Goal: Information Seeking & Learning: Learn about a topic

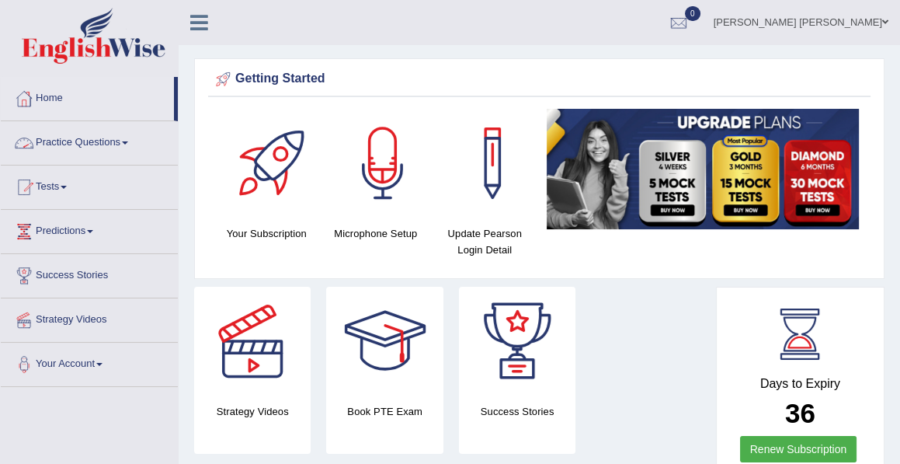
drag, startPoint x: 0, startPoint y: 0, endPoint x: 78, endPoint y: 144, distance: 164.4
click at [78, 144] on link "Practice Questions" at bounding box center [89, 140] width 177 height 39
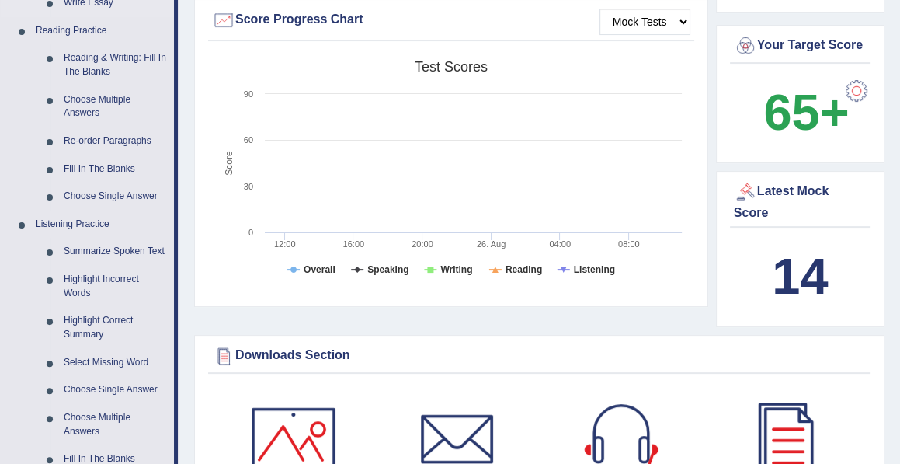
scroll to position [468, 0]
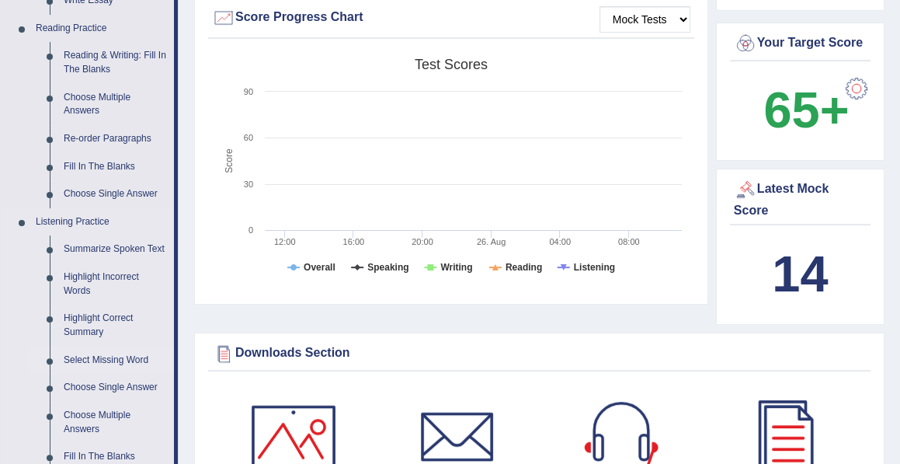
click at [103, 360] on link "Select Missing Word" at bounding box center [115, 360] width 117 height 28
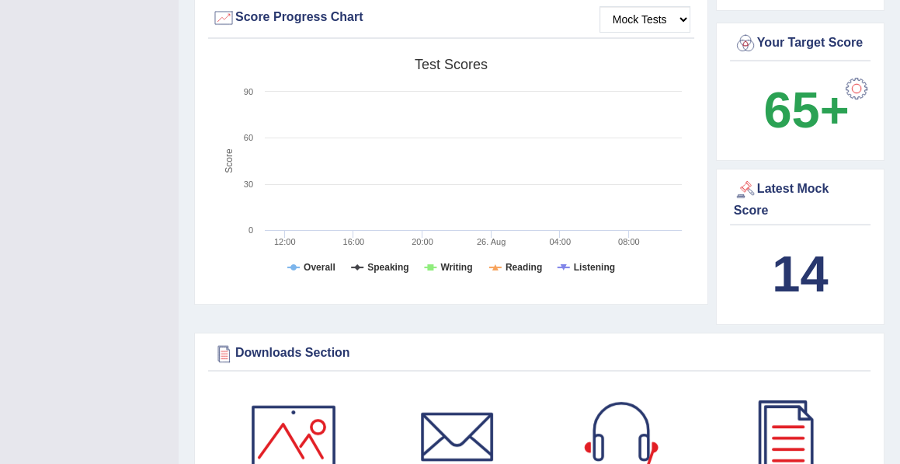
scroll to position [209, 0]
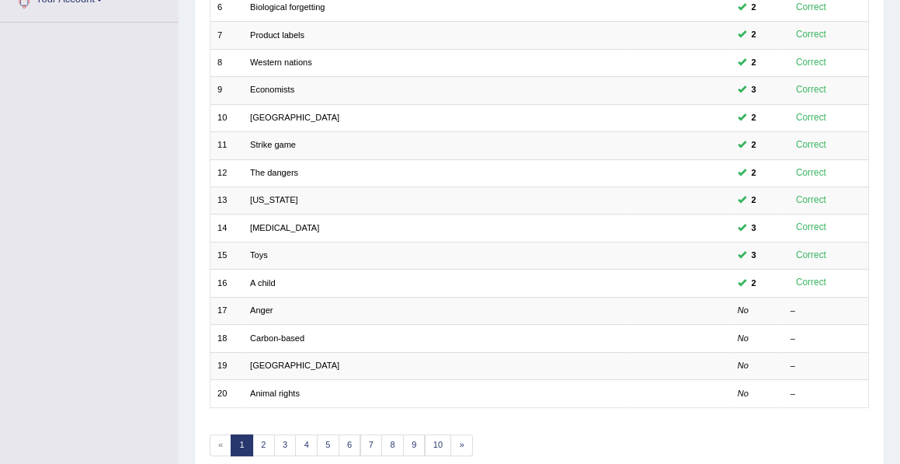
scroll to position [367, 0]
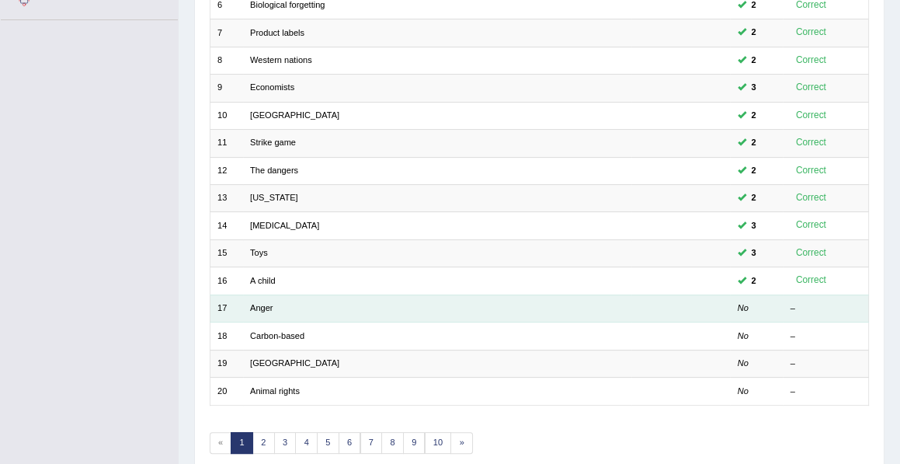
click at [355, 298] on td "Anger" at bounding box center [437, 307] width 388 height 27
click at [263, 303] on link "Anger" at bounding box center [261, 307] width 23 height 9
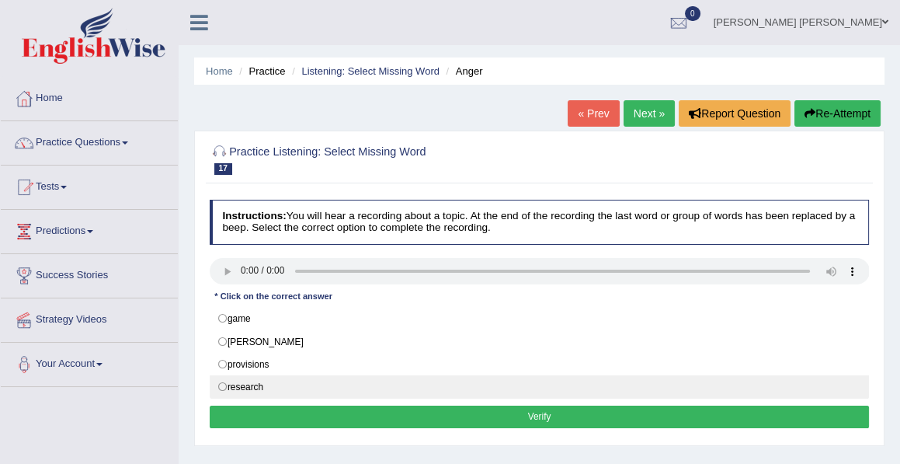
click at [221, 381] on label "research" at bounding box center [540, 386] width 660 height 23
radio input "true"
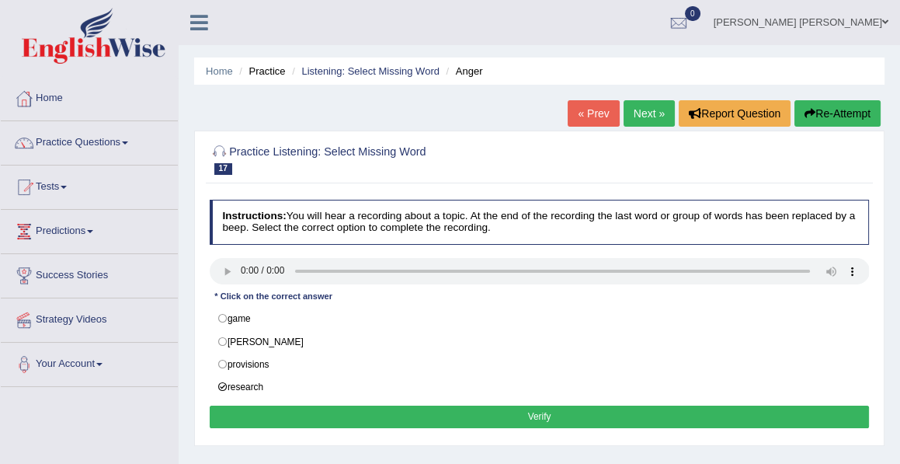
click at [544, 411] on button "Verify" at bounding box center [540, 416] width 660 height 23
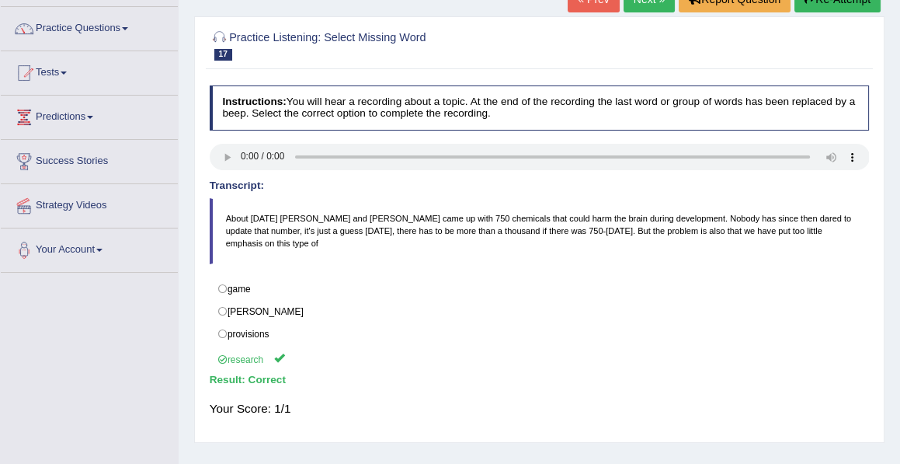
scroll to position [46, 0]
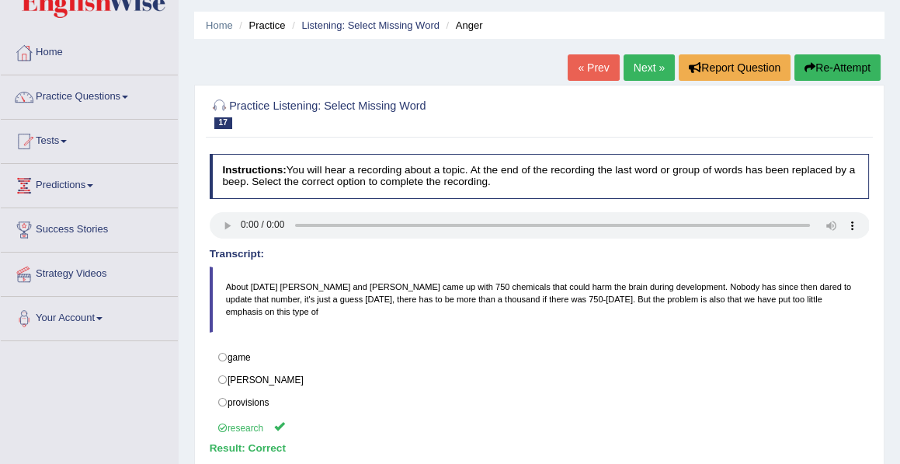
click at [642, 63] on link "Next »" at bounding box center [649, 67] width 51 height 26
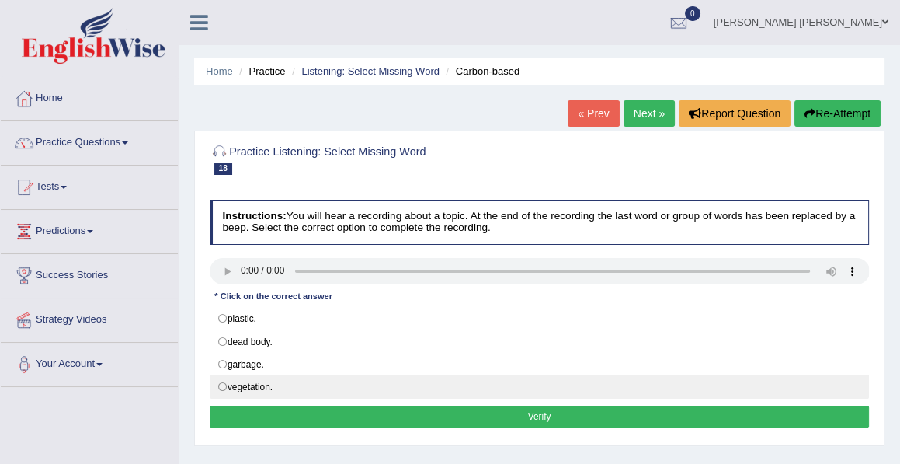
click at [219, 381] on label "vegetation." at bounding box center [540, 386] width 660 height 23
radio input "true"
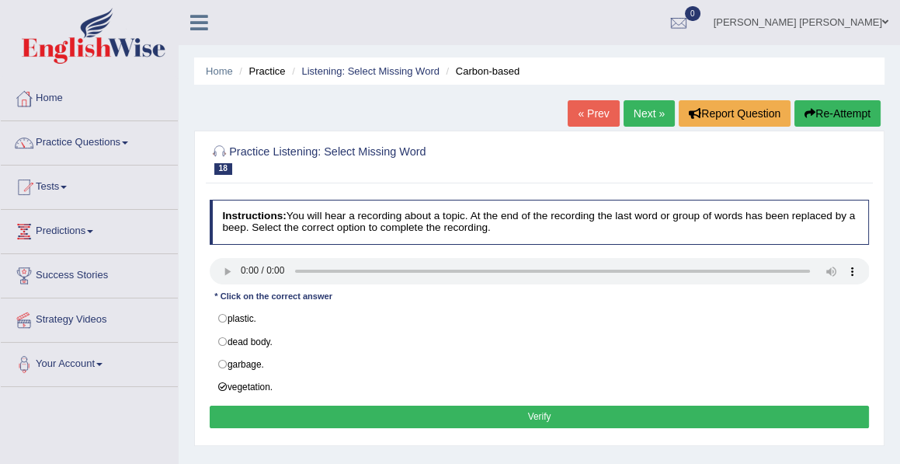
click at [533, 406] on button "Verify" at bounding box center [540, 416] width 660 height 23
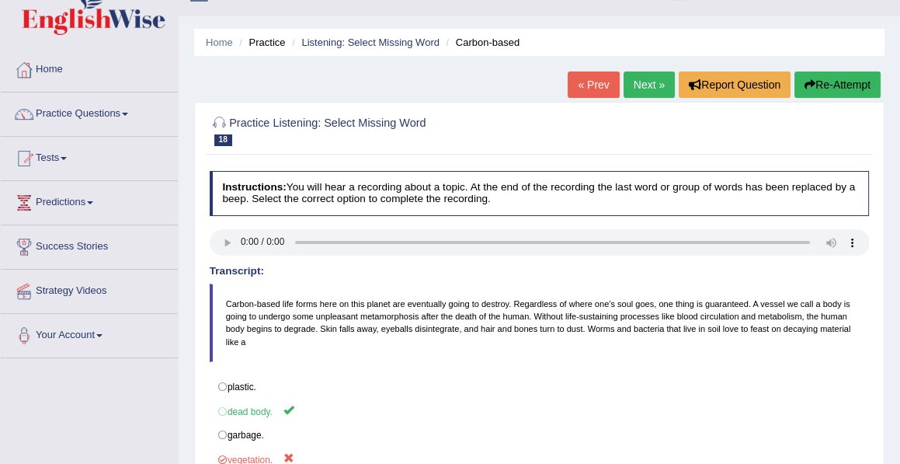
scroll to position [14, 0]
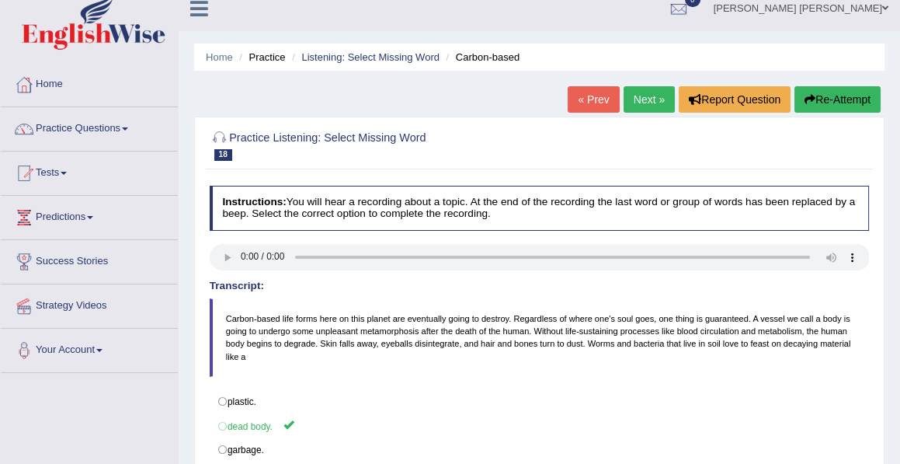
click at [652, 98] on link "Next »" at bounding box center [649, 99] width 51 height 26
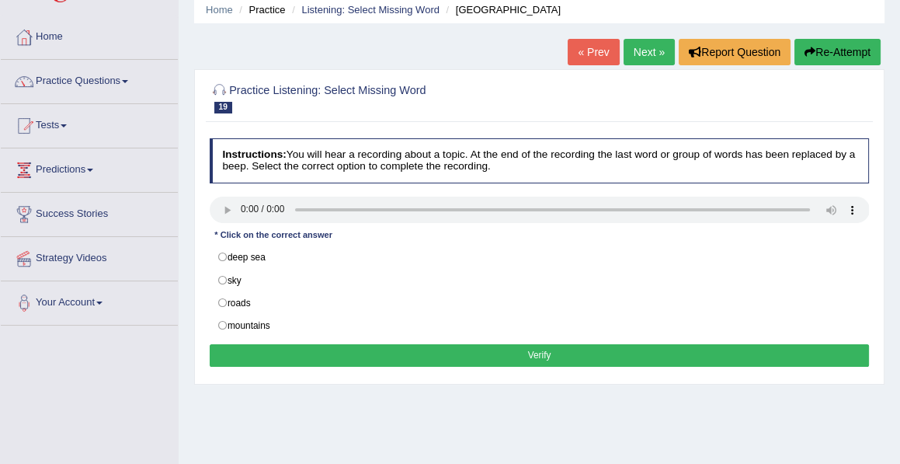
scroll to position [62, 0]
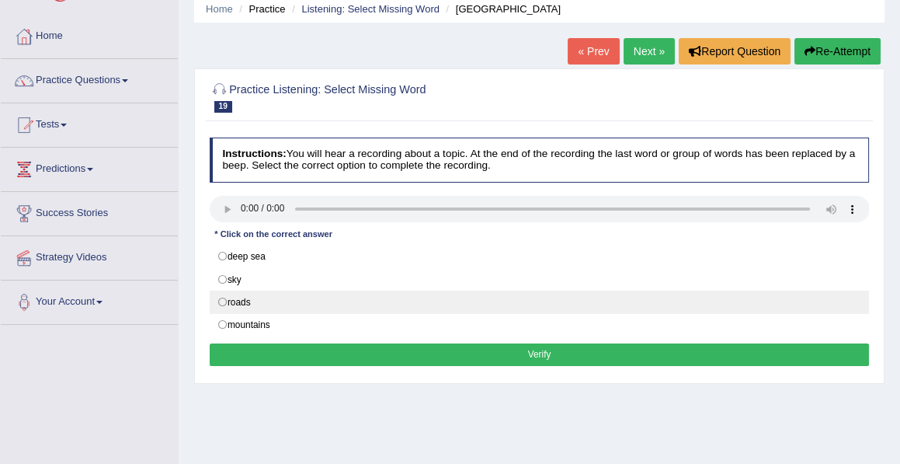
click at [224, 298] on label "roads" at bounding box center [540, 301] width 660 height 23
radio input "true"
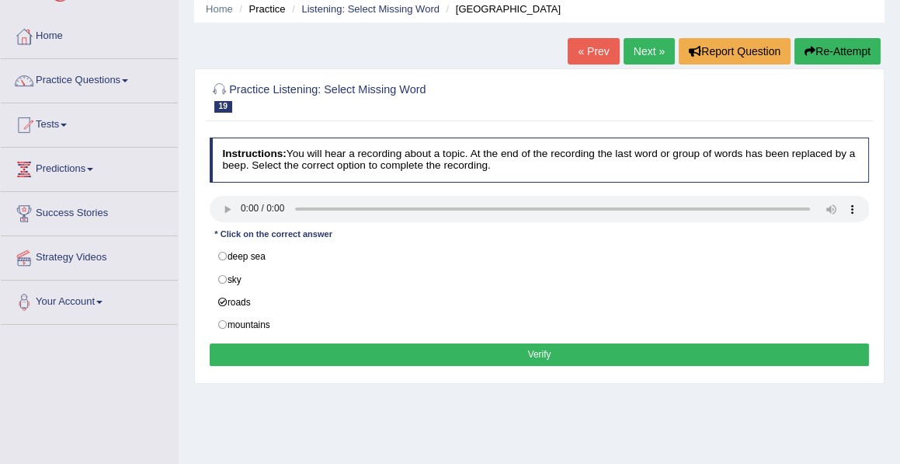
click at [534, 347] on button "Verify" at bounding box center [540, 354] width 660 height 23
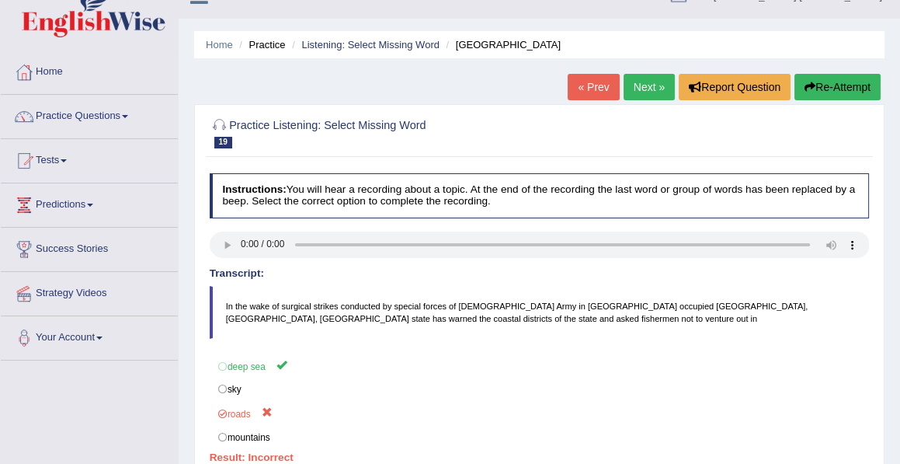
scroll to position [26, 0]
click at [587, 92] on link "« Prev" at bounding box center [593, 88] width 51 height 26
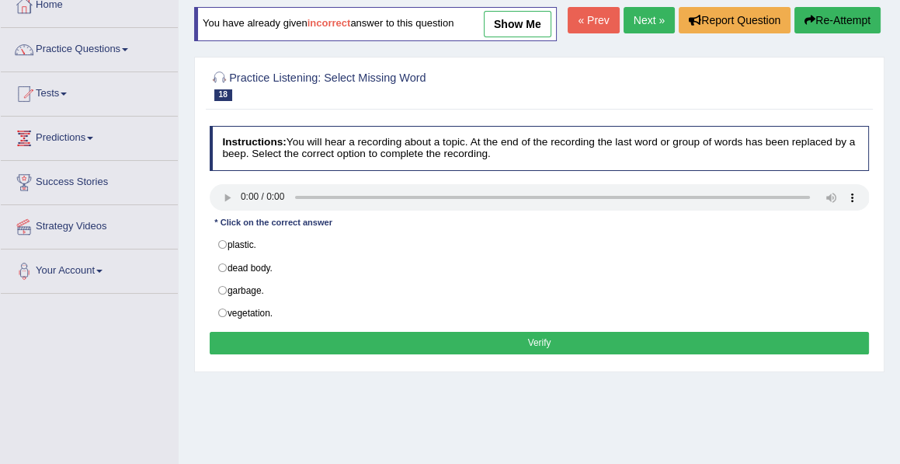
scroll to position [95, 0]
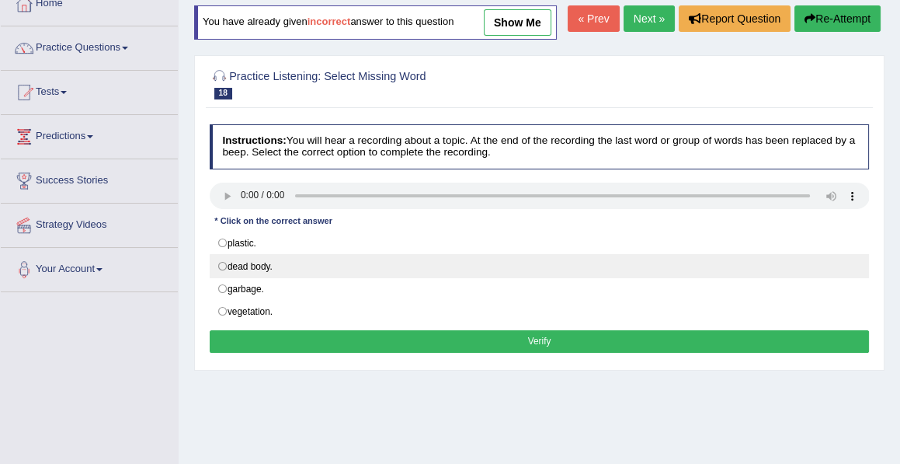
click at [218, 277] on label "dead body." at bounding box center [540, 265] width 660 height 23
radio input "true"
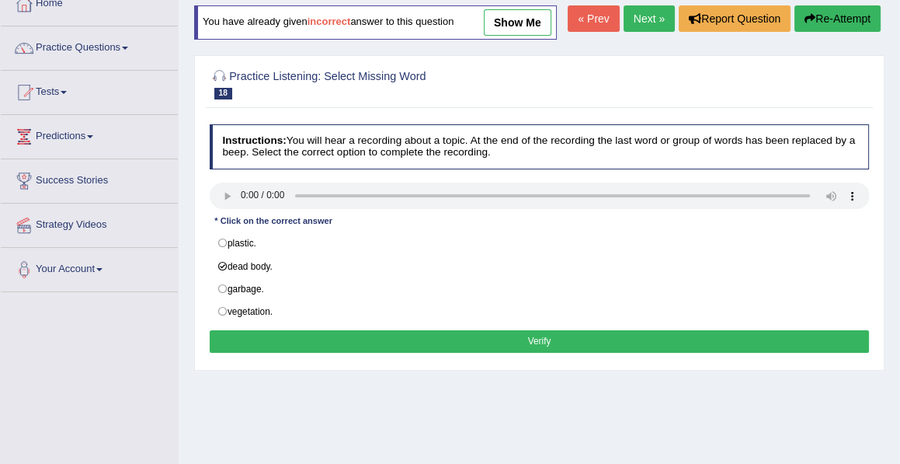
click at [534, 353] on button "Verify" at bounding box center [540, 341] width 660 height 23
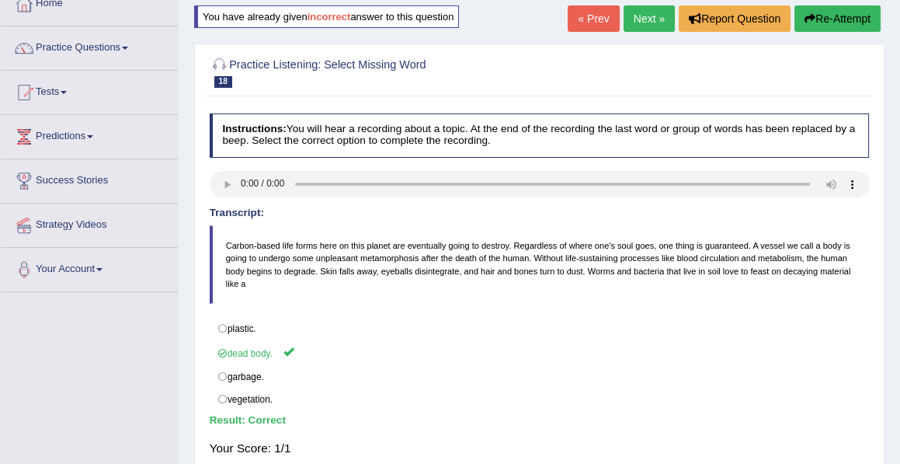
click at [634, 23] on link "Next »" at bounding box center [649, 18] width 51 height 26
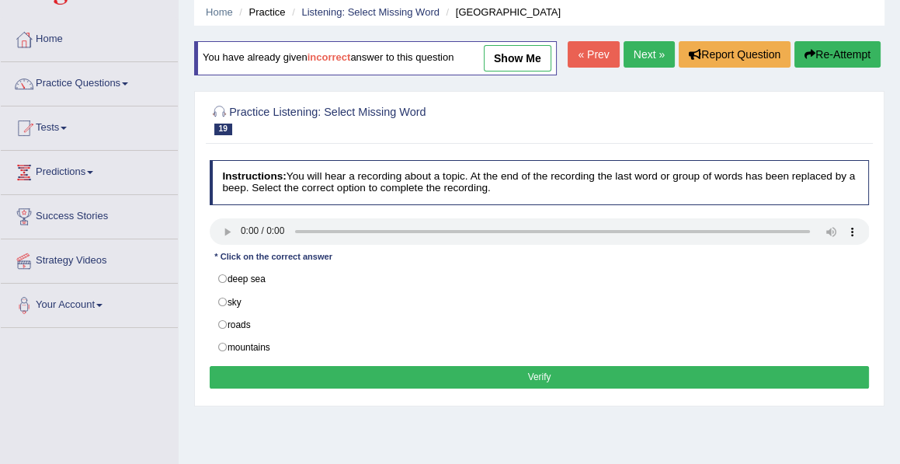
scroll to position [70, 0]
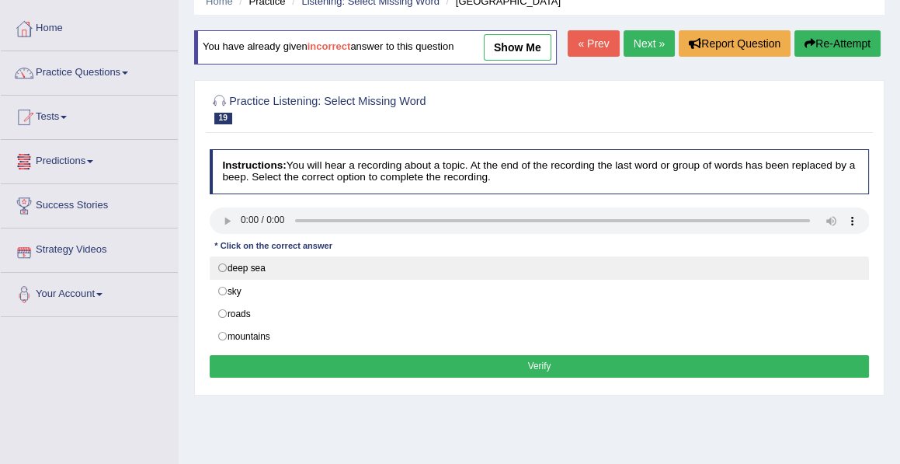
click at [224, 280] on label "deep sea" at bounding box center [540, 267] width 660 height 23
radio input "true"
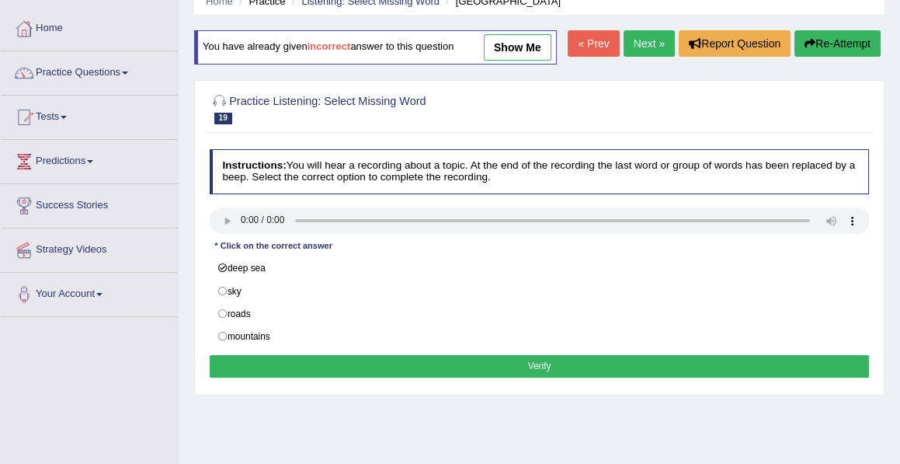
click at [541, 377] on button "Verify" at bounding box center [540, 366] width 660 height 23
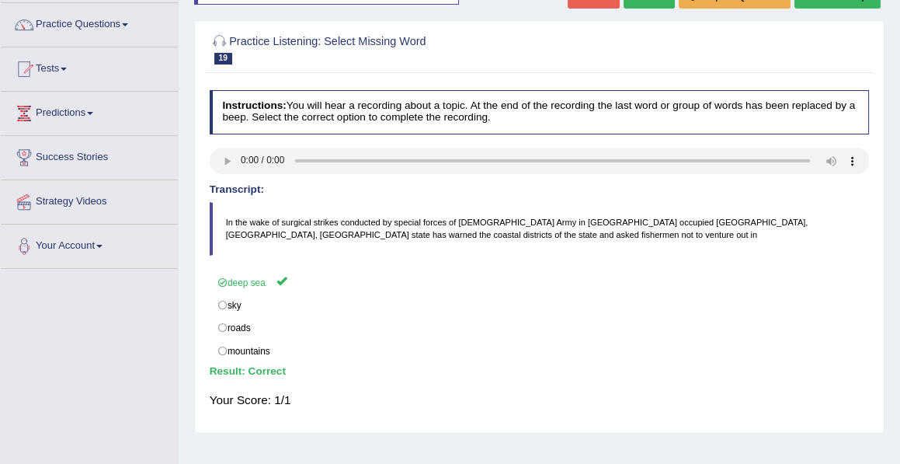
scroll to position [0, 0]
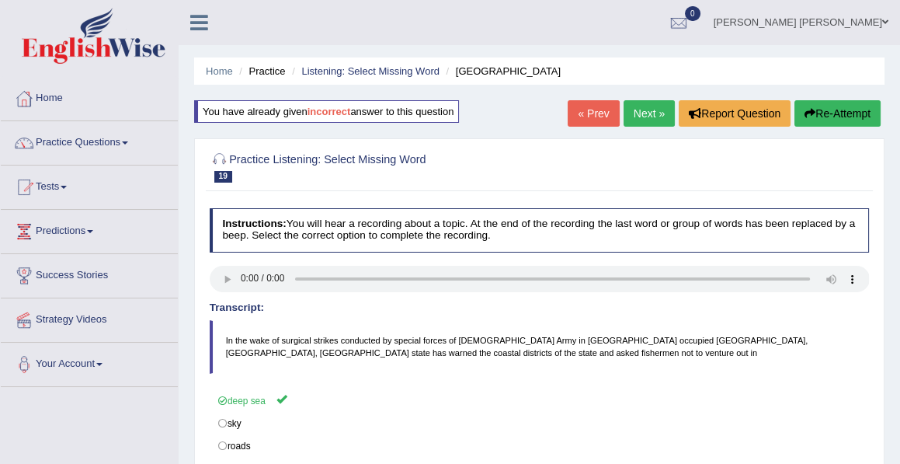
click at [640, 111] on link "Next »" at bounding box center [649, 113] width 51 height 26
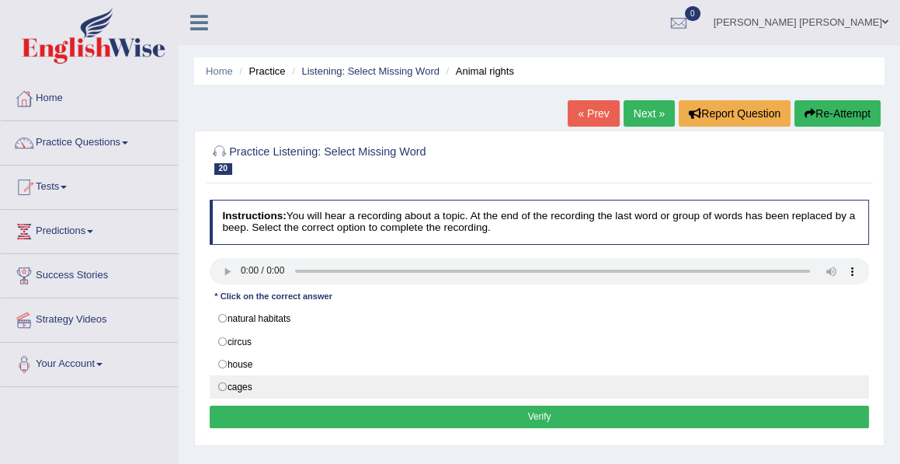
click at [222, 381] on label "cages" at bounding box center [540, 386] width 660 height 23
radio input "true"
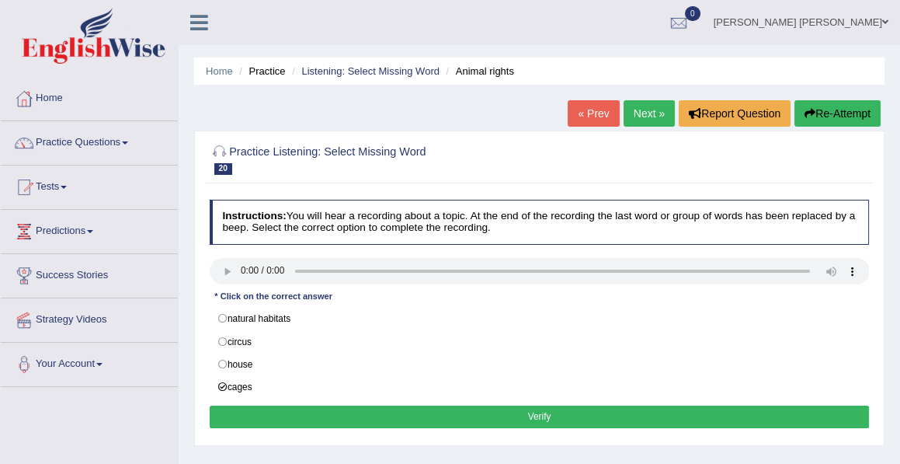
click at [540, 412] on button "Verify" at bounding box center [540, 416] width 660 height 23
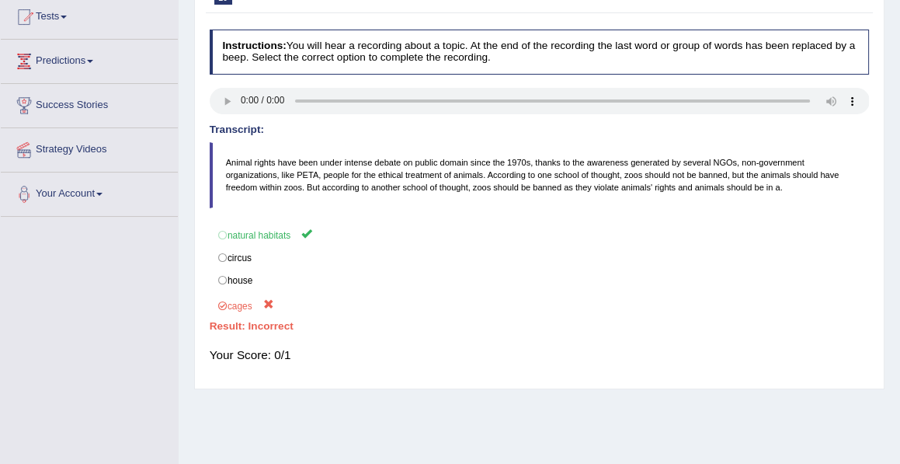
scroll to position [168, 0]
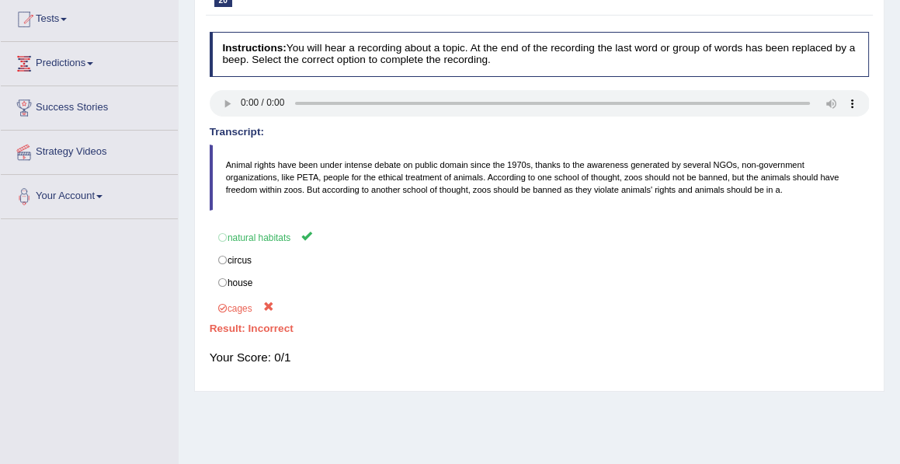
click at [540, 412] on div "Home Practice Listening: Select Missing Word Animal rights « Prev Next » Report…" at bounding box center [540, 220] width 722 height 777
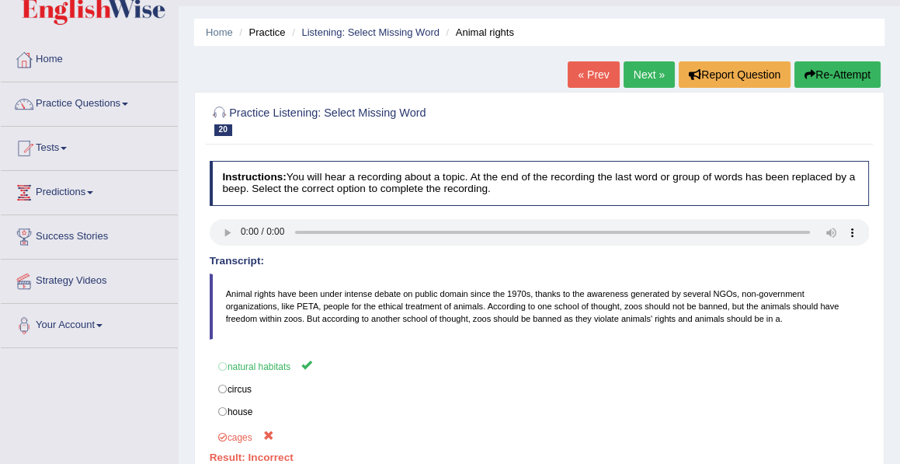
scroll to position [37, 0]
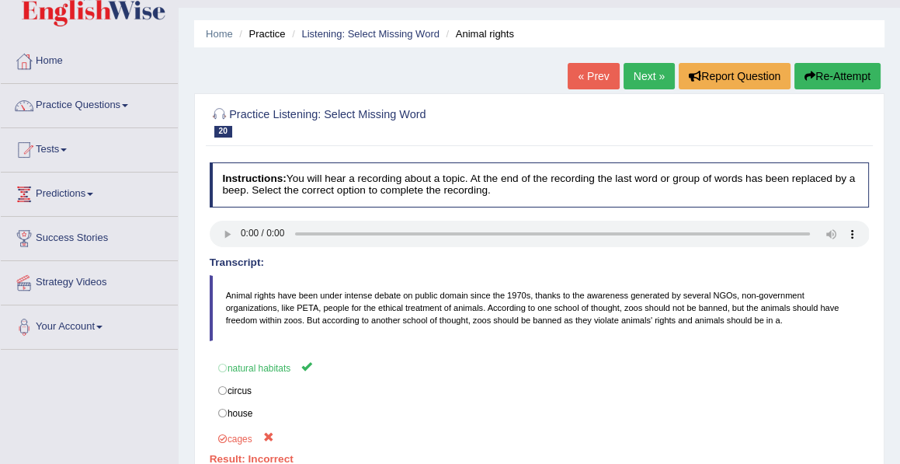
click at [841, 76] on button "Re-Attempt" at bounding box center [838, 76] width 86 height 26
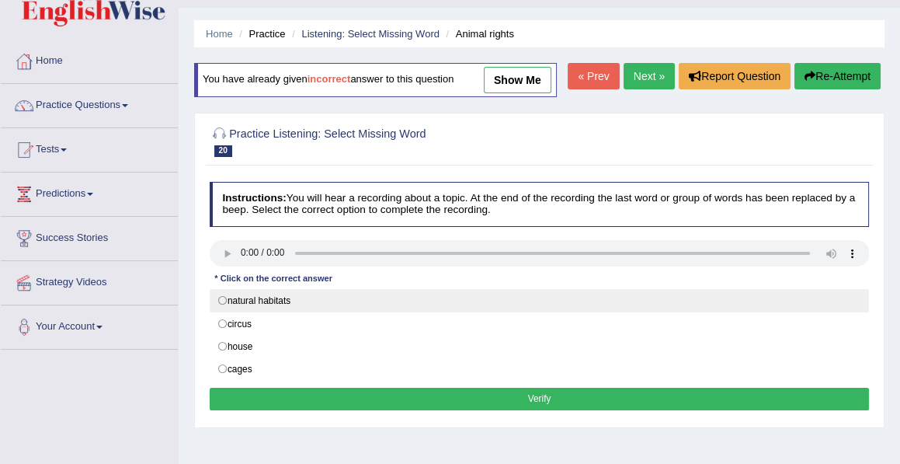
click at [221, 312] on label "natural habitats" at bounding box center [540, 300] width 660 height 23
radio input "true"
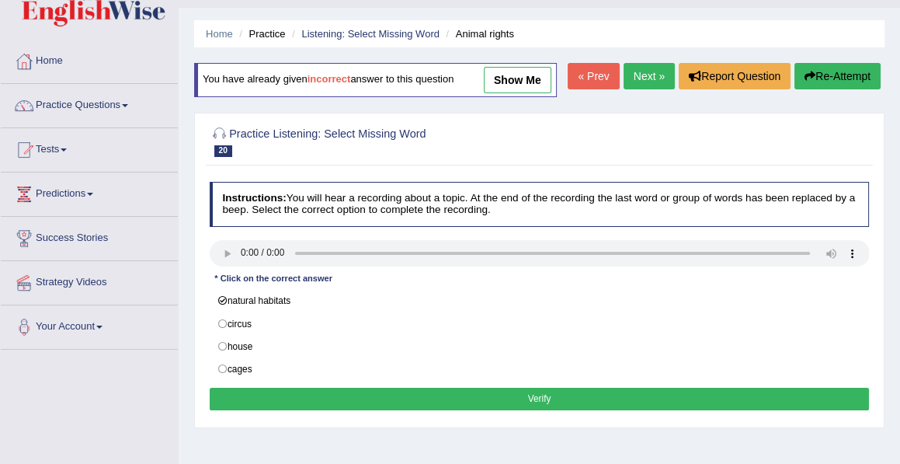
click at [538, 410] on button "Verify" at bounding box center [540, 399] width 660 height 23
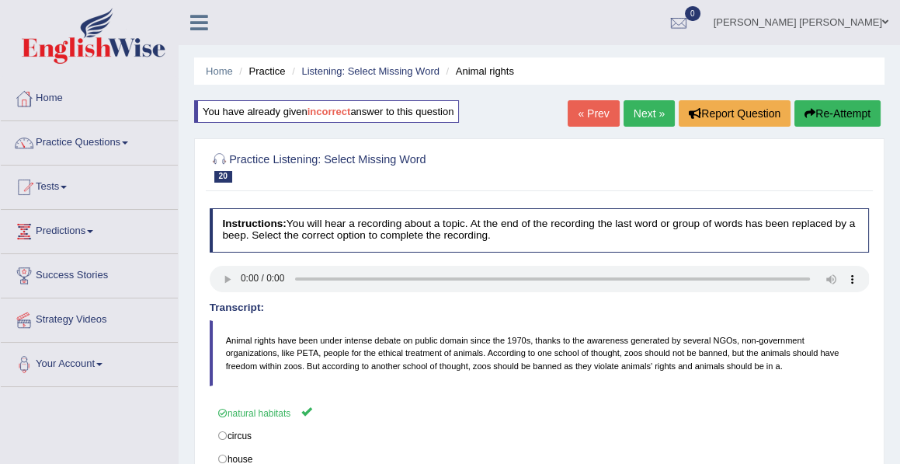
click at [650, 110] on link "Next »" at bounding box center [649, 113] width 51 height 26
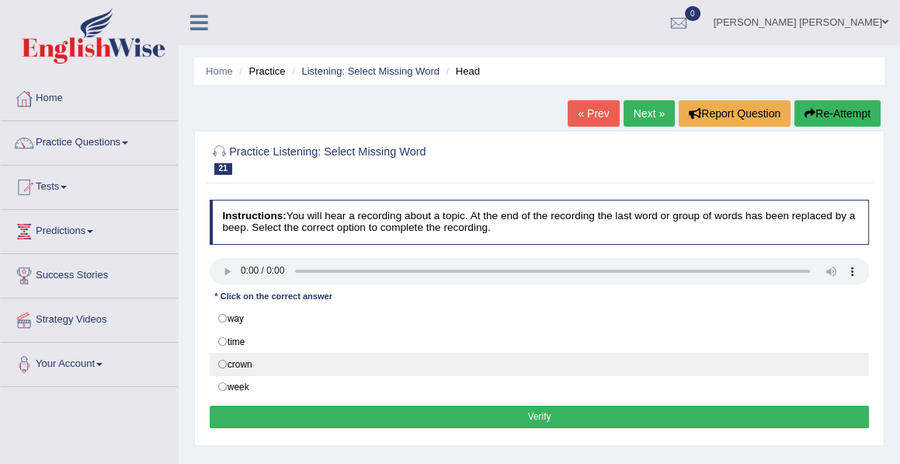
click at [218, 359] on label "crown" at bounding box center [540, 364] width 660 height 23
radio input "true"
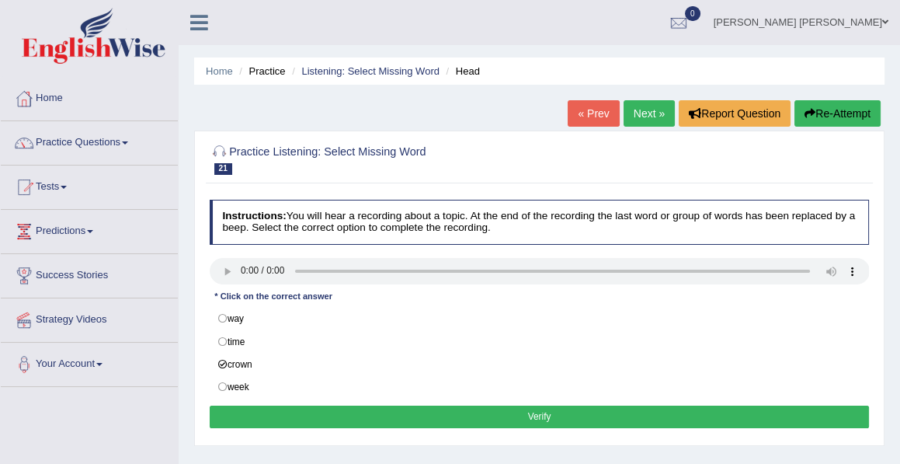
click at [539, 413] on button "Verify" at bounding box center [540, 416] width 660 height 23
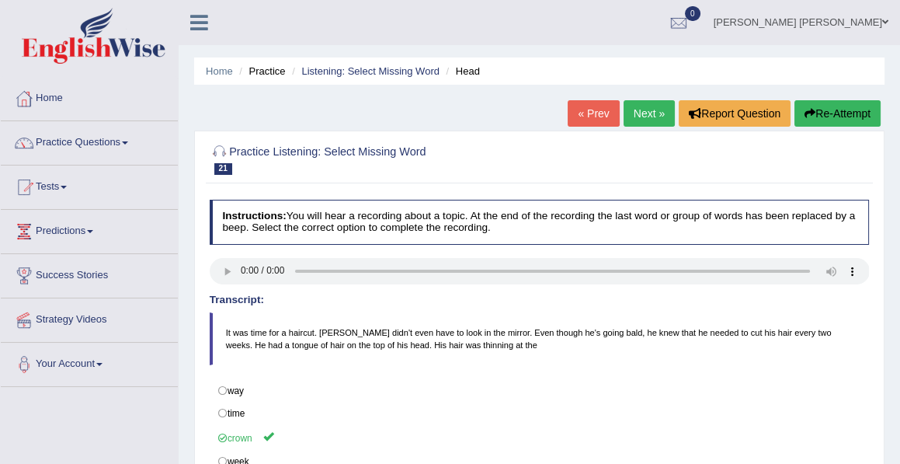
click at [645, 111] on link "Next »" at bounding box center [649, 113] width 51 height 26
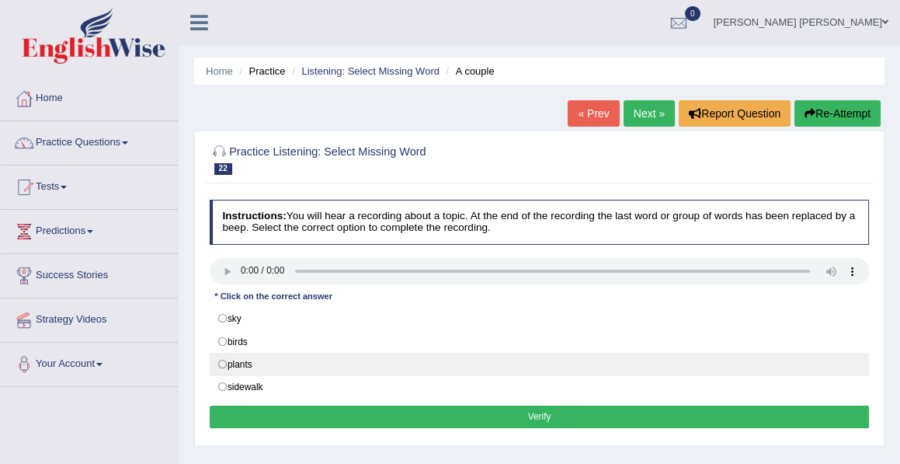
click at [242, 362] on label "plants" at bounding box center [540, 364] width 660 height 23
radio input "true"
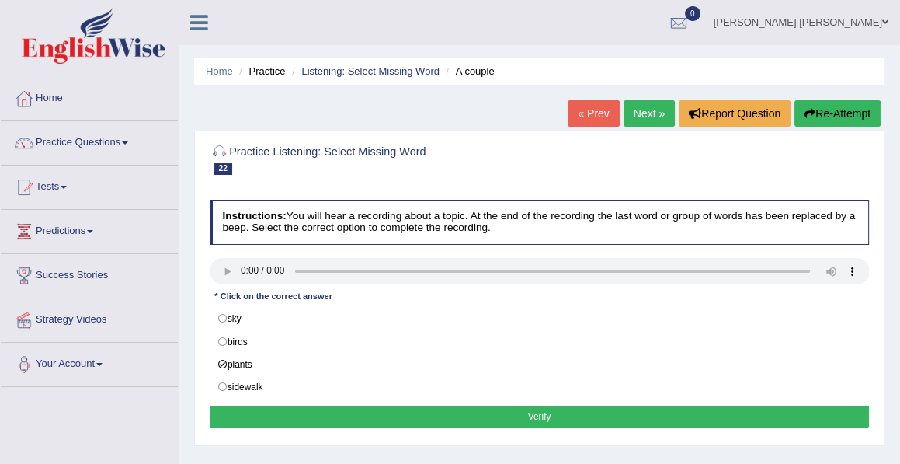
click at [540, 408] on button "Verify" at bounding box center [540, 416] width 660 height 23
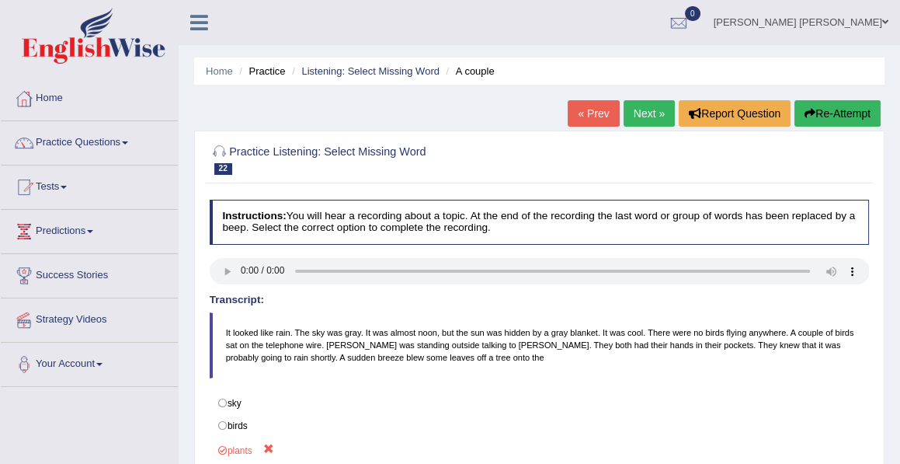
click at [640, 118] on link "Next »" at bounding box center [649, 113] width 51 height 26
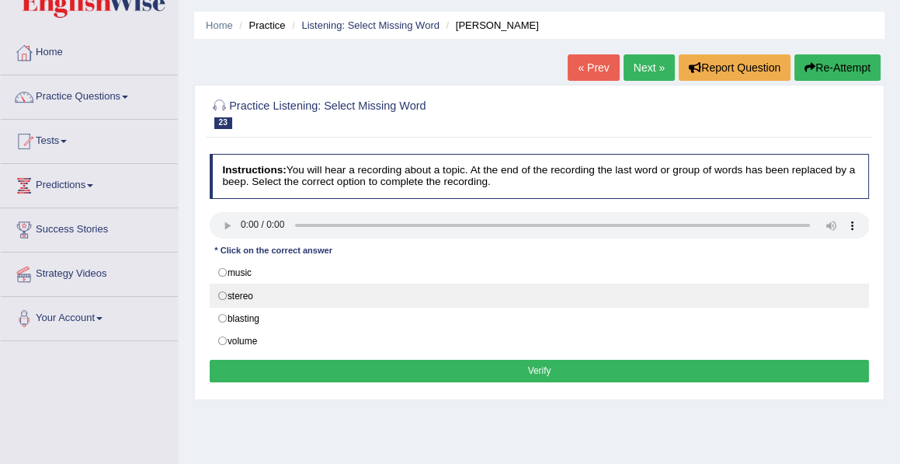
scroll to position [47, 0]
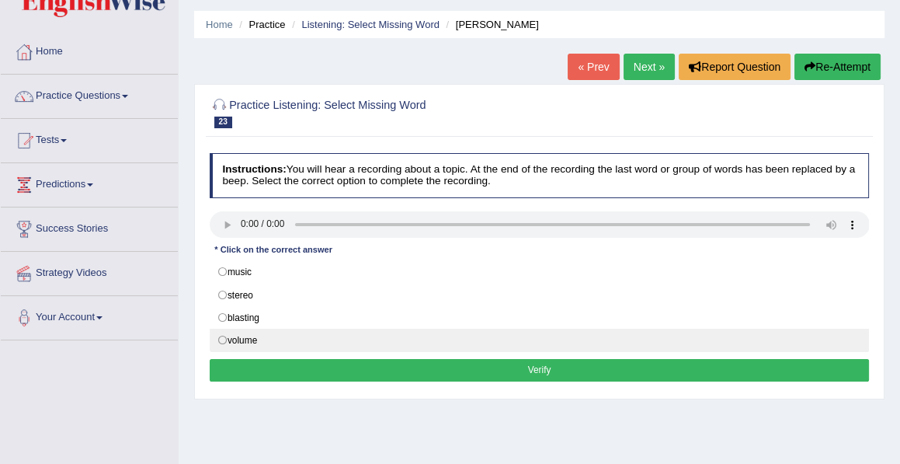
click at [298, 329] on label "volume" at bounding box center [540, 340] width 660 height 23
radio input "true"
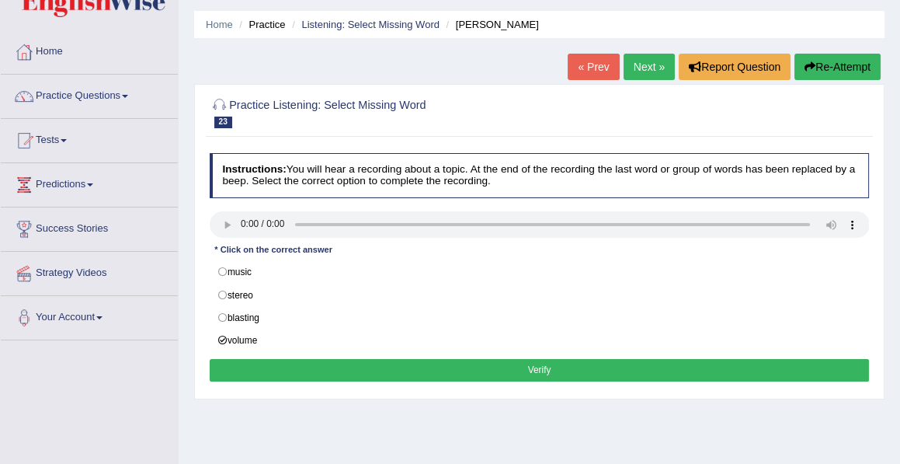
click at [541, 359] on button "Verify" at bounding box center [540, 370] width 660 height 23
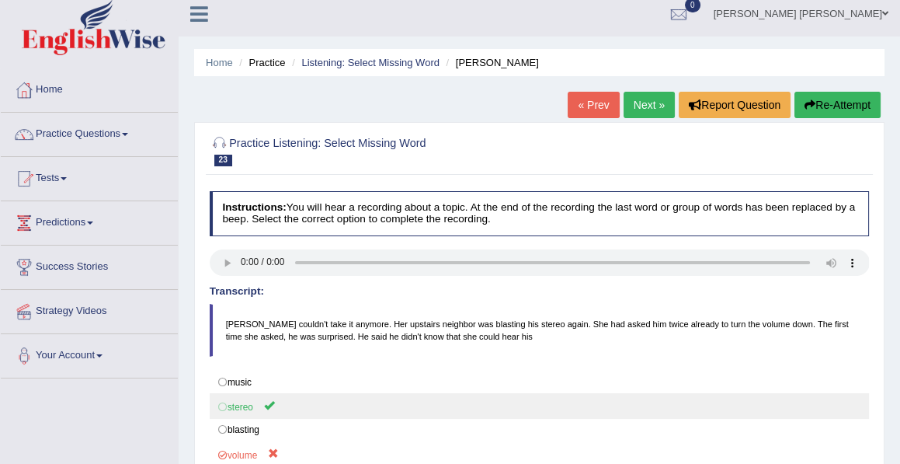
scroll to position [0, 0]
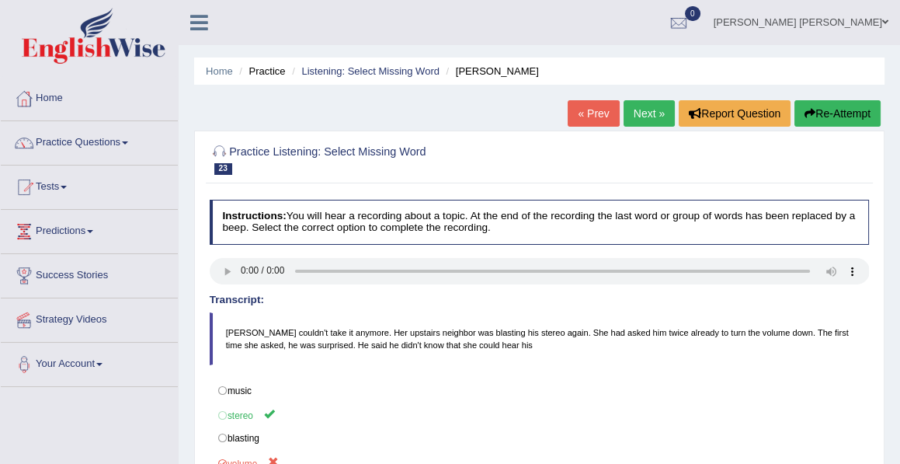
click at [640, 118] on link "Next »" at bounding box center [649, 113] width 51 height 26
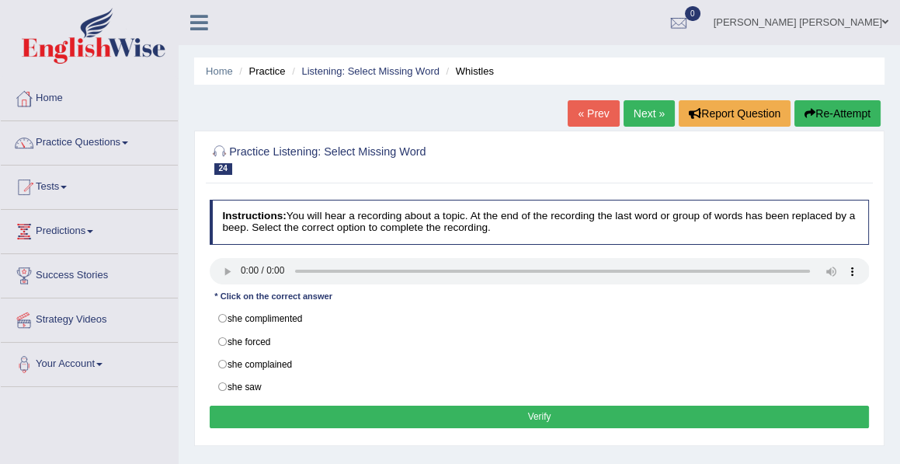
scroll to position [57, 0]
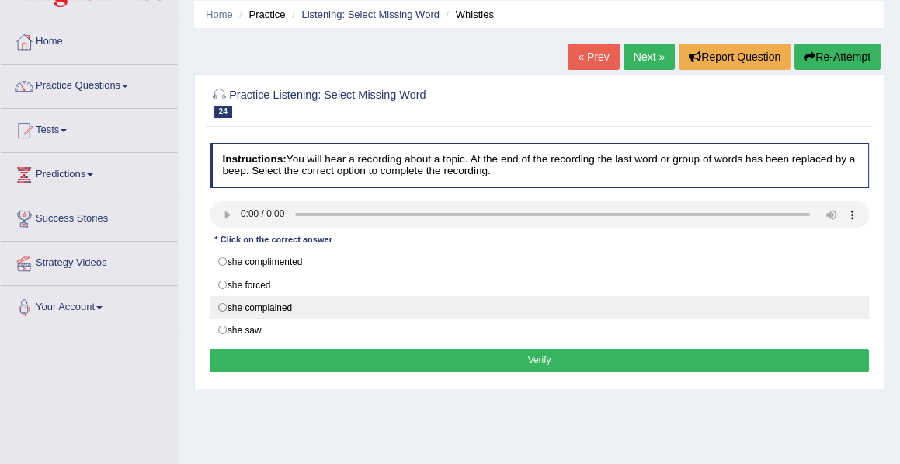
click at [224, 301] on label "she complained" at bounding box center [540, 307] width 660 height 23
radio input "true"
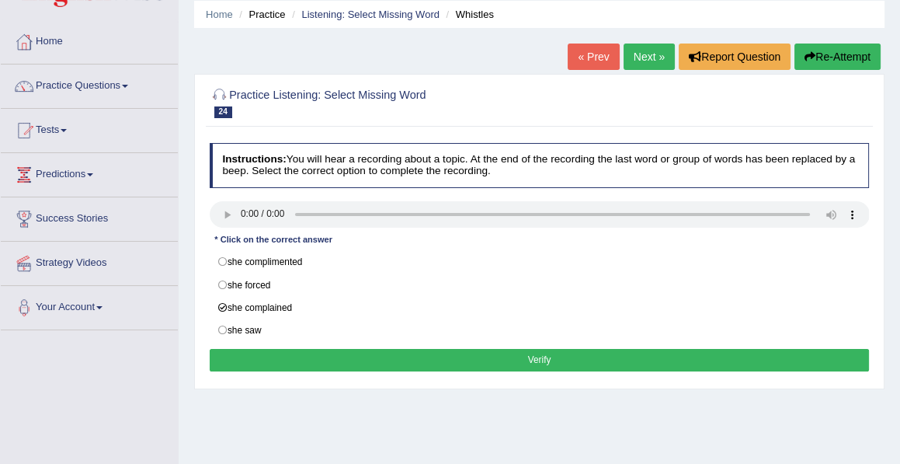
click at [527, 354] on button "Verify" at bounding box center [540, 360] width 660 height 23
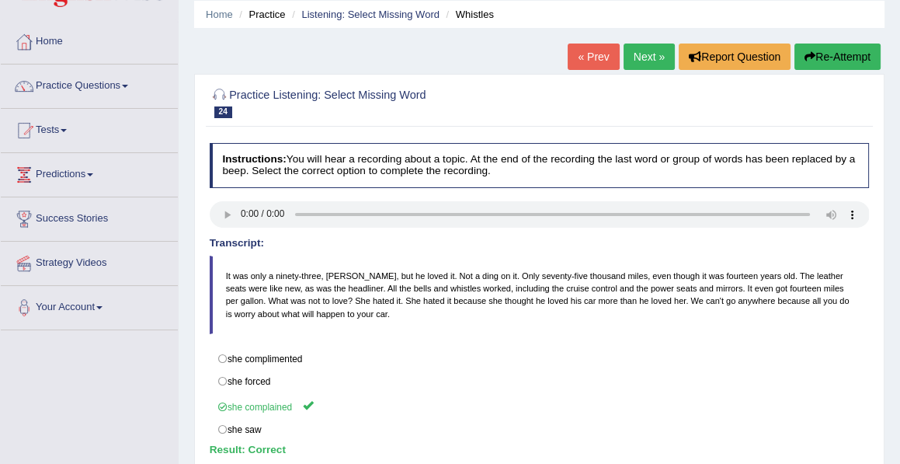
click at [527, 354] on label "she complimented" at bounding box center [540, 358] width 660 height 23
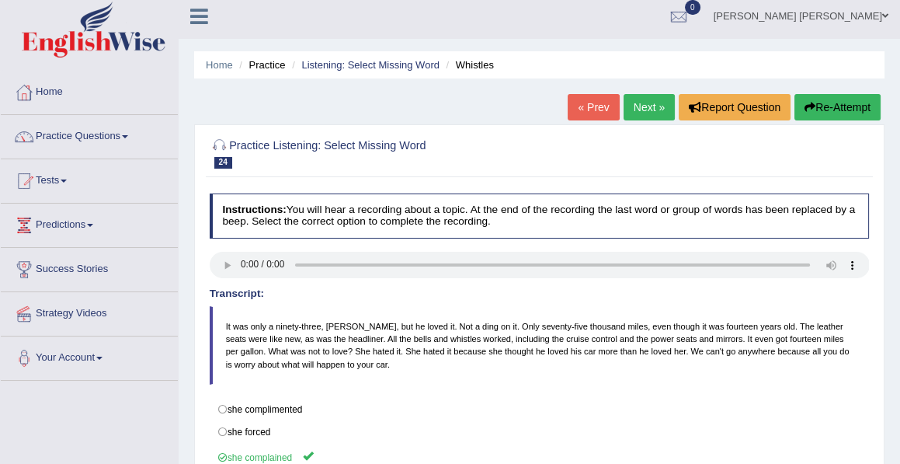
scroll to position [6, 0]
click at [640, 99] on link "Next »" at bounding box center [649, 107] width 51 height 26
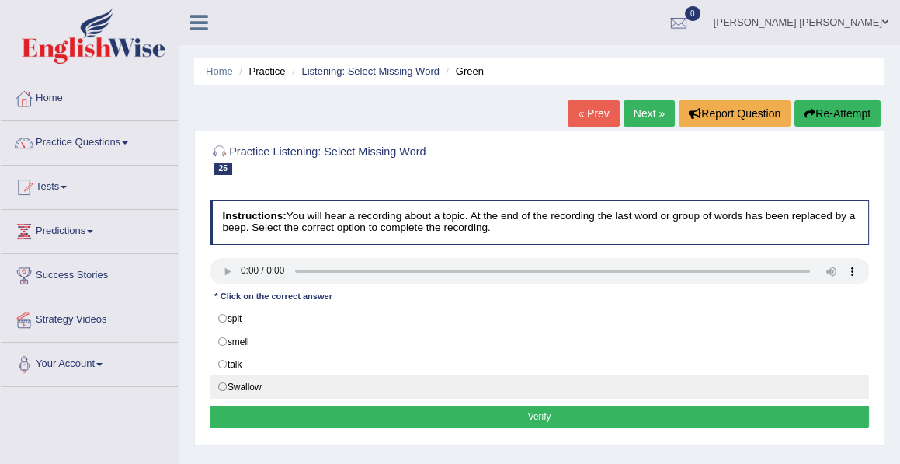
click at [225, 382] on label "Swallow" at bounding box center [540, 386] width 660 height 23
radio input "true"
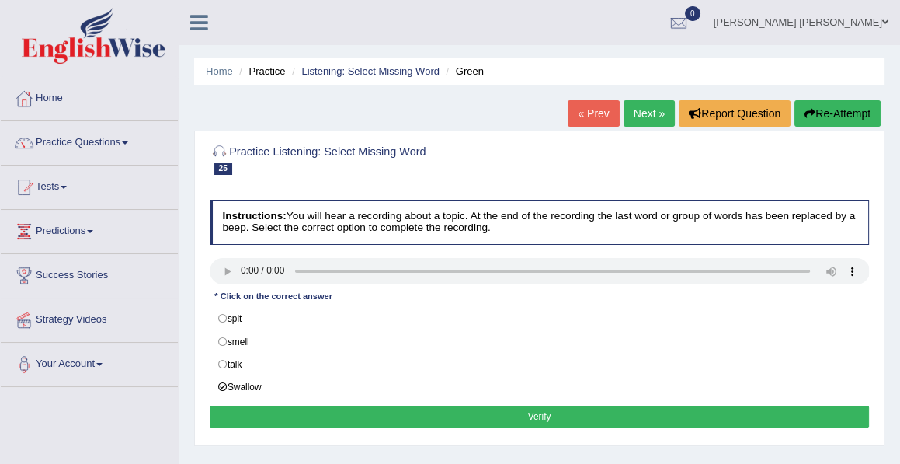
click at [538, 410] on button "Verify" at bounding box center [540, 416] width 660 height 23
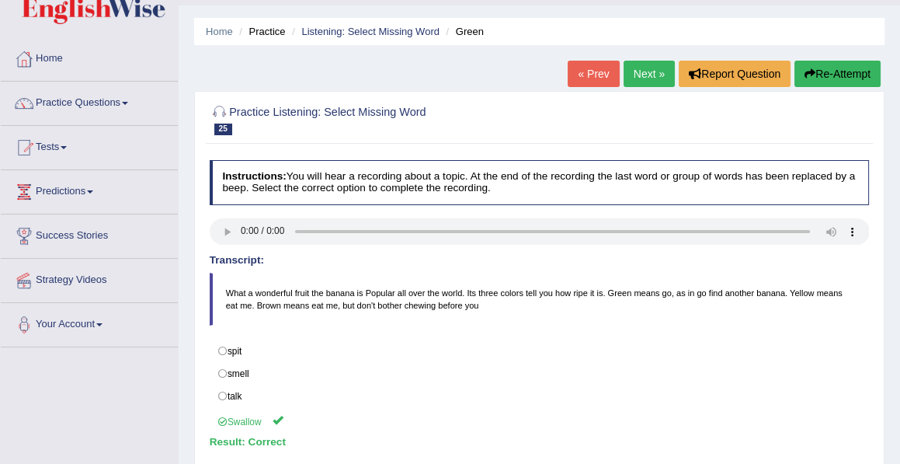
scroll to position [39, 0]
click at [642, 71] on link "Next »" at bounding box center [649, 74] width 51 height 26
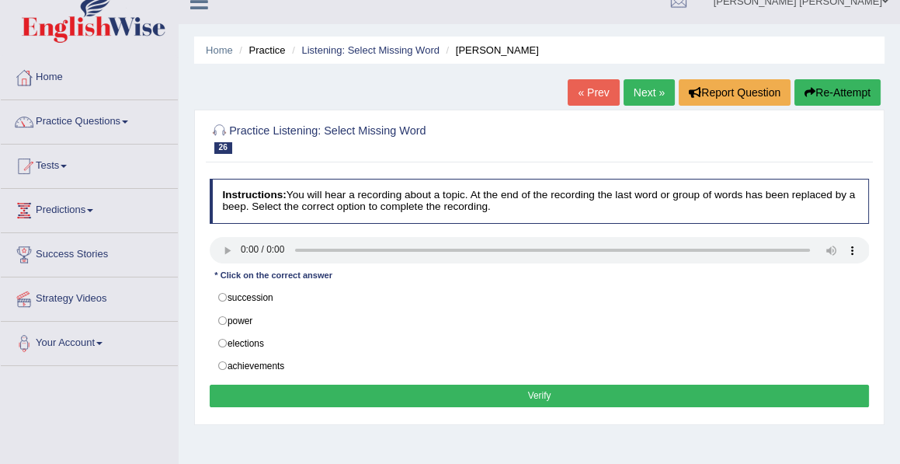
scroll to position [22, 0]
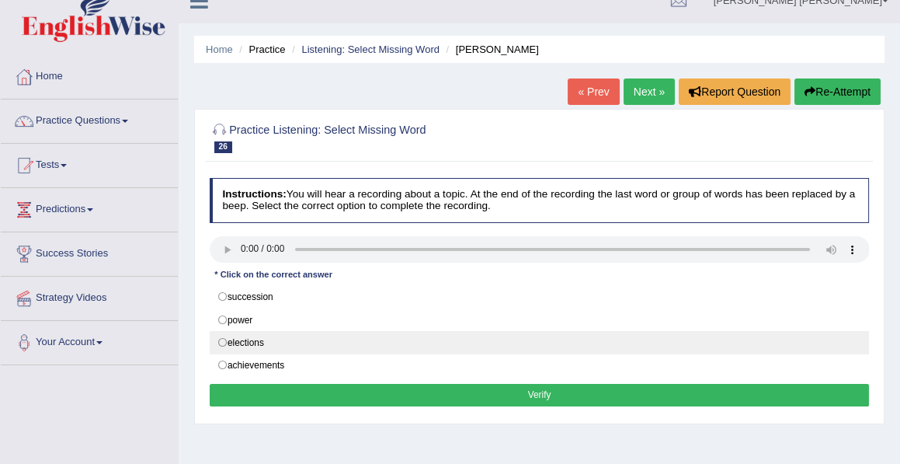
click at [221, 337] on label "elections" at bounding box center [540, 342] width 660 height 23
radio input "true"
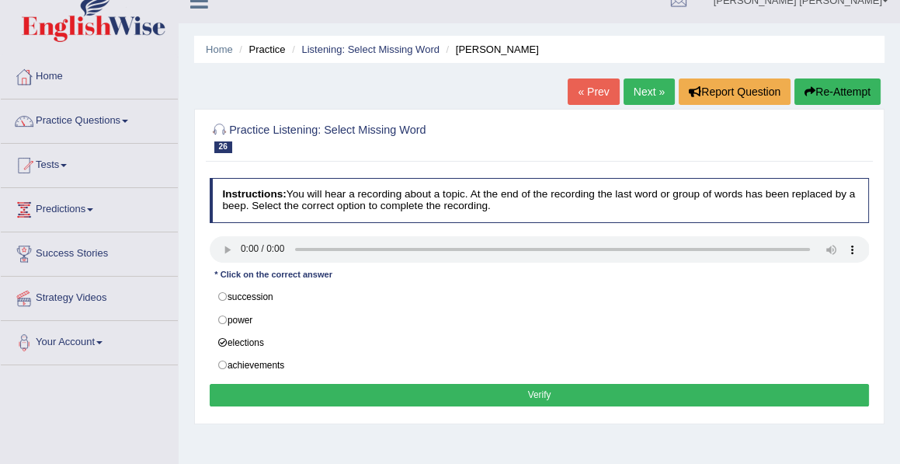
click at [535, 387] on button "Verify" at bounding box center [540, 395] width 660 height 23
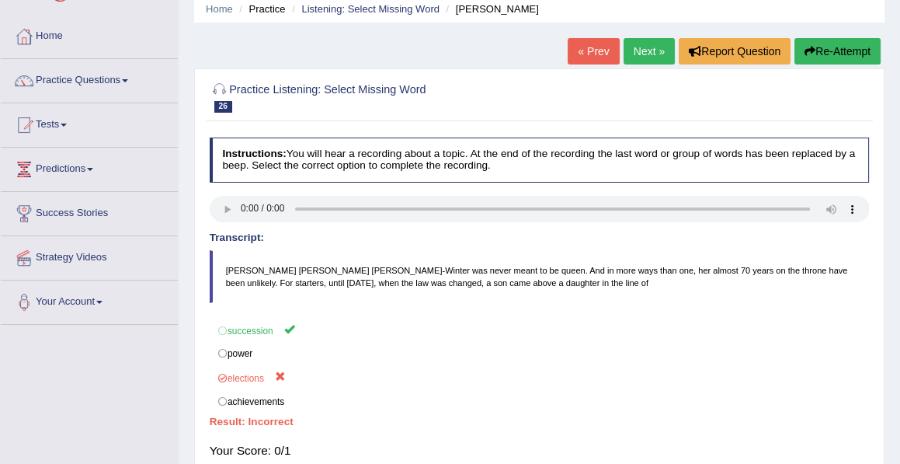
scroll to position [55, 0]
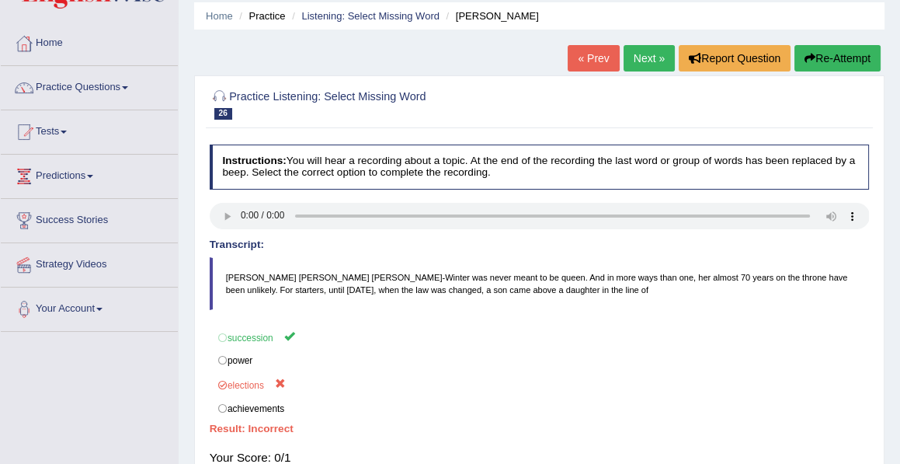
click at [642, 66] on link "Next »" at bounding box center [649, 58] width 51 height 26
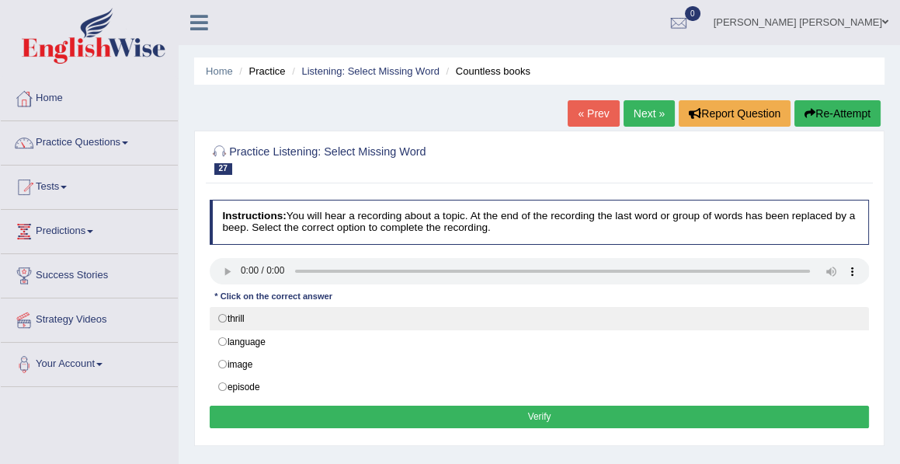
click at [223, 317] on div "Instructions: You will hear a recording about a topic. At the end of the record…" at bounding box center [539, 315] width 666 height 245
click at [224, 315] on label "thrill" at bounding box center [540, 318] width 660 height 23
radio input "true"
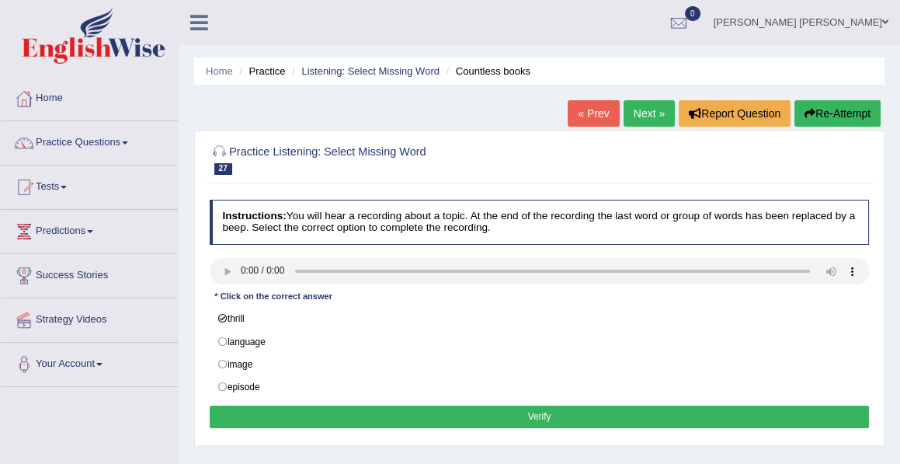
click at [535, 407] on button "Verify" at bounding box center [540, 416] width 660 height 23
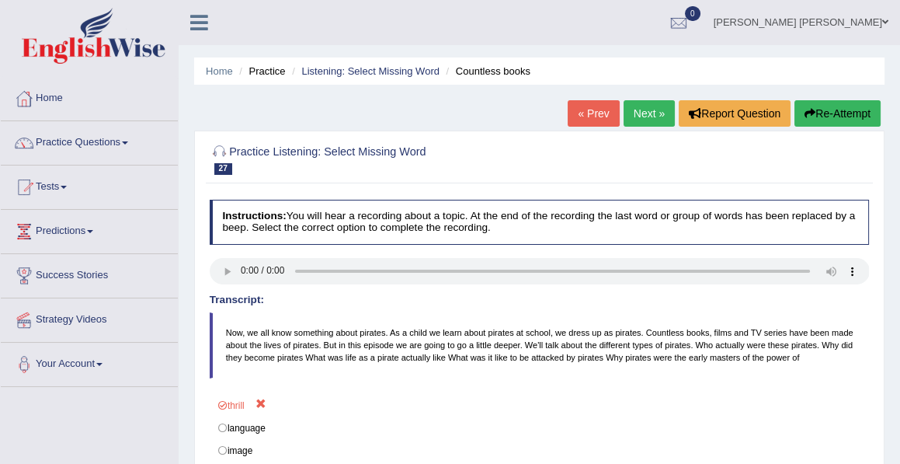
click at [636, 110] on link "Next »" at bounding box center [649, 113] width 51 height 26
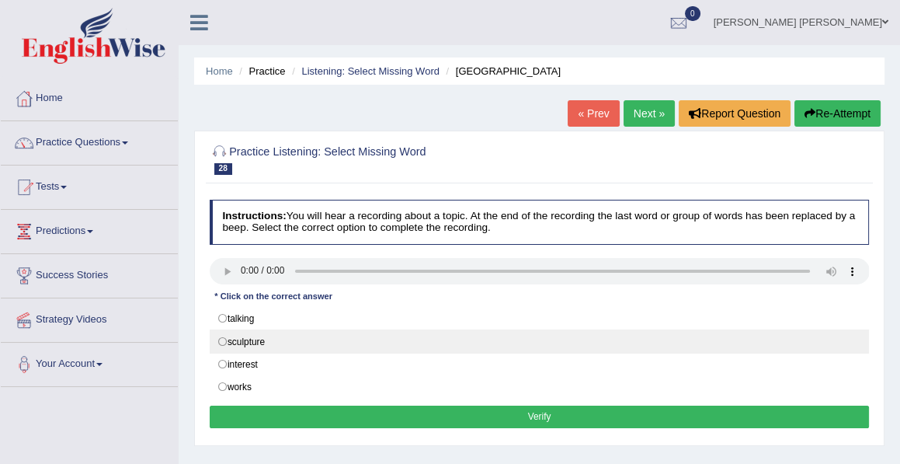
click at [224, 334] on label "sculpture" at bounding box center [540, 340] width 660 height 23
radio input "true"
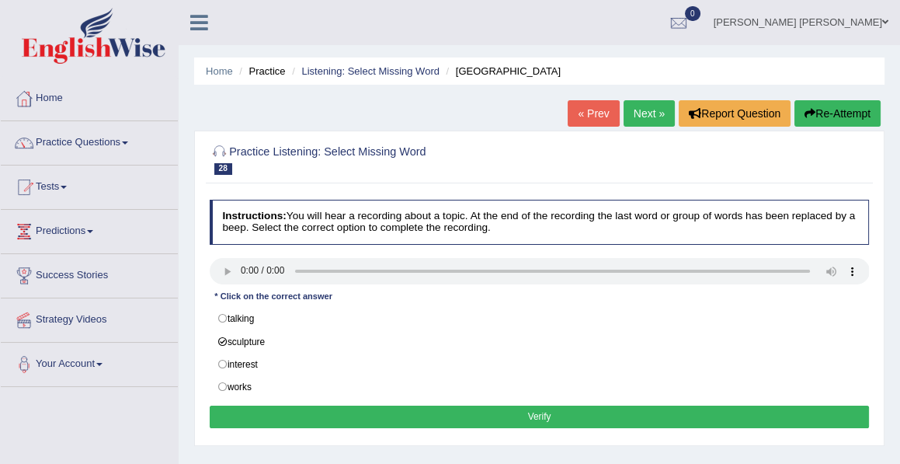
click at [539, 405] on button "Verify" at bounding box center [540, 416] width 660 height 23
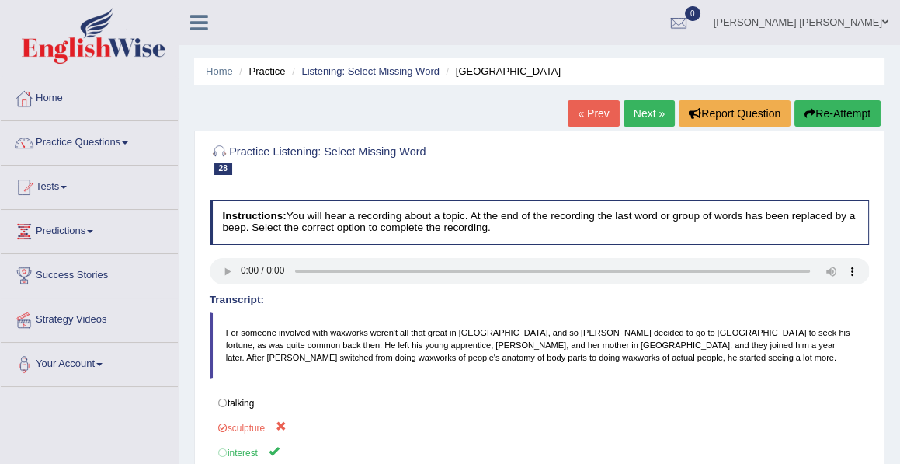
click at [638, 114] on link "Next »" at bounding box center [649, 113] width 51 height 26
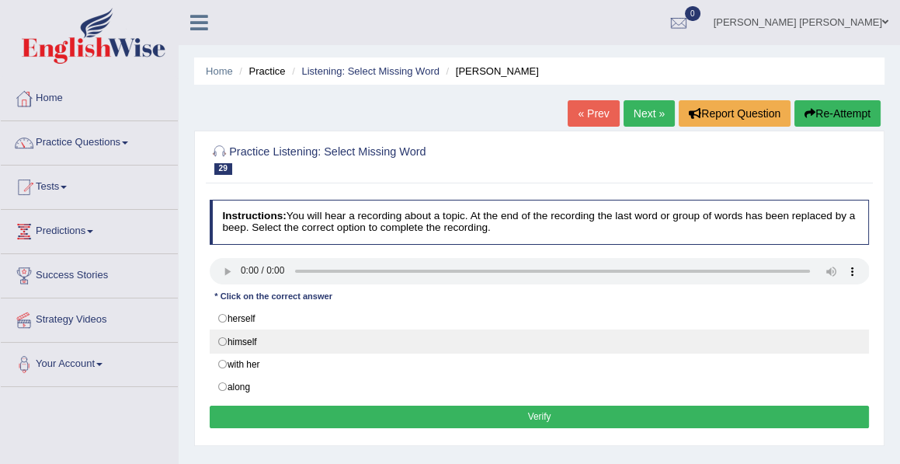
click at [221, 341] on label "himself" at bounding box center [540, 340] width 660 height 23
radio input "true"
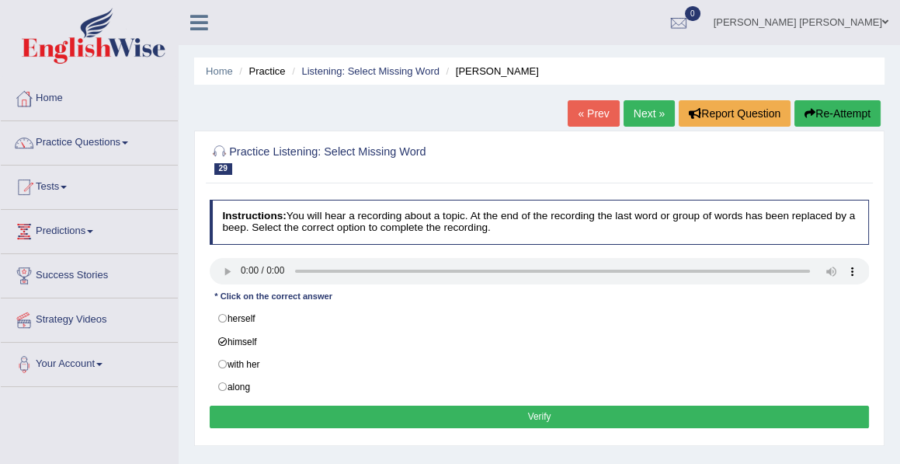
click at [538, 409] on button "Verify" at bounding box center [540, 416] width 660 height 23
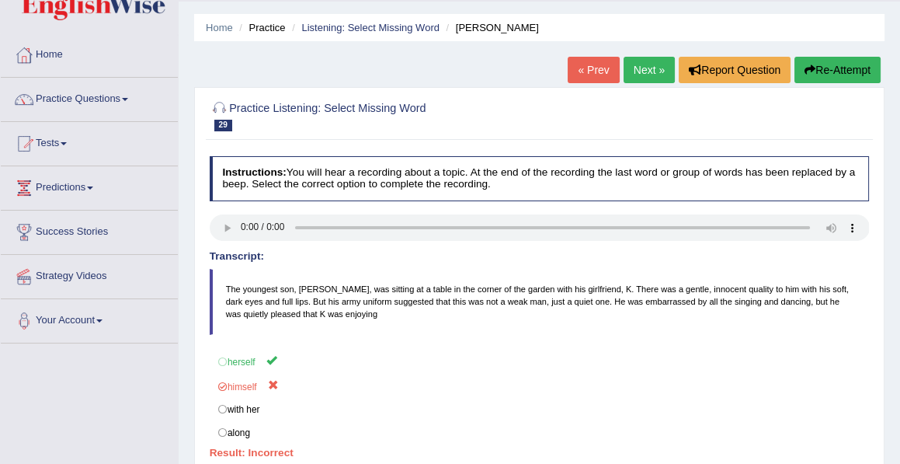
scroll to position [40, 0]
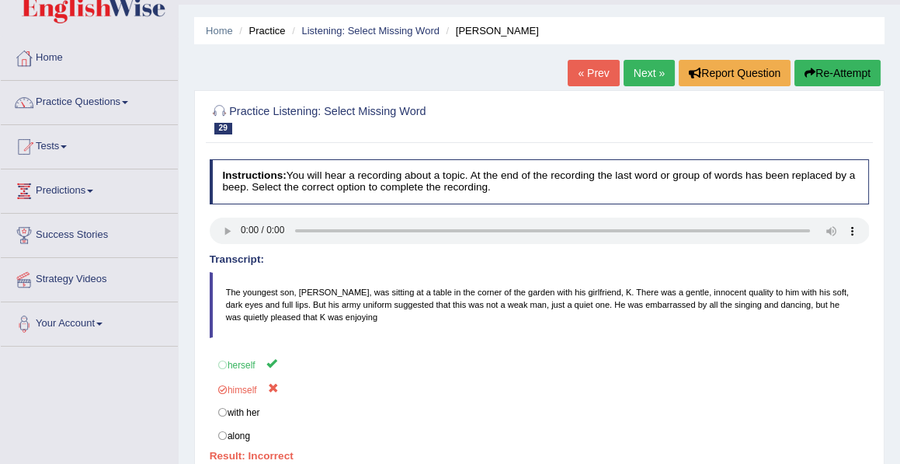
click at [639, 72] on link "Next »" at bounding box center [649, 73] width 51 height 26
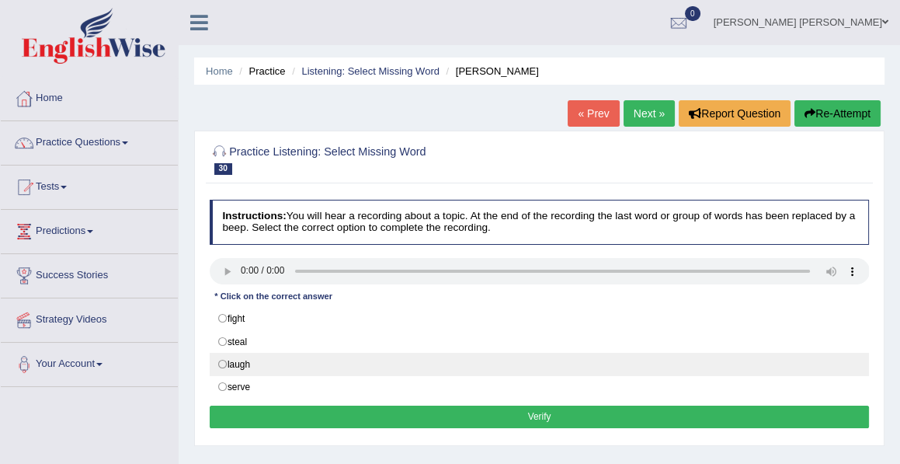
click at [221, 360] on label "laugh" at bounding box center [540, 364] width 660 height 23
radio input "true"
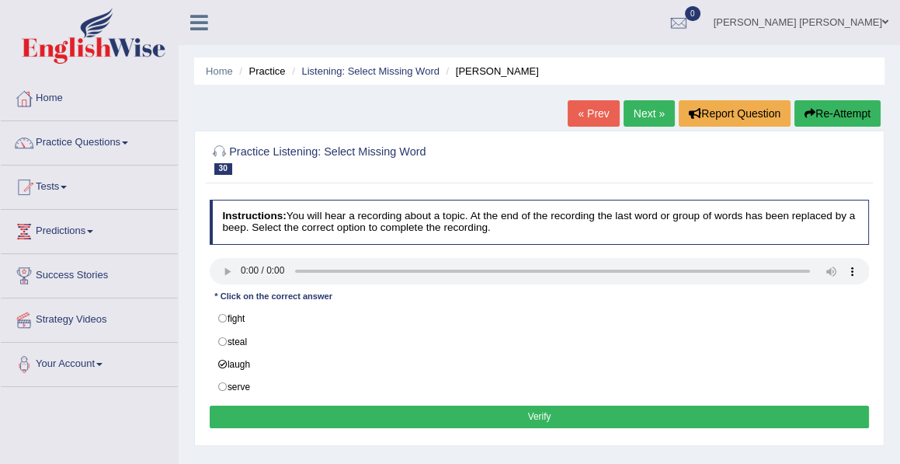
click at [544, 408] on button "Verify" at bounding box center [540, 416] width 660 height 23
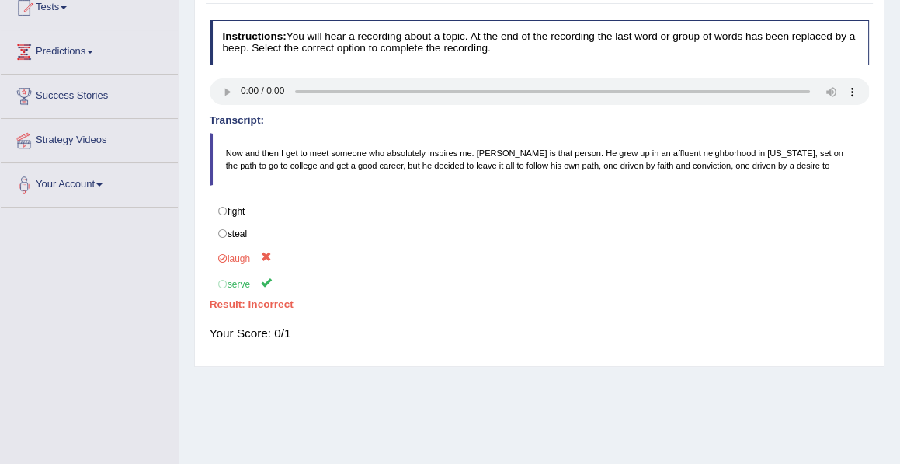
scroll to position [26, 0]
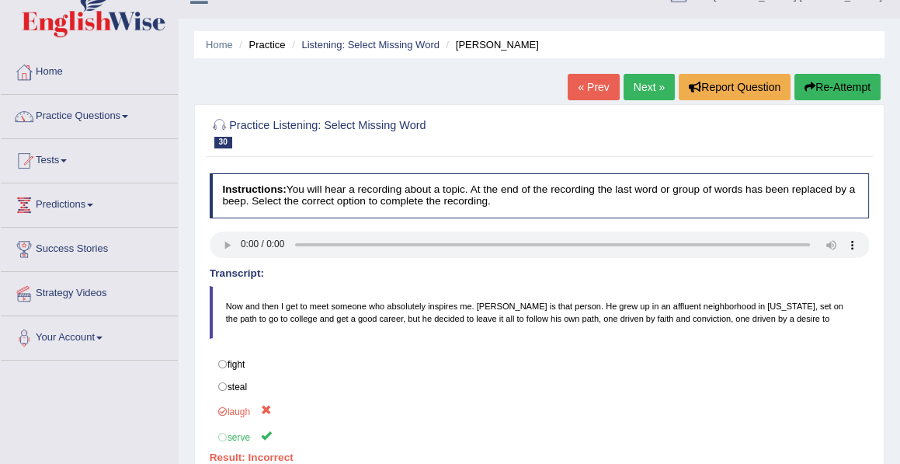
click at [634, 82] on link "Next »" at bounding box center [649, 87] width 51 height 26
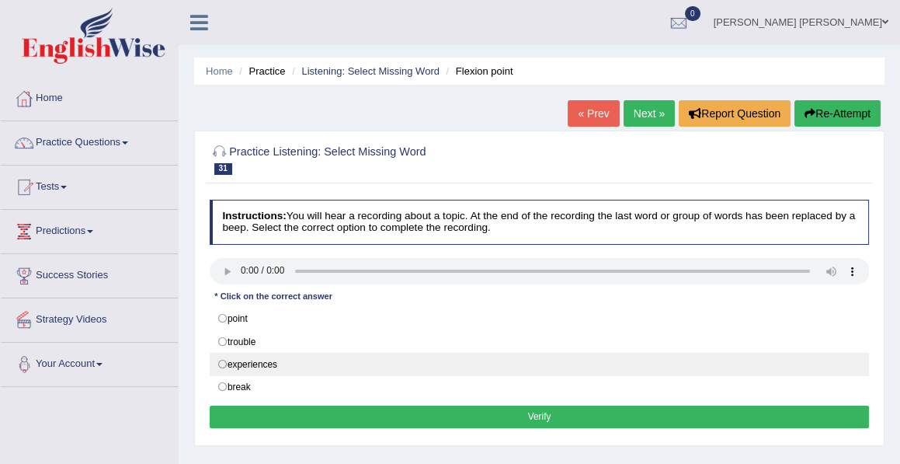
click at [226, 362] on label "experiences" at bounding box center [540, 364] width 660 height 23
radio input "true"
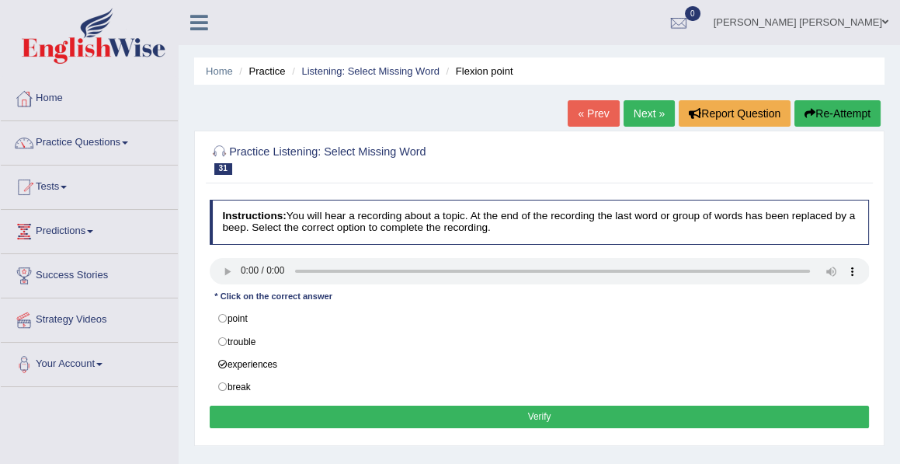
click at [542, 413] on button "Verify" at bounding box center [540, 416] width 660 height 23
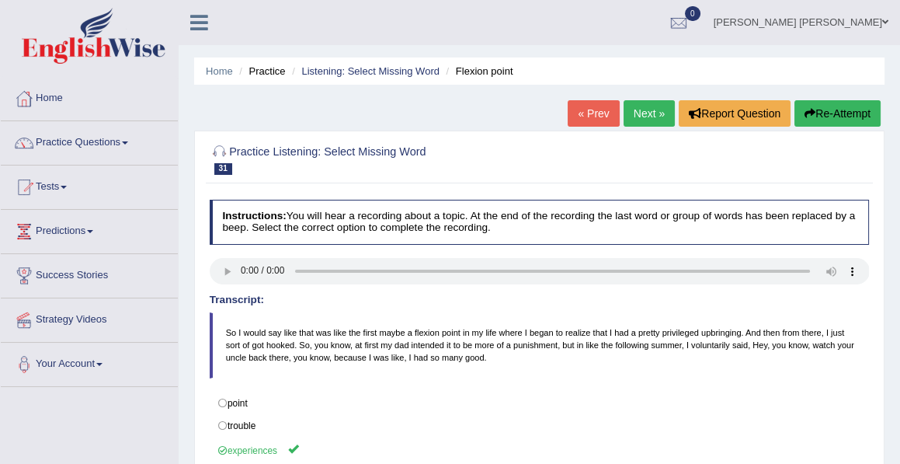
click at [638, 107] on link "Next »" at bounding box center [649, 113] width 51 height 26
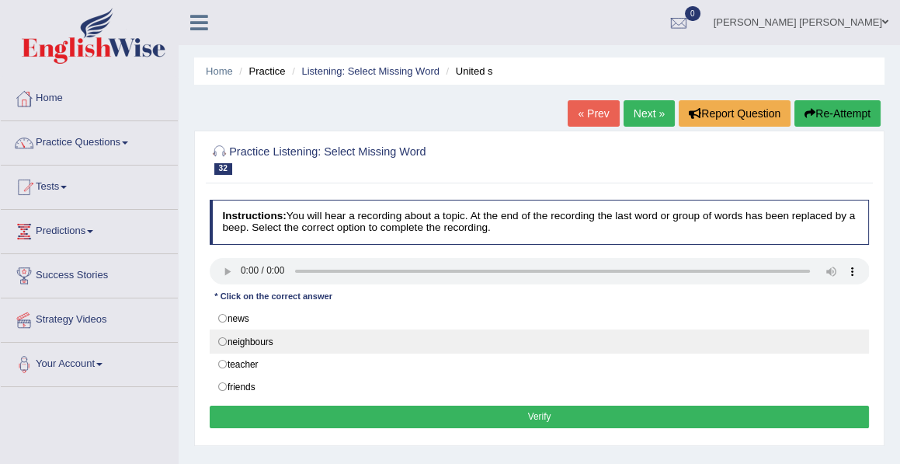
click at [221, 339] on label "neighbours" at bounding box center [540, 340] width 660 height 23
radio input "true"
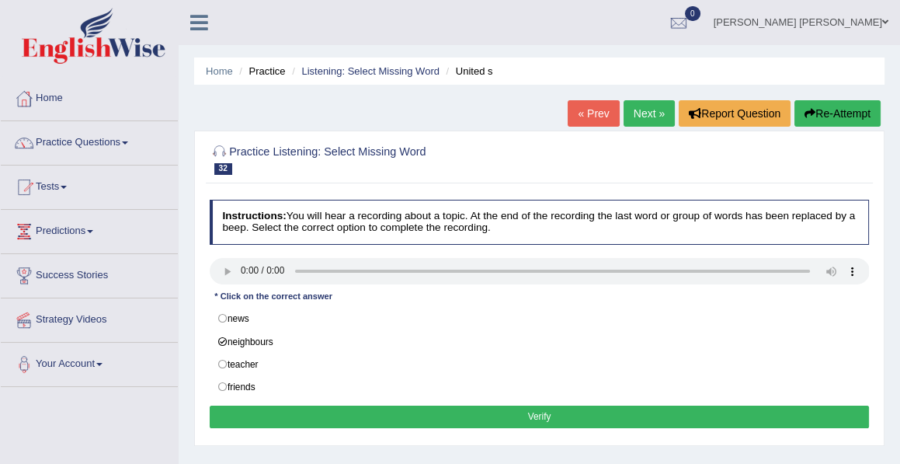
click at [533, 410] on button "Verify" at bounding box center [540, 416] width 660 height 23
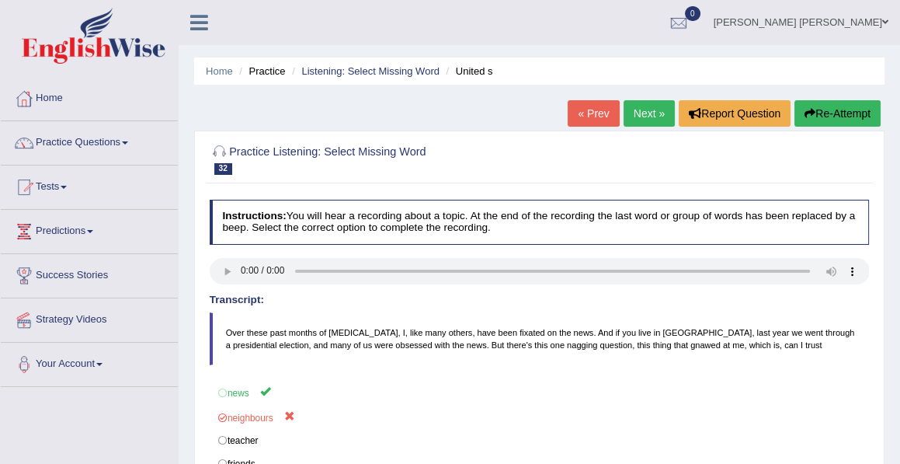
click at [639, 116] on link "Next »" at bounding box center [649, 113] width 51 height 26
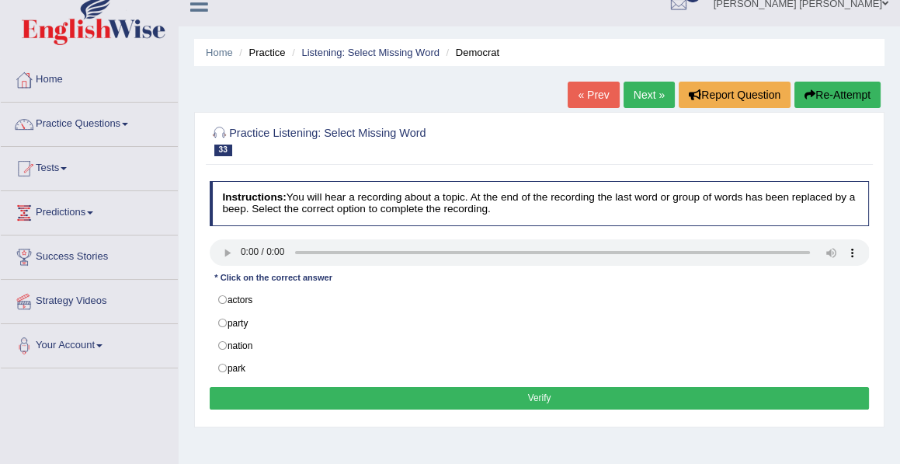
scroll to position [19, 0]
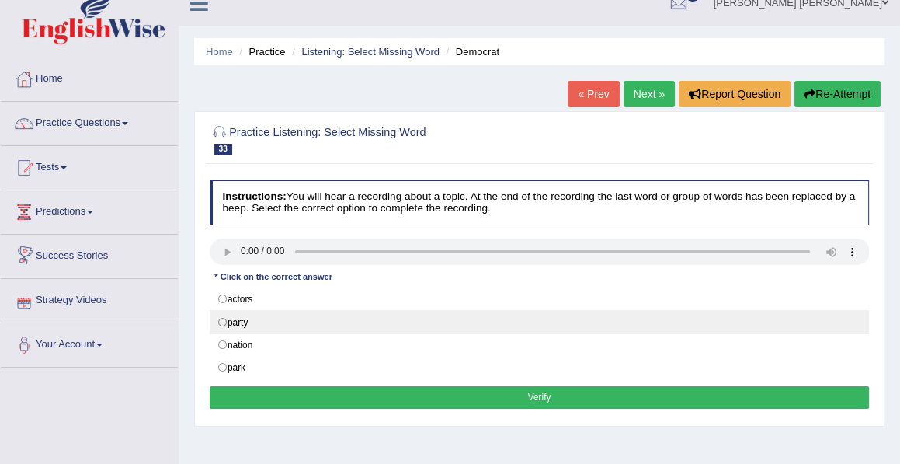
click at [220, 320] on label "party" at bounding box center [540, 321] width 660 height 23
radio input "true"
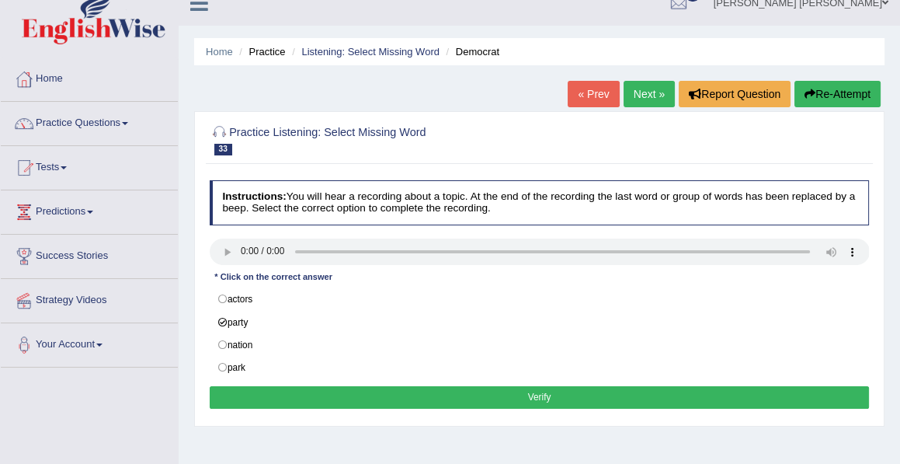
click at [539, 390] on button "Verify" at bounding box center [540, 397] width 660 height 23
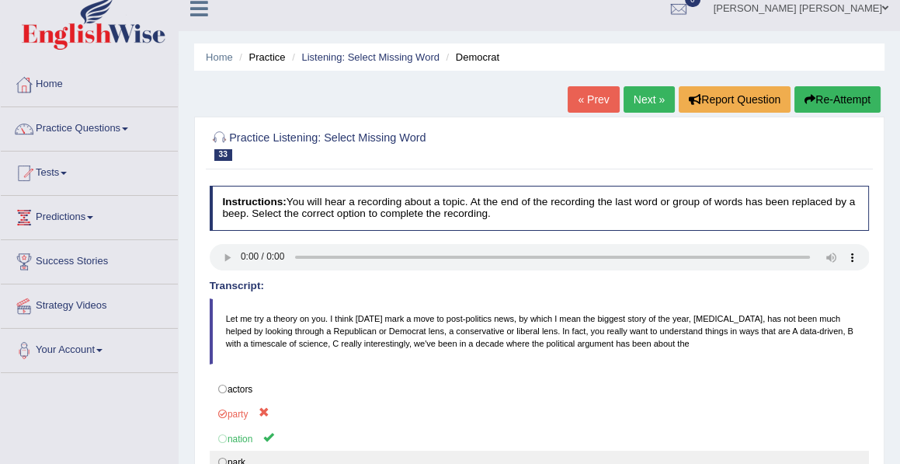
scroll to position [7, 0]
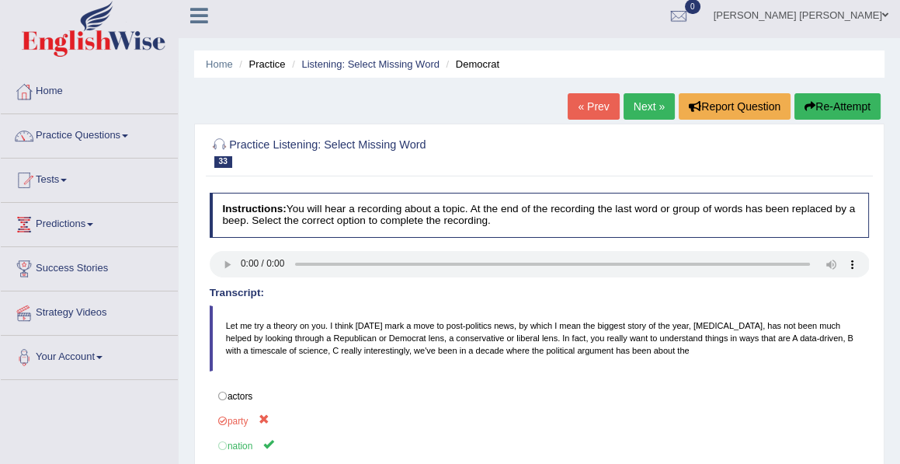
click at [636, 109] on link "Next »" at bounding box center [649, 106] width 51 height 26
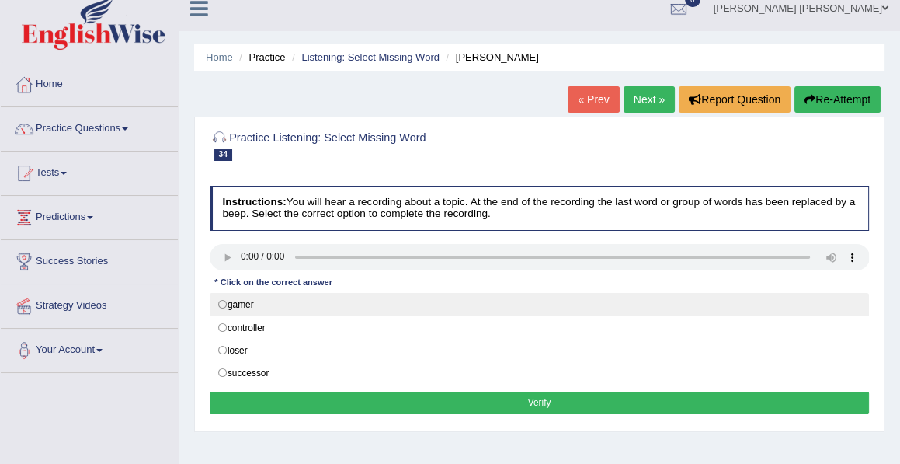
scroll to position [15, 0]
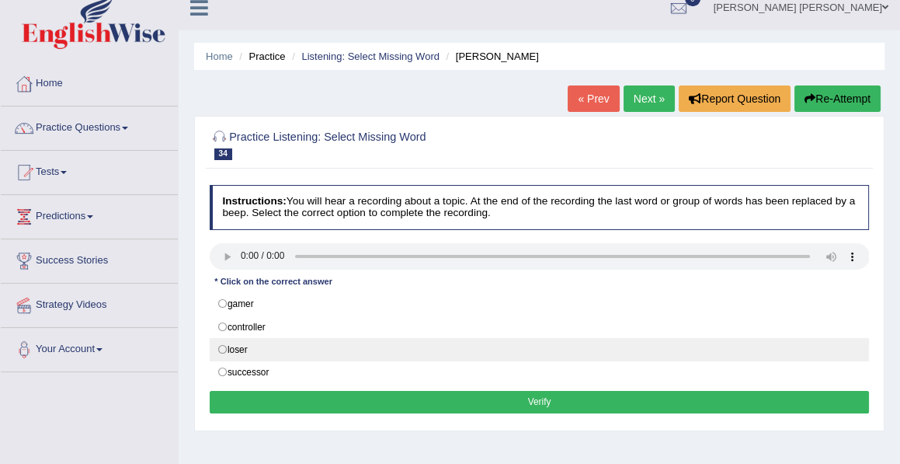
click at [221, 344] on label "loser" at bounding box center [540, 349] width 660 height 23
radio input "true"
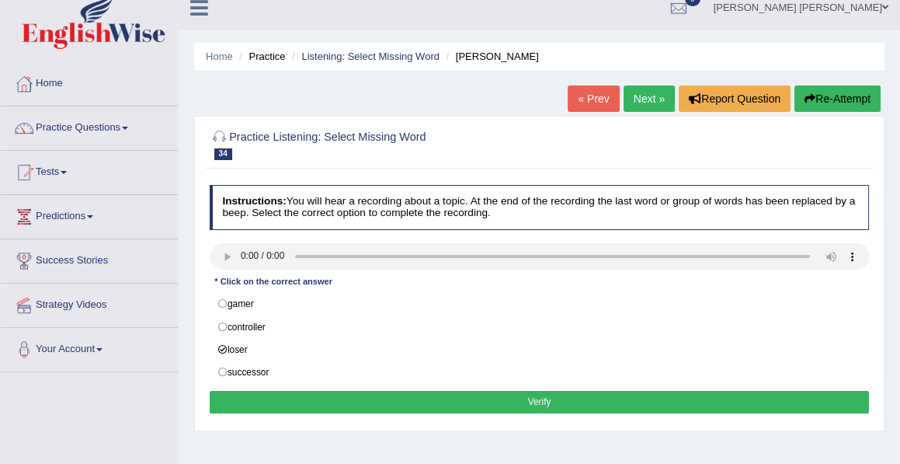
click at [537, 398] on button "Verify" at bounding box center [540, 402] width 660 height 23
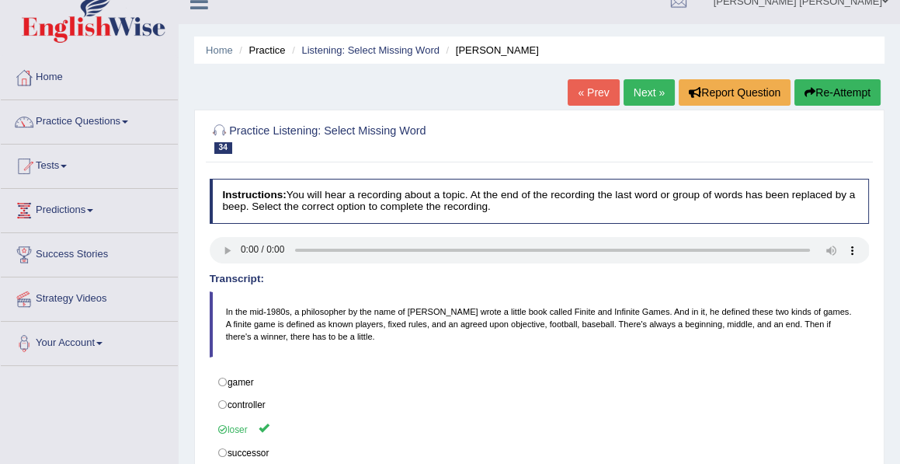
scroll to position [0, 0]
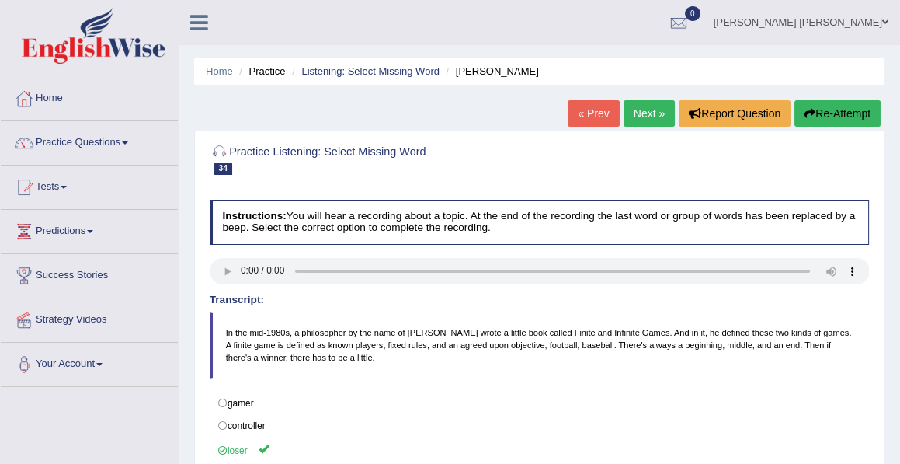
click at [638, 113] on link "Next »" at bounding box center [649, 113] width 51 height 26
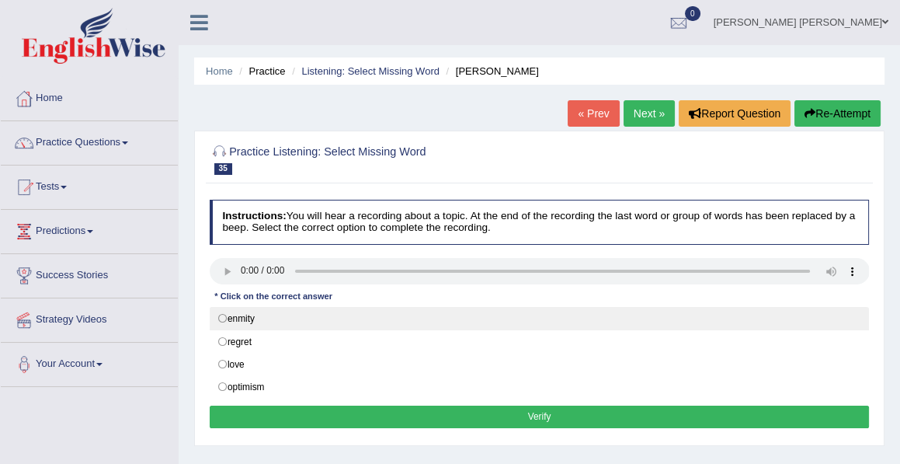
click at [220, 314] on label "enmity" at bounding box center [540, 318] width 660 height 23
radio input "true"
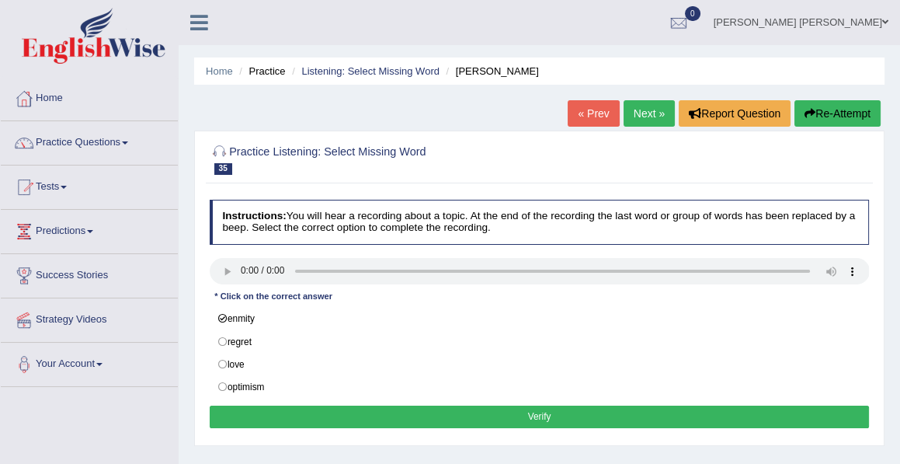
click at [530, 411] on button "Verify" at bounding box center [540, 416] width 660 height 23
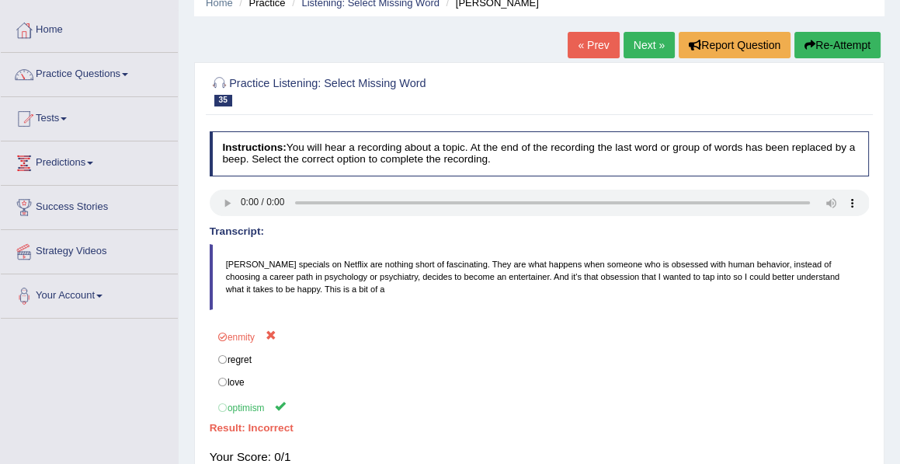
scroll to position [67, 0]
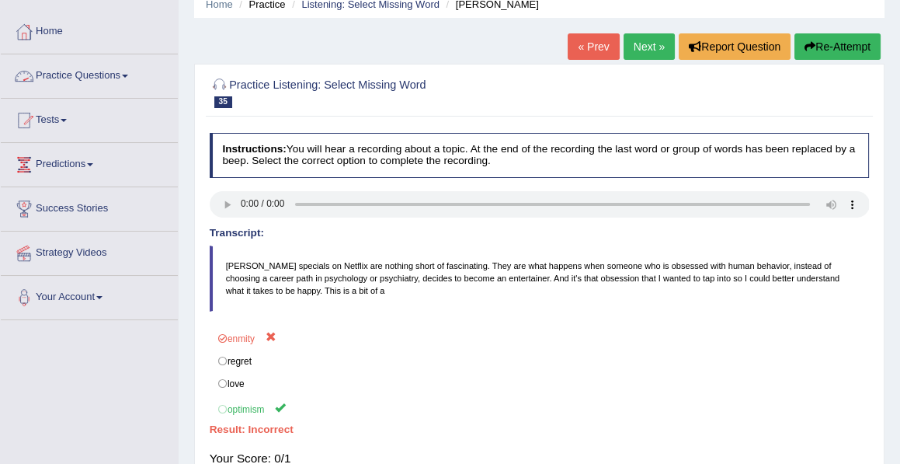
click at [75, 72] on link "Practice Questions" at bounding box center [89, 73] width 177 height 39
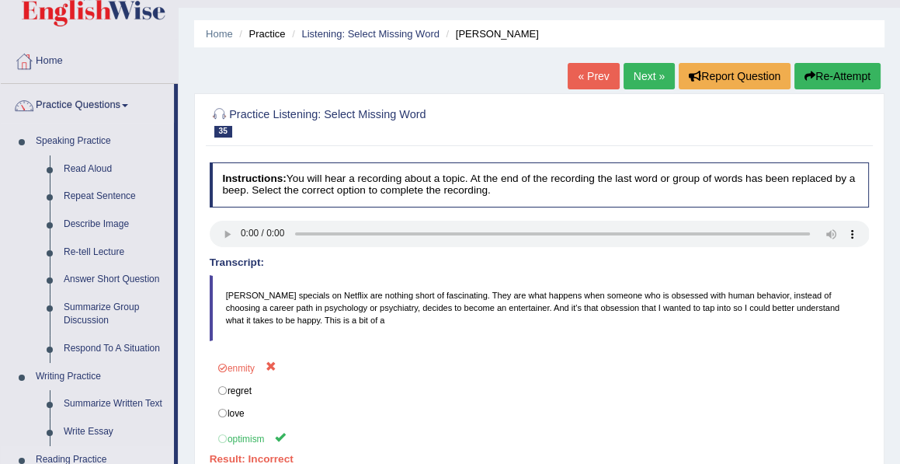
scroll to position [0, 0]
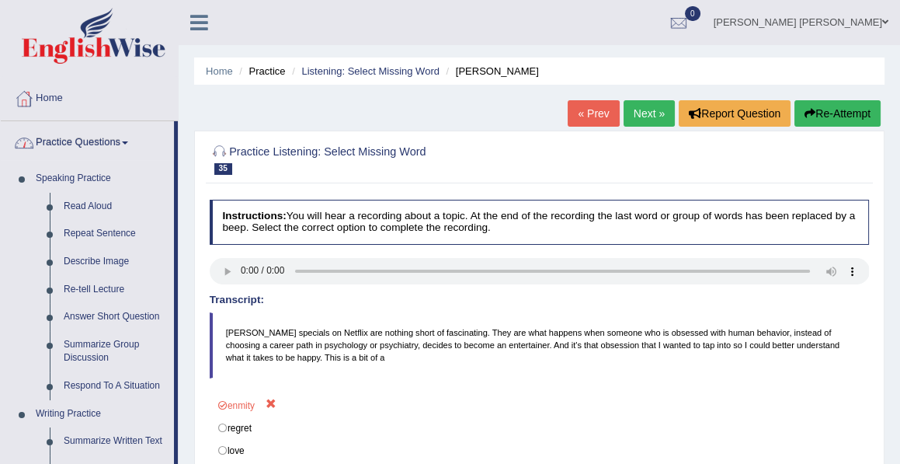
click at [85, 140] on link "Practice Questions" at bounding box center [87, 140] width 173 height 39
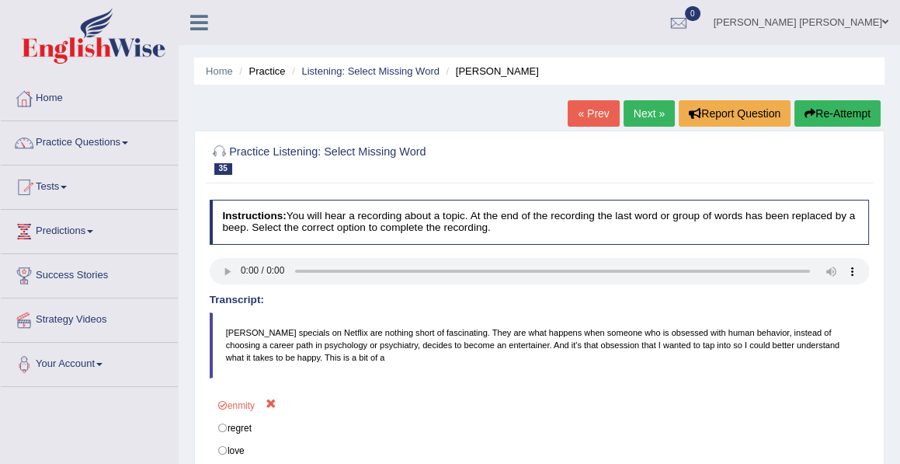
click at [114, 143] on link "Practice Questions" at bounding box center [89, 140] width 177 height 39
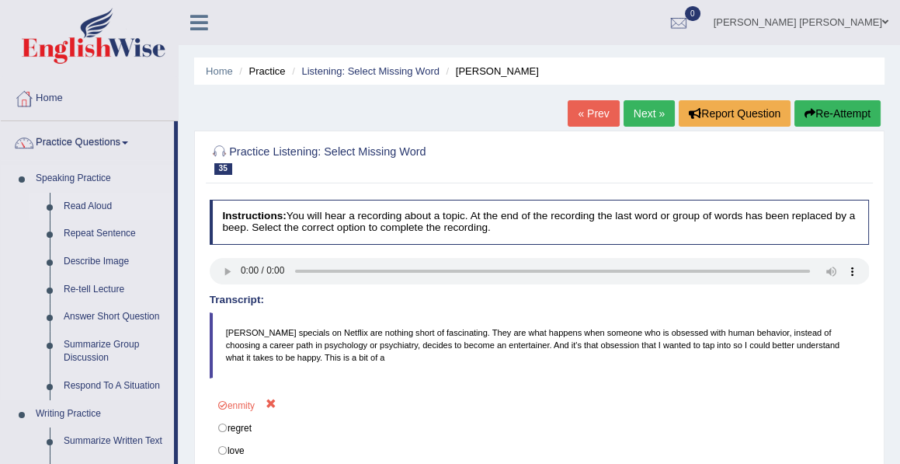
click at [93, 200] on link "Read Aloud" at bounding box center [115, 207] width 117 height 28
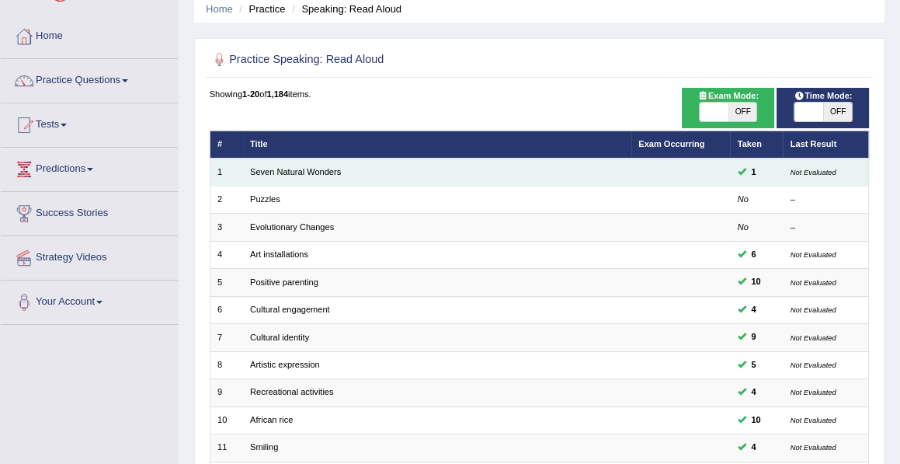
scroll to position [62, 0]
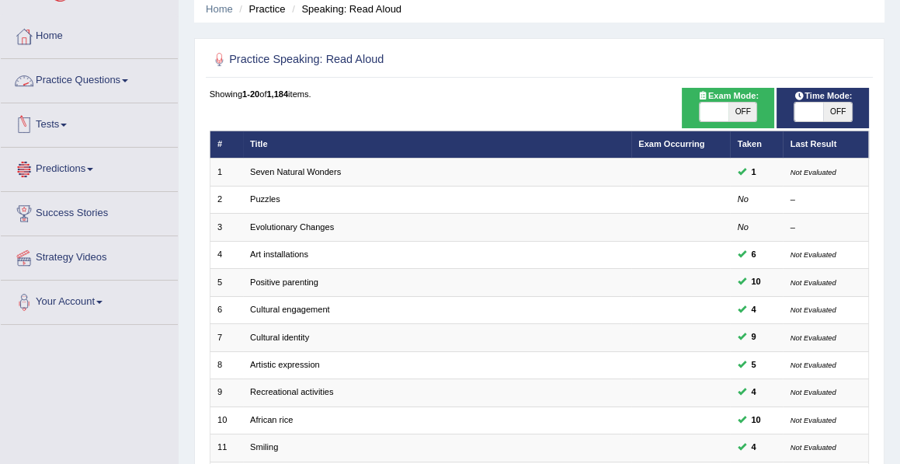
click at [110, 85] on link "Practice Questions" at bounding box center [89, 78] width 177 height 39
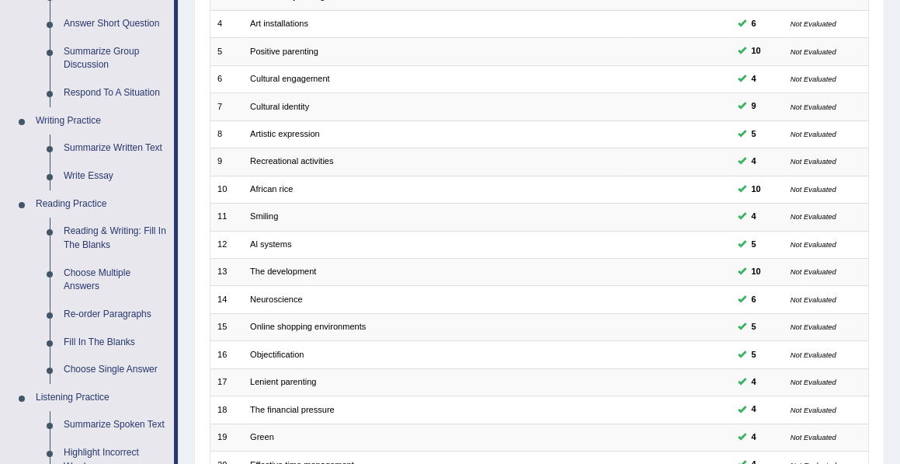
scroll to position [295, 0]
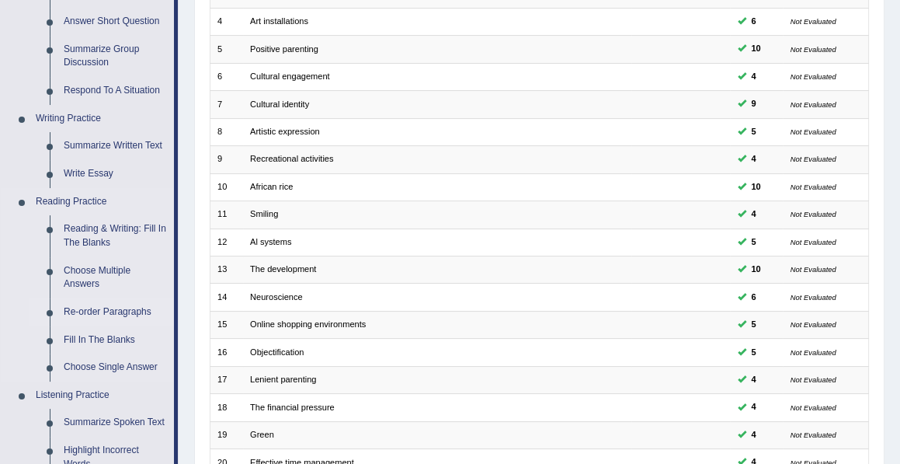
click at [113, 312] on link "Re-order Paragraphs" at bounding box center [115, 312] width 117 height 28
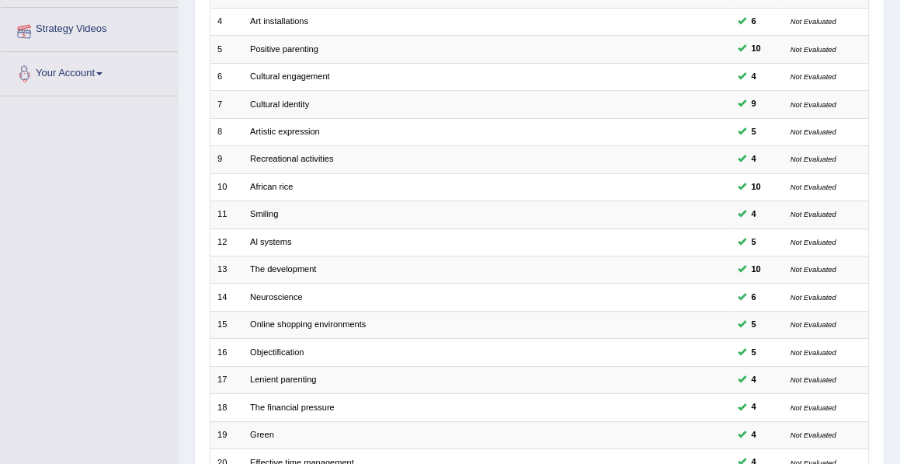
scroll to position [296, 0]
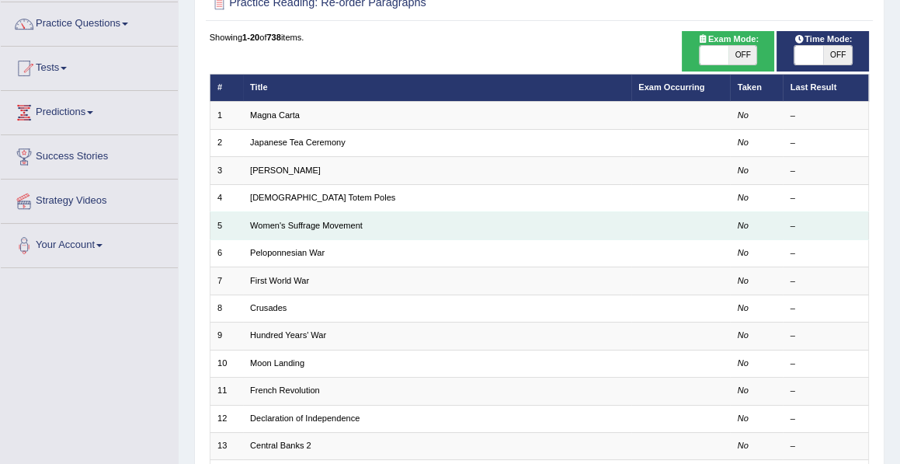
scroll to position [116, 0]
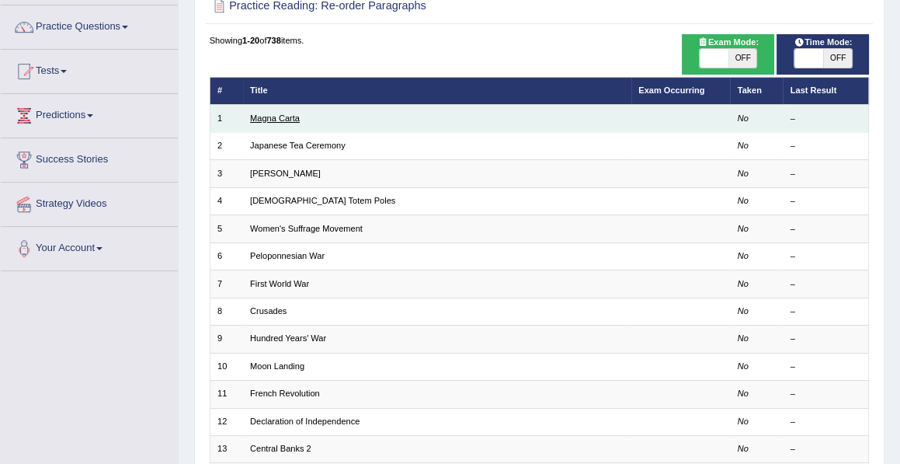
click at [278, 117] on link "Magna Carta" at bounding box center [275, 117] width 50 height 9
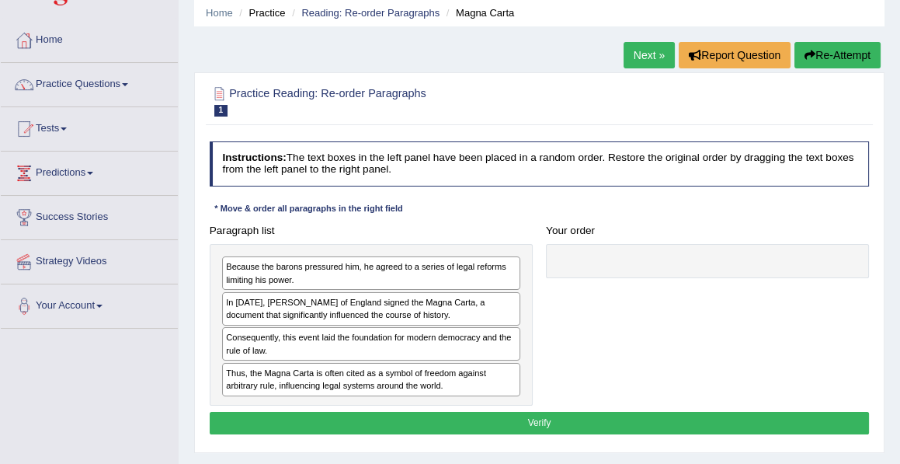
scroll to position [59, 0]
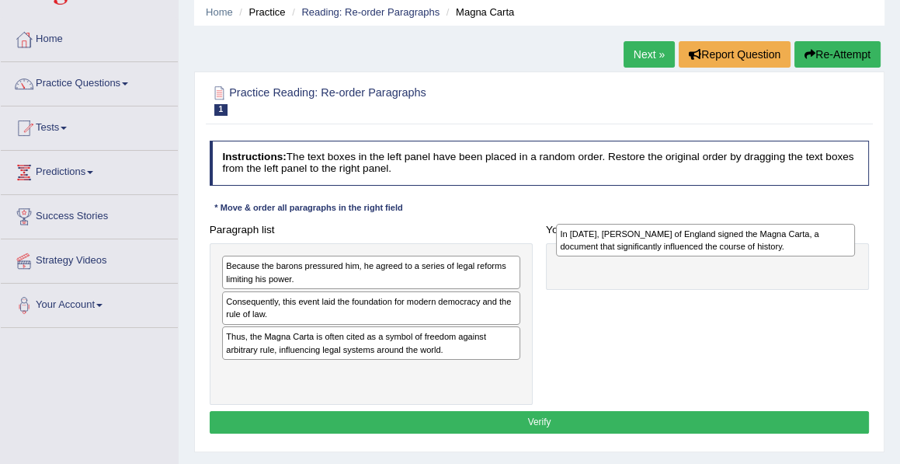
drag, startPoint x: 269, startPoint y: 315, endPoint x: 666, endPoint y: 250, distance: 402.1
click at [666, 250] on div "In 1215, King John of England signed the Magna Carta, a document that significa…" at bounding box center [705, 240] width 299 height 33
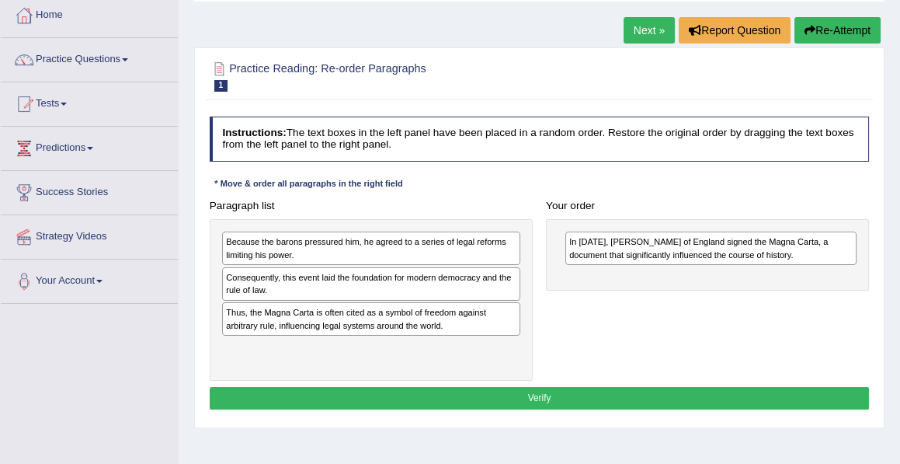
scroll to position [83, 0]
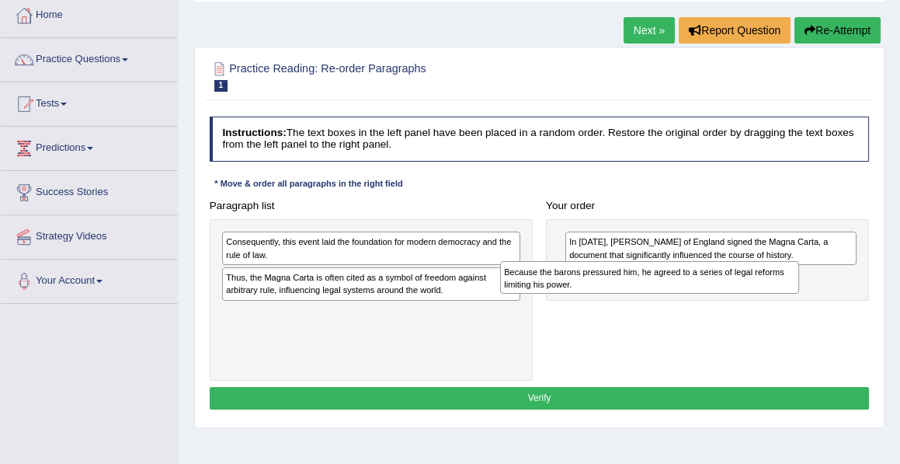
drag, startPoint x: 318, startPoint y: 249, endPoint x: 656, endPoint y: 290, distance: 340.5
click at [656, 290] on div "Because the barons pressured him, he agreed to a series of legal reforms limiti…" at bounding box center [649, 277] width 299 height 33
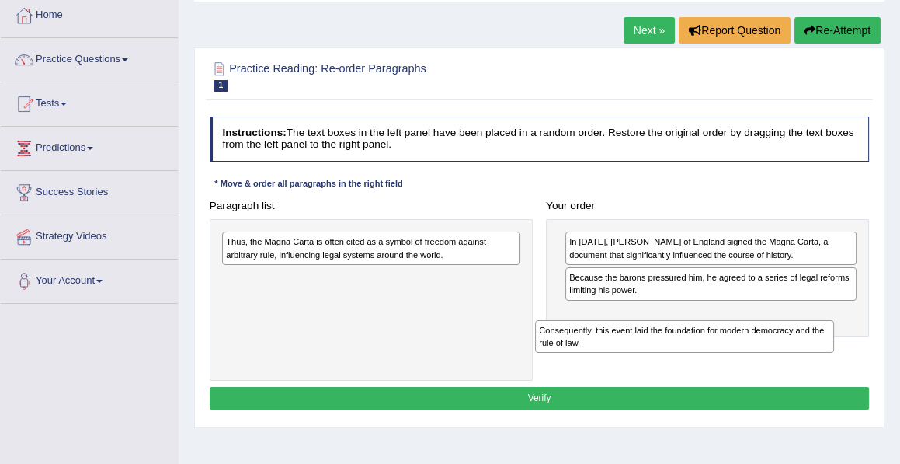
drag, startPoint x: 284, startPoint y: 242, endPoint x: 658, endPoint y: 352, distance: 389.3
click at [658, 352] on div "Paragraph list Consequently, this event laid the foundation for modern democrac…" at bounding box center [539, 287] width 673 height 186
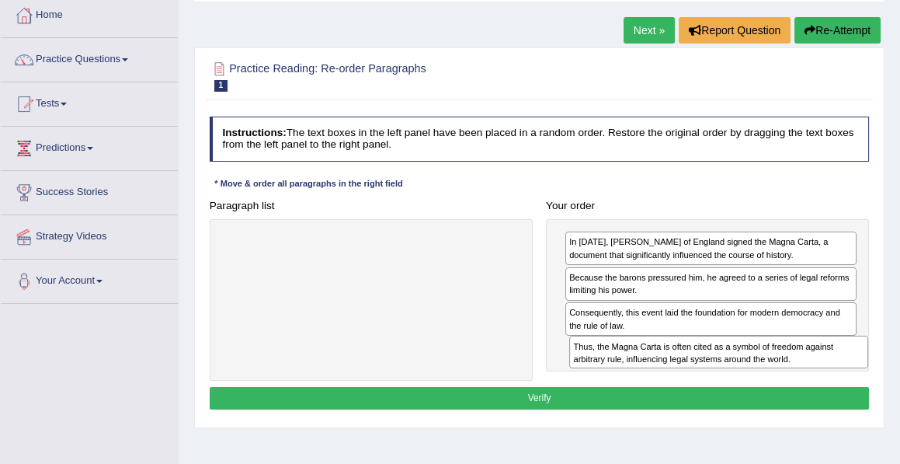
drag, startPoint x: 259, startPoint y: 244, endPoint x: 675, endPoint y: 374, distance: 436.3
click at [675, 374] on div "Paragraph list Thus, the Magna Carta is often cited as a symbol of freedom agai…" at bounding box center [539, 287] width 673 height 186
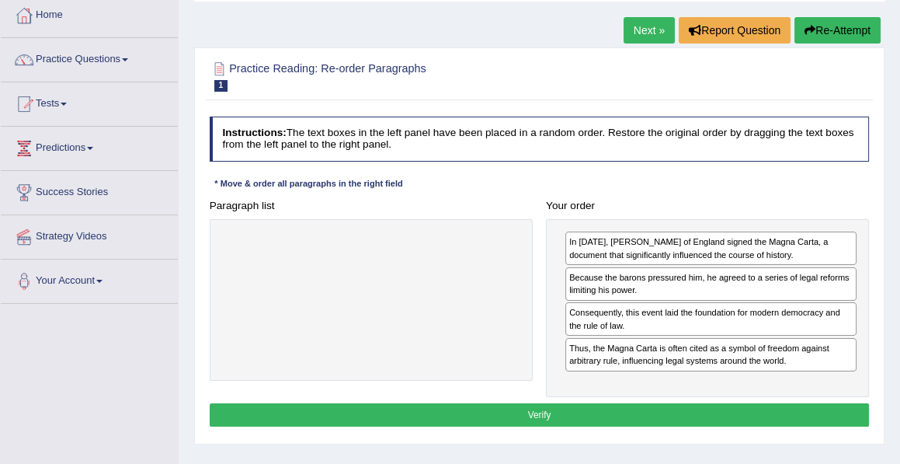
click at [537, 415] on button "Verify" at bounding box center [540, 414] width 660 height 23
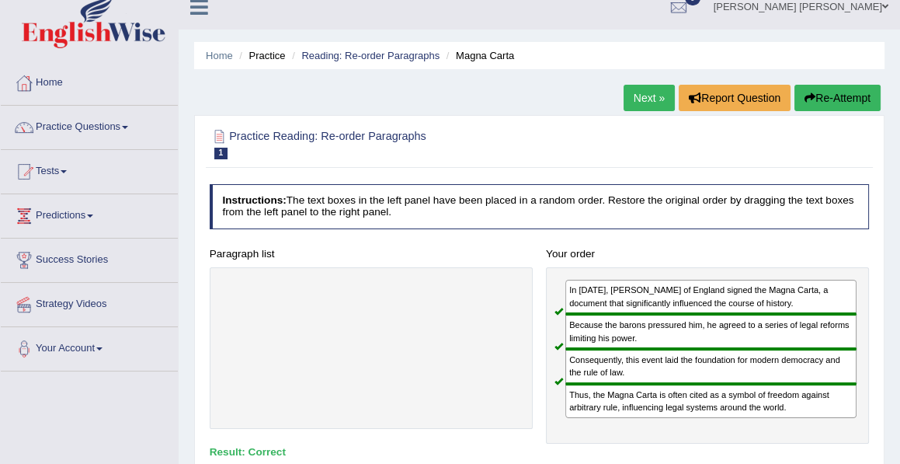
scroll to position [0, 0]
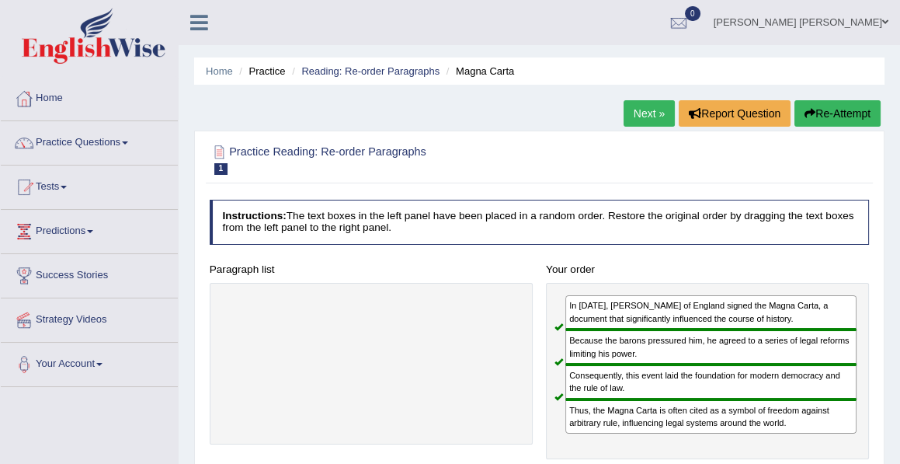
click at [659, 110] on link "Next »" at bounding box center [649, 113] width 51 height 26
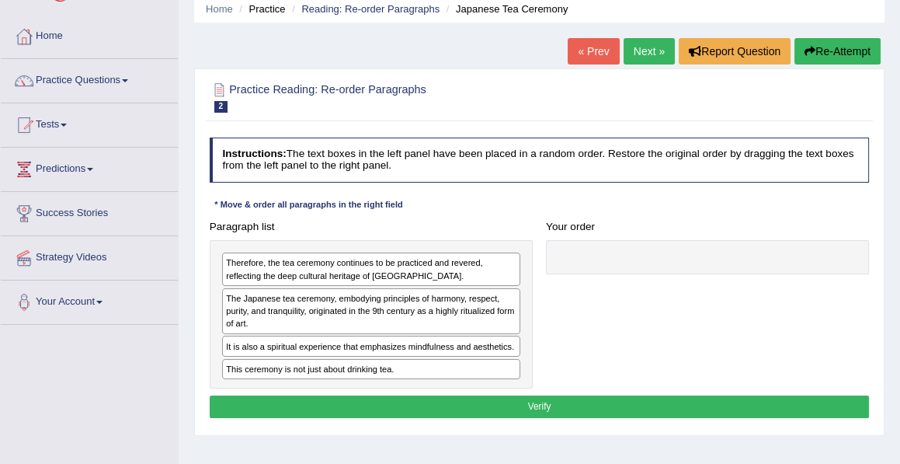
scroll to position [92, 0]
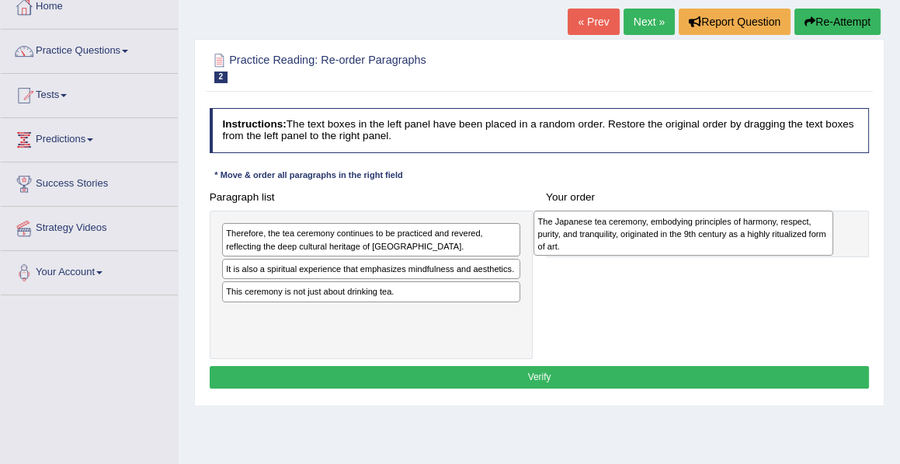
drag, startPoint x: 288, startPoint y: 279, endPoint x: 659, endPoint y: 237, distance: 372.9
click at [659, 237] on div "The Japanese tea ceremony, embodying principles of harmony, respect, purity, an…" at bounding box center [683, 232] width 299 height 45
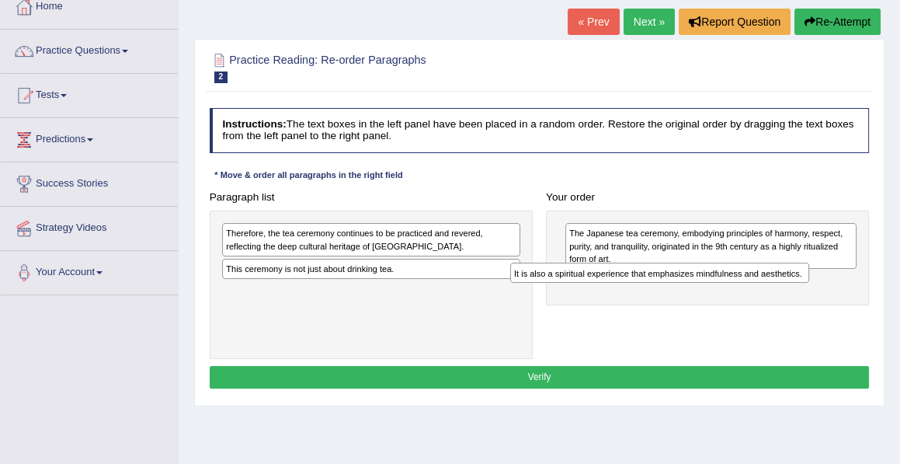
drag, startPoint x: 281, startPoint y: 271, endPoint x: 624, endPoint y: 291, distance: 343.1
click at [624, 291] on div "Paragraph list Therefore, the tea ceremony continues to be practiced and revere…" at bounding box center [539, 273] width 673 height 174
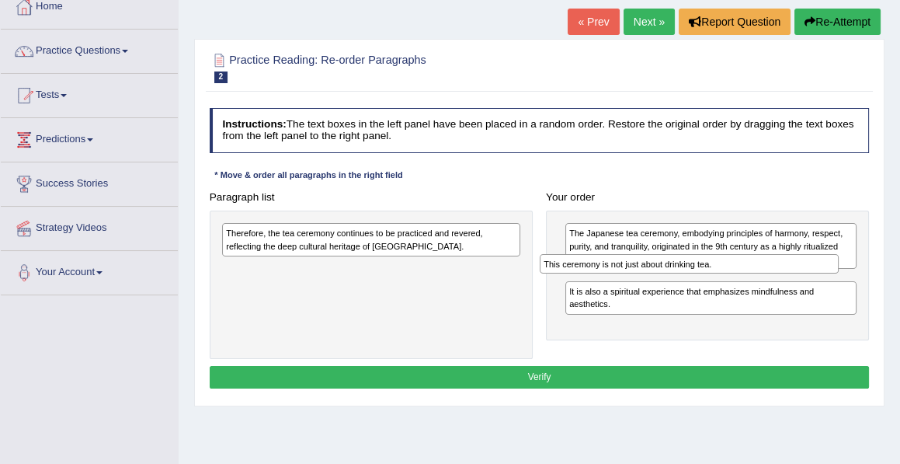
drag, startPoint x: 281, startPoint y: 267, endPoint x: 683, endPoint y: 274, distance: 401.6
click at [683, 274] on div "Paragraph list Therefore, the tea ceremony continues to be practiced and revere…" at bounding box center [539, 273] width 673 height 174
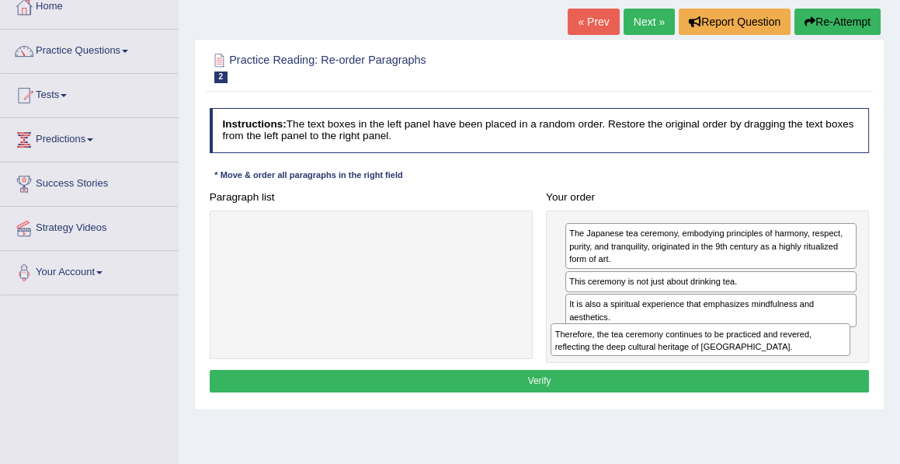
drag, startPoint x: 252, startPoint y: 235, endPoint x: 644, endPoint y: 361, distance: 411.2
click at [644, 361] on div "Instructions: The text boxes in the left panel have been placed in a random ord…" at bounding box center [539, 252] width 666 height 301
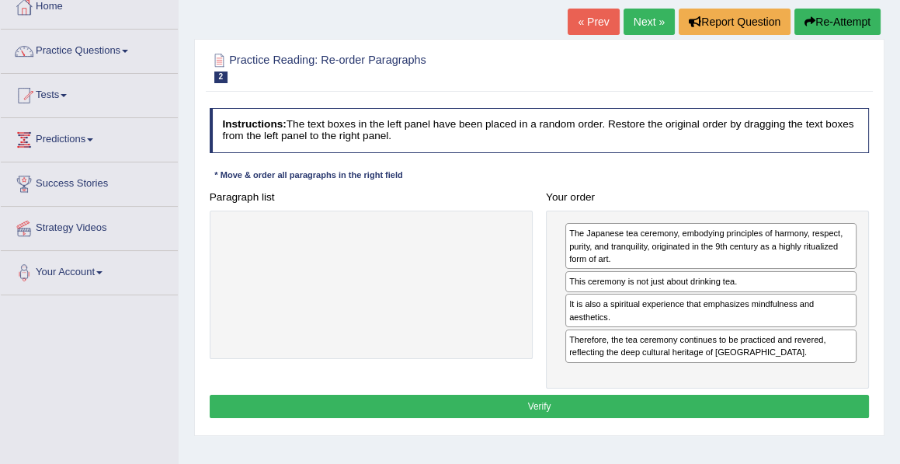
click at [545, 397] on button "Verify" at bounding box center [540, 406] width 660 height 23
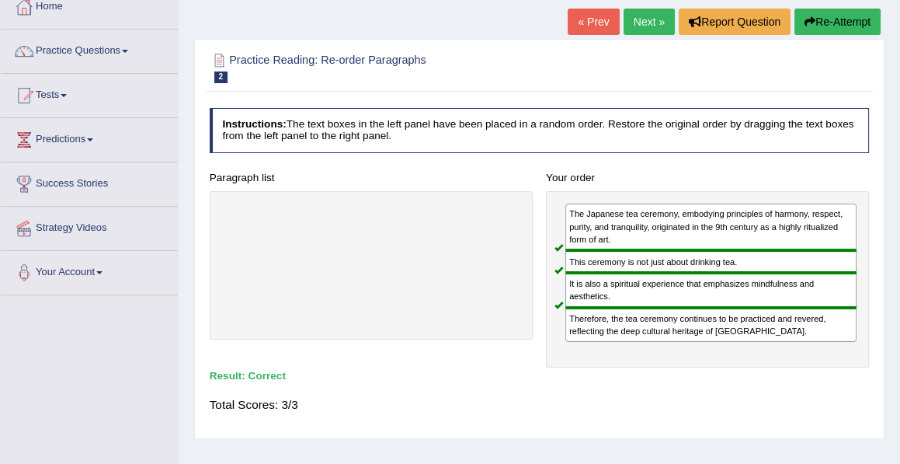
click at [646, 25] on link "Next »" at bounding box center [649, 22] width 51 height 26
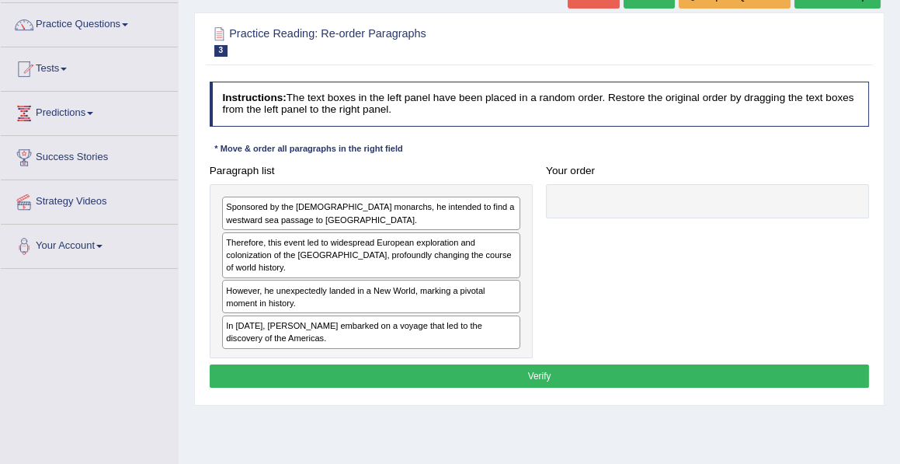
scroll to position [120, 0]
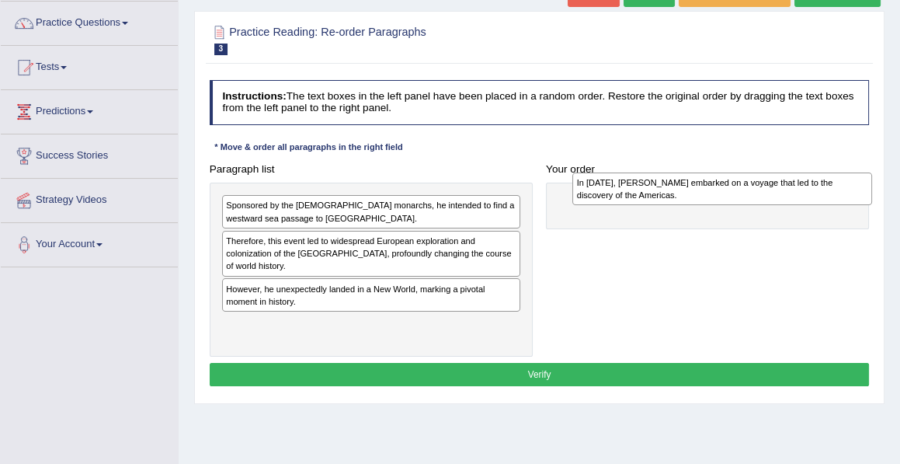
drag, startPoint x: 302, startPoint y: 332, endPoint x: 708, endPoint y: 196, distance: 427.6
click at [708, 196] on div "In [DATE], [PERSON_NAME] embarked on a voyage that led to the discovery of the …" at bounding box center [721, 188] width 299 height 33
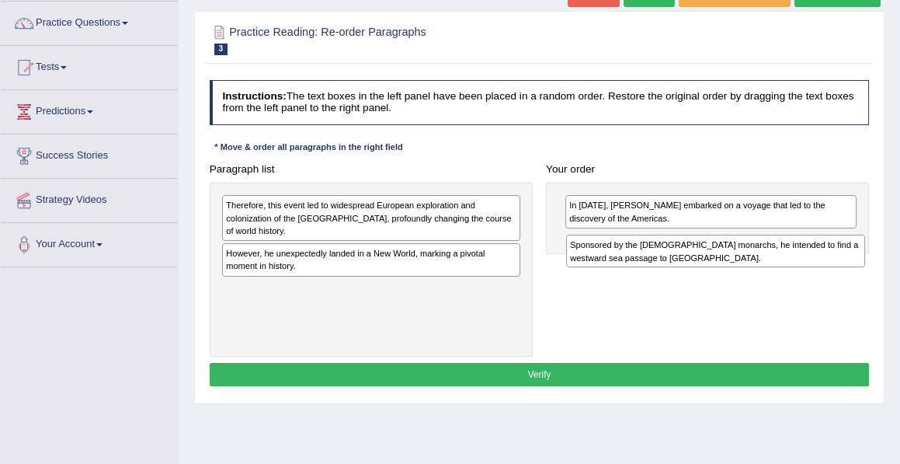
drag, startPoint x: 324, startPoint y: 208, endPoint x: 733, endPoint y: 257, distance: 412.2
click at [733, 257] on div "Sponsored by the [DEMOGRAPHIC_DATA] monarchs, he intended to find a westward se…" at bounding box center [715, 251] width 299 height 33
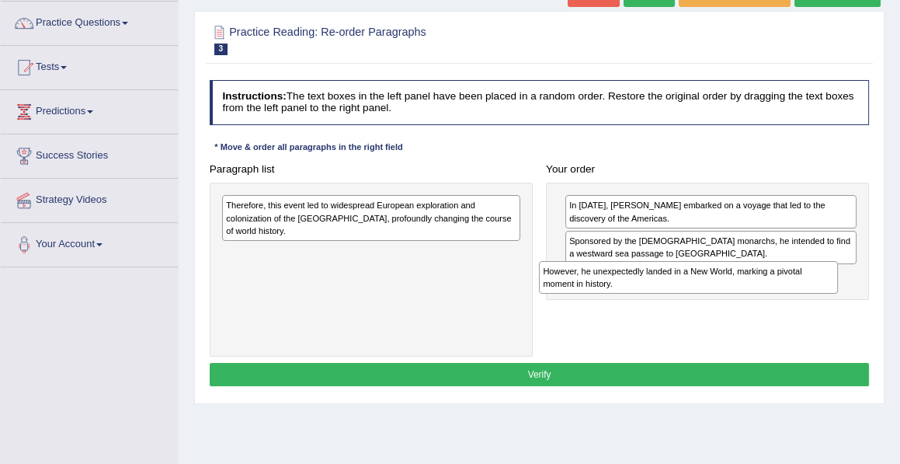
drag, startPoint x: 274, startPoint y: 255, endPoint x: 663, endPoint y: 299, distance: 391.6
click at [663, 299] on div "Paragraph list Therefore, this event led to widespread European exploration and…" at bounding box center [539, 257] width 673 height 199
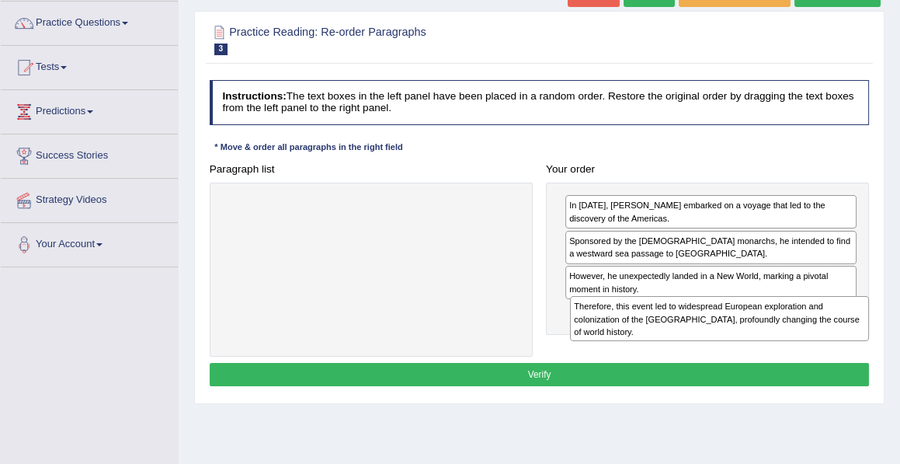
drag, startPoint x: 274, startPoint y: 211, endPoint x: 680, endPoint y: 334, distance: 424.3
click at [680, 334] on div "Therefore, this event led to widespread European exploration and colonization o…" at bounding box center [719, 318] width 299 height 45
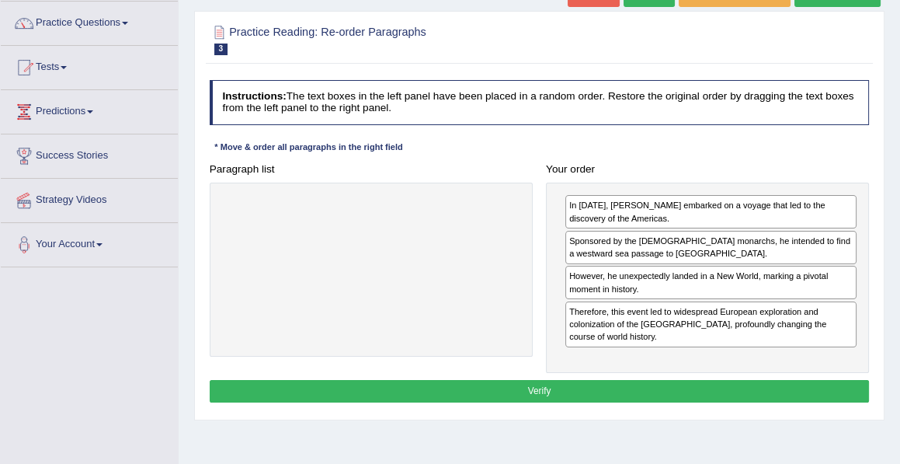
click at [541, 384] on button "Verify" at bounding box center [540, 391] width 660 height 23
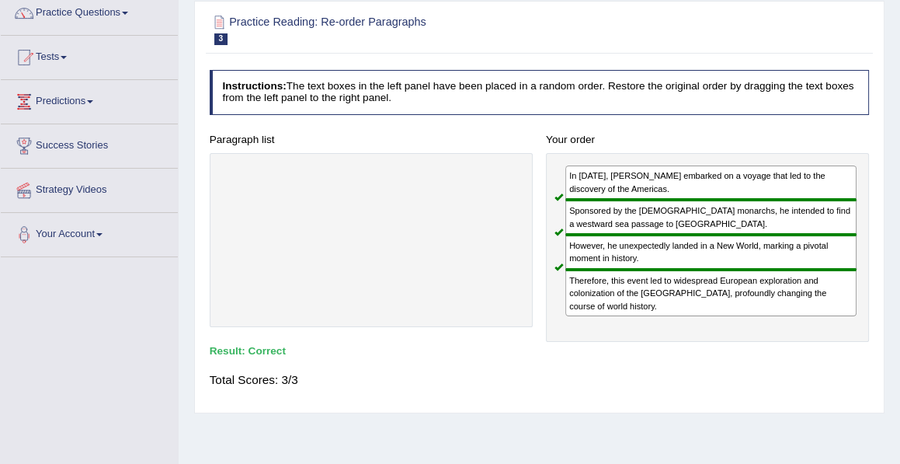
scroll to position [0, 0]
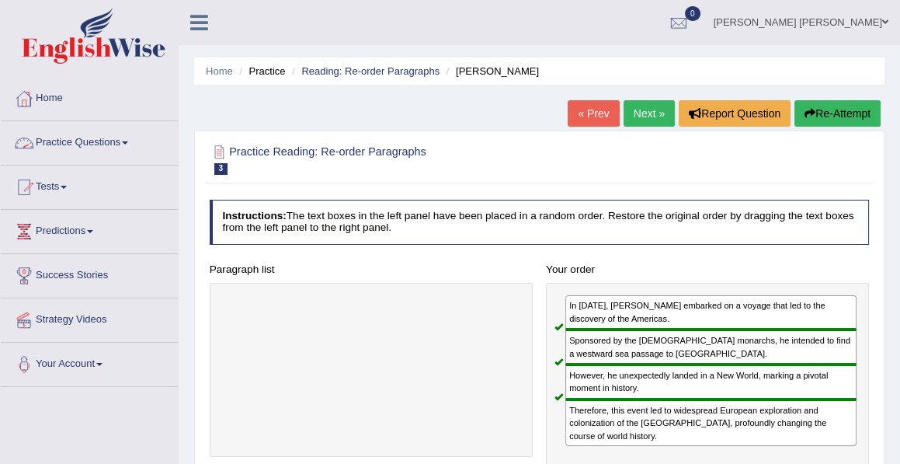
click at [97, 141] on link "Practice Questions" at bounding box center [89, 140] width 177 height 39
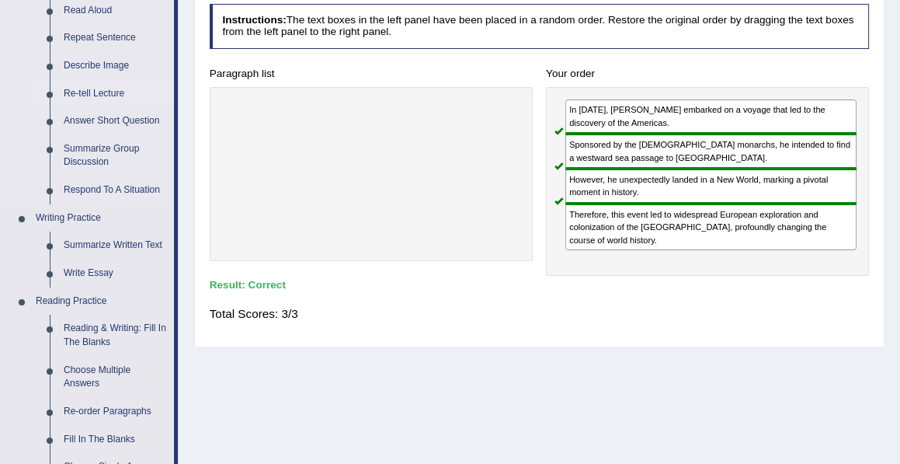
scroll to position [197, 0]
click at [96, 412] on link "Re-order Paragraphs" at bounding box center [115, 411] width 117 height 28
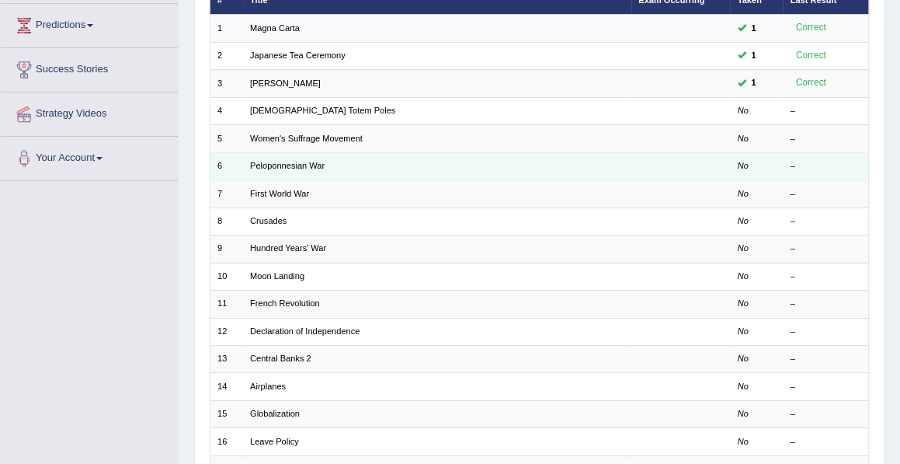
scroll to position [204, 0]
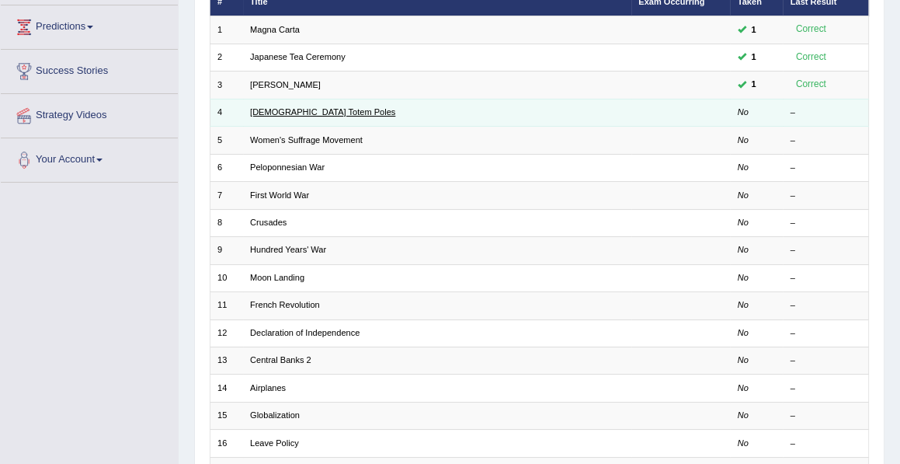
click at [343, 109] on link "[DEMOGRAPHIC_DATA] Totem Poles" at bounding box center [322, 111] width 145 height 9
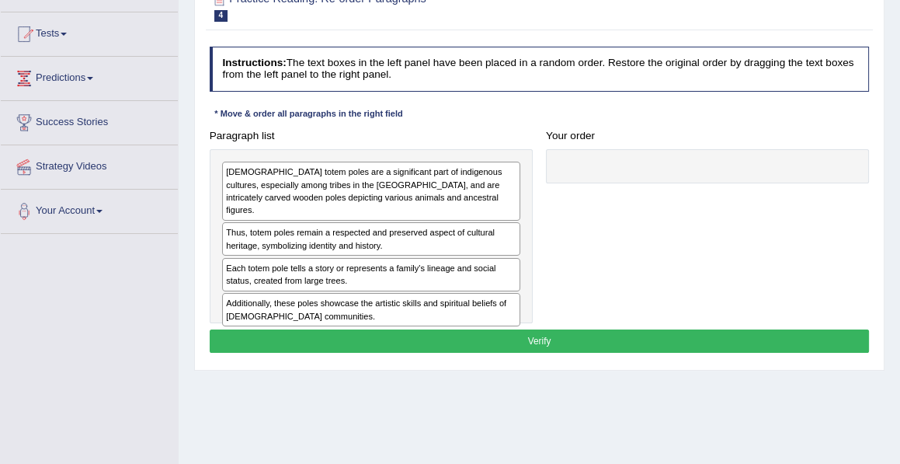
scroll to position [154, 0]
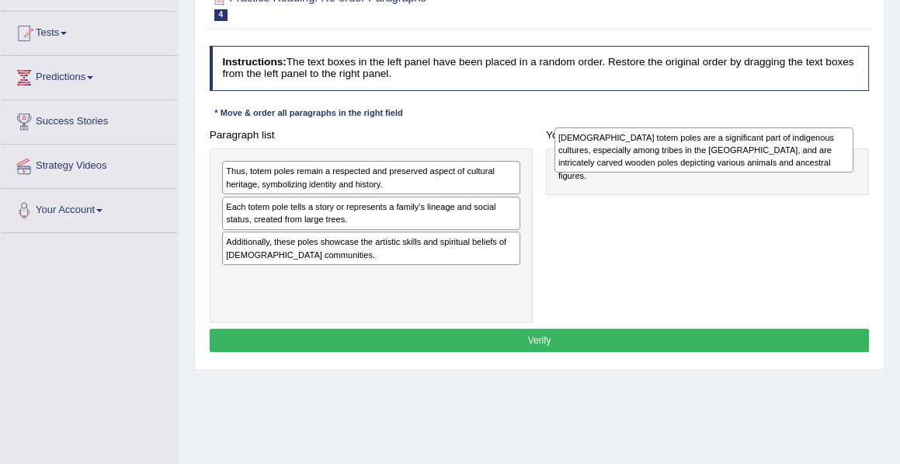
drag, startPoint x: 292, startPoint y: 192, endPoint x: 687, endPoint y: 160, distance: 395.8
click at [687, 160] on div "[DEMOGRAPHIC_DATA] totem poles are a significant part of indigenous cultures, e…" at bounding box center [704, 149] width 299 height 45
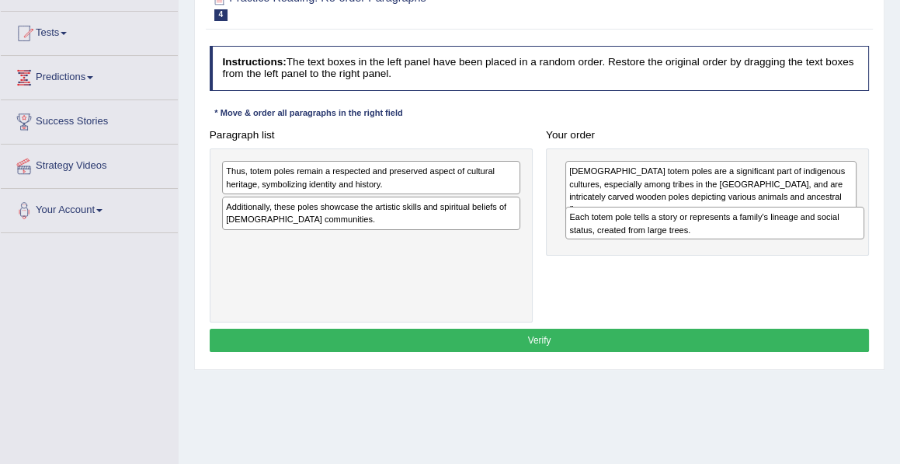
drag, startPoint x: 280, startPoint y: 210, endPoint x: 687, endPoint y: 237, distance: 407.8
click at [687, 237] on div "Each totem pole tells a story or represents a family's lineage and social statu…" at bounding box center [714, 223] width 299 height 33
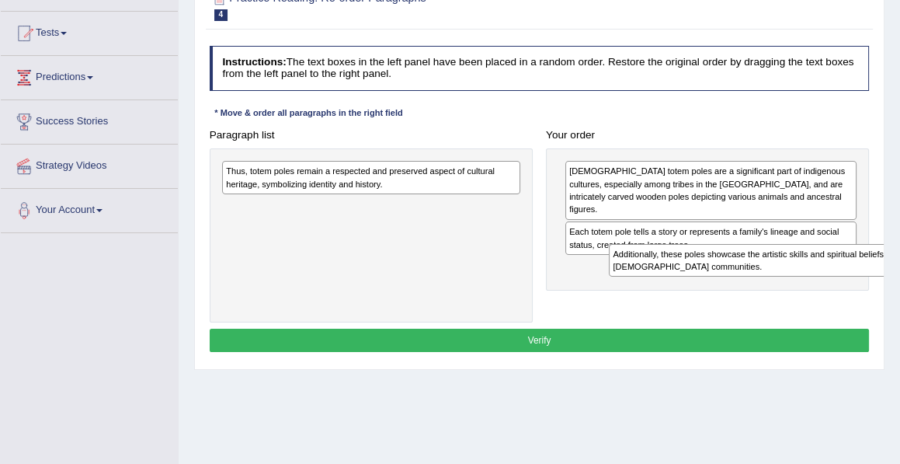
drag, startPoint x: 261, startPoint y: 218, endPoint x: 720, endPoint y: 287, distance: 464.2
click at [720, 287] on div "Paragraph list Thus, totem poles remain a respected and preserved aspect of cul…" at bounding box center [539, 222] width 673 height 199
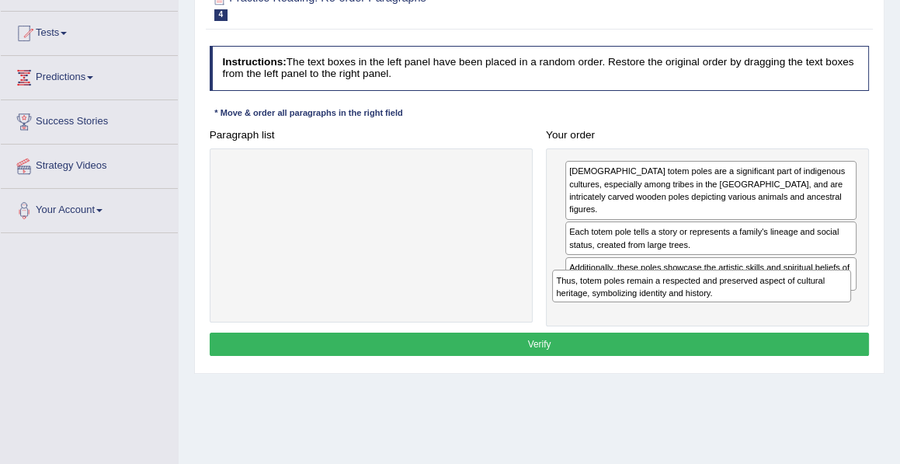
drag, startPoint x: 289, startPoint y: 176, endPoint x: 683, endPoint y: 311, distance: 416.3
click at [683, 311] on div "Paragraph list Thus, totem poles remain a respected and preserved aspect of cul…" at bounding box center [539, 224] width 673 height 203
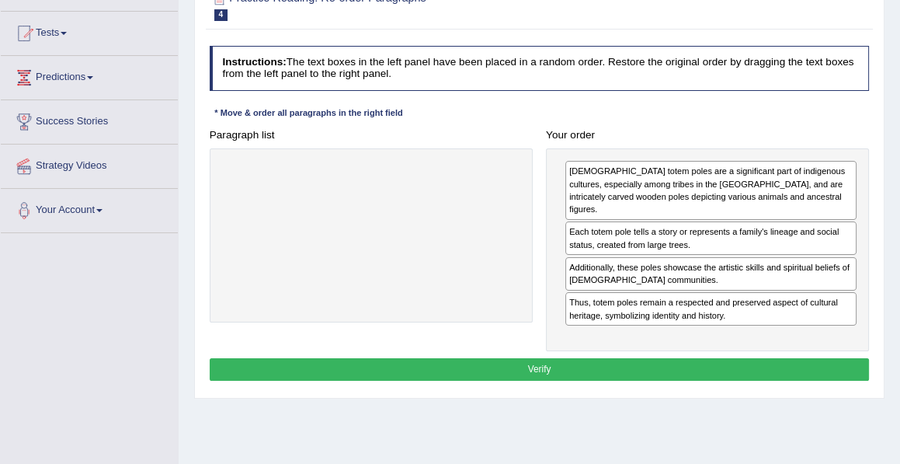
click at [545, 358] on button "Verify" at bounding box center [540, 369] width 660 height 23
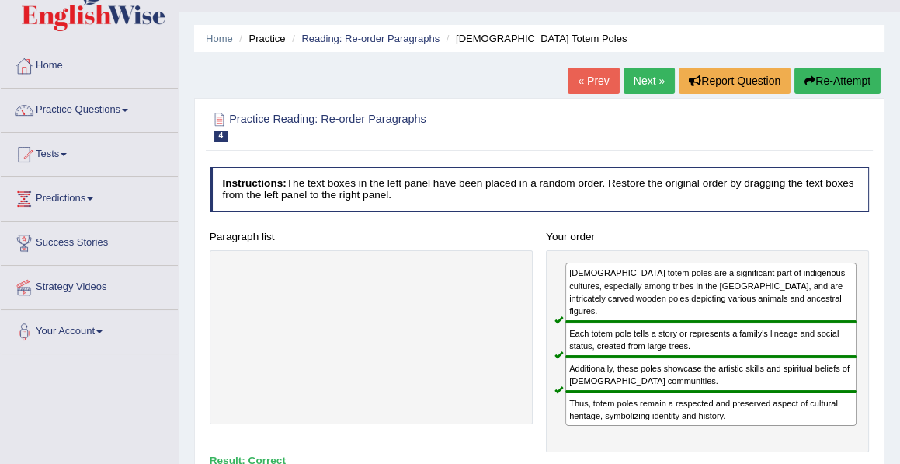
scroll to position [29, 0]
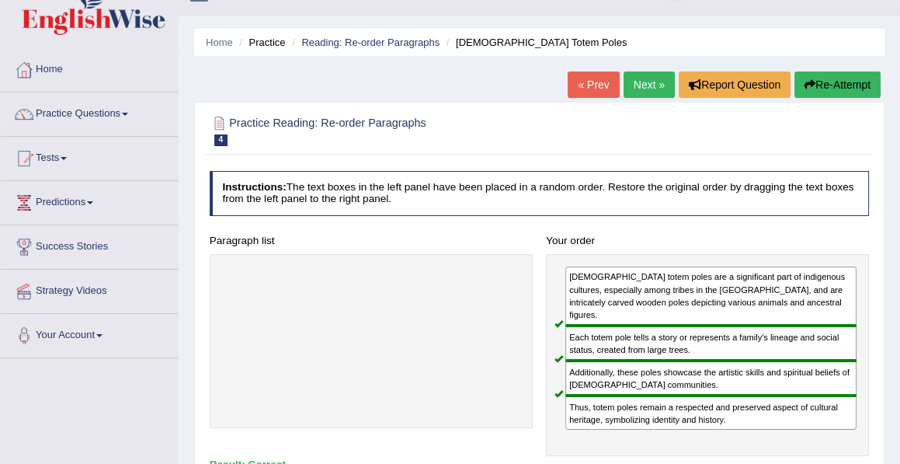
click at [646, 87] on link "Next »" at bounding box center [649, 84] width 51 height 26
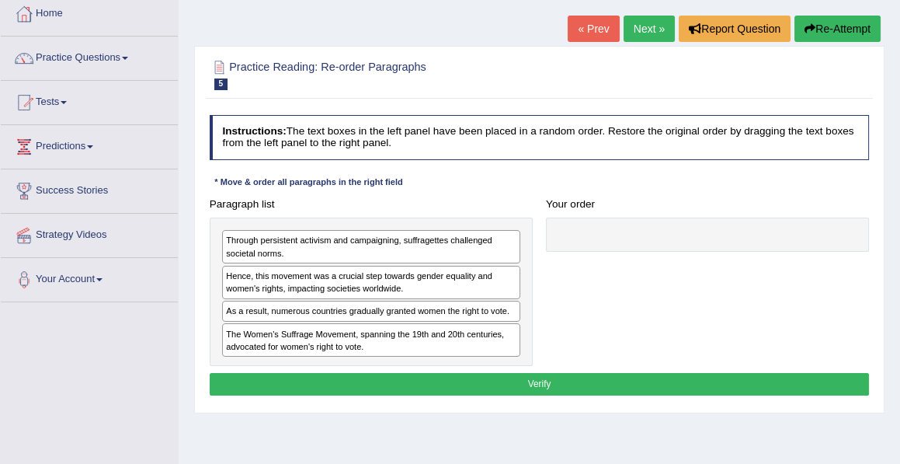
scroll to position [86, 0]
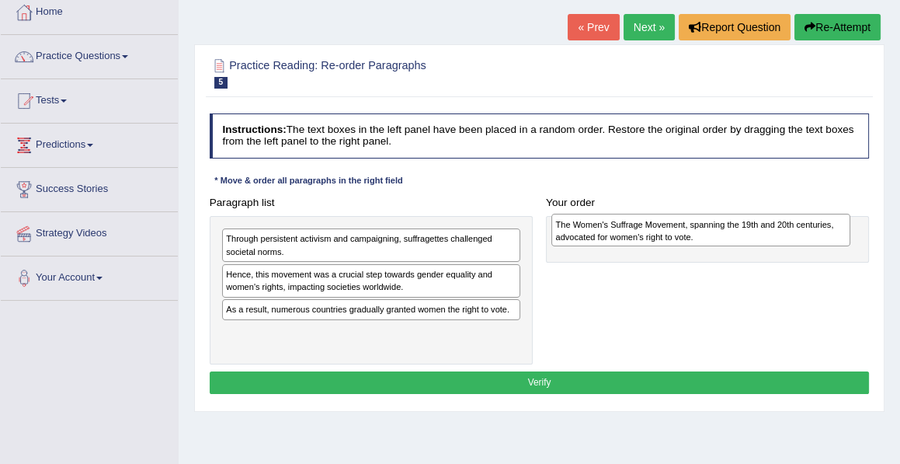
drag, startPoint x: 329, startPoint y: 335, endPoint x: 723, endPoint y: 234, distance: 406.5
click at [723, 234] on div "The Women's Suffrage Movement, spanning the 19th and 20th centuries, advocated …" at bounding box center [700, 230] width 299 height 33
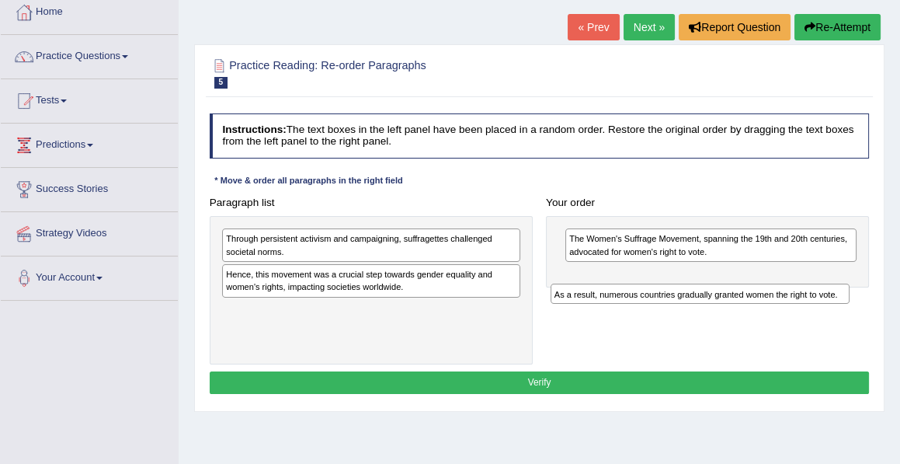
drag, startPoint x: 306, startPoint y: 308, endPoint x: 696, endPoint y: 311, distance: 389.9
click at [696, 311] on div "Paragraph list Through persistent activism and campaigning, suffragettes challe…" at bounding box center [539, 278] width 673 height 174
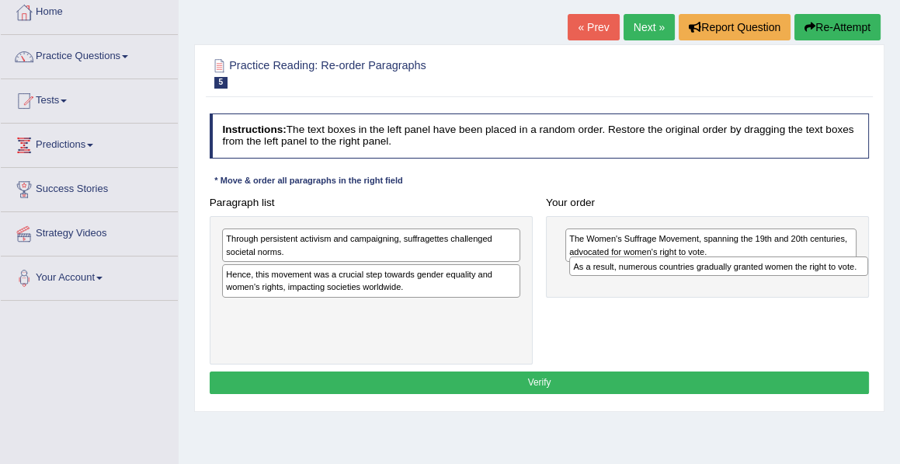
drag, startPoint x: 287, startPoint y: 308, endPoint x: 700, endPoint y: 278, distance: 413.5
click at [700, 278] on div "Paragraph list Through persistent activism and campaigning, suffragettes challe…" at bounding box center [539, 278] width 673 height 174
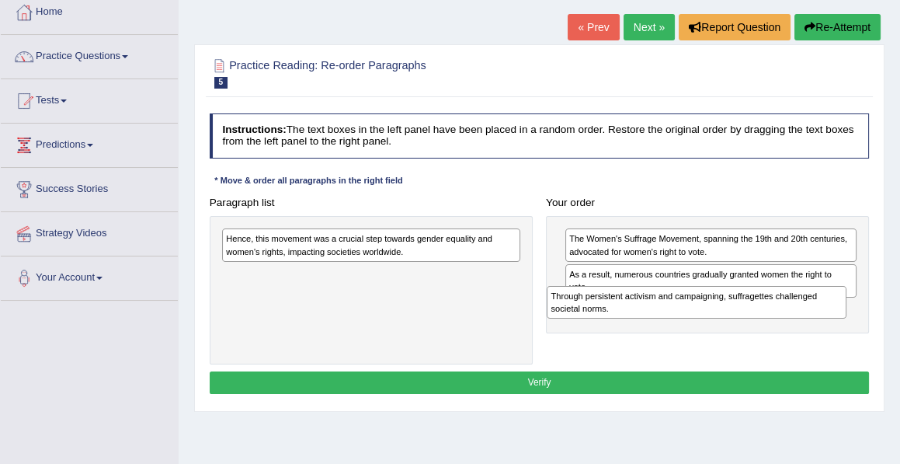
drag, startPoint x: 280, startPoint y: 241, endPoint x: 673, endPoint y: 315, distance: 399.3
click at [673, 315] on div "Through persistent activism and campaigning, suffragettes challenged societal n…" at bounding box center [696, 302] width 299 height 33
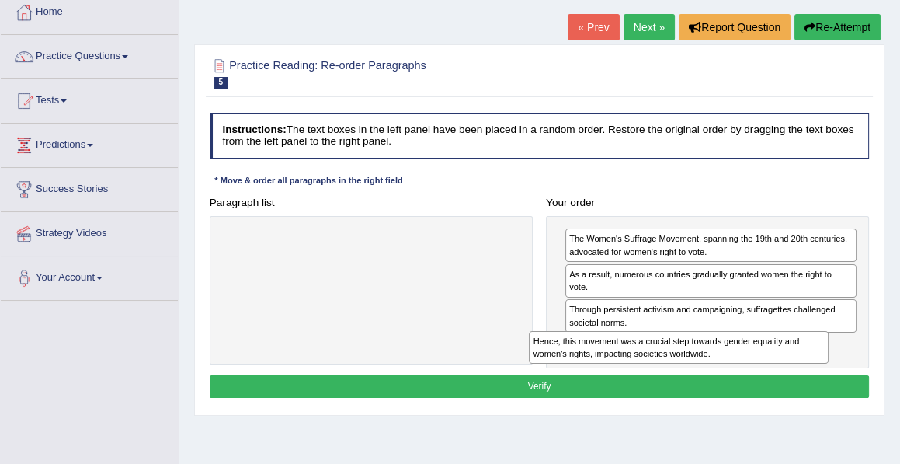
drag, startPoint x: 268, startPoint y: 241, endPoint x: 646, endPoint y: 360, distance: 396.7
click at [646, 360] on div "Paragraph list Hence, this movement was a crucial step towards gender equality …" at bounding box center [539, 280] width 673 height 178
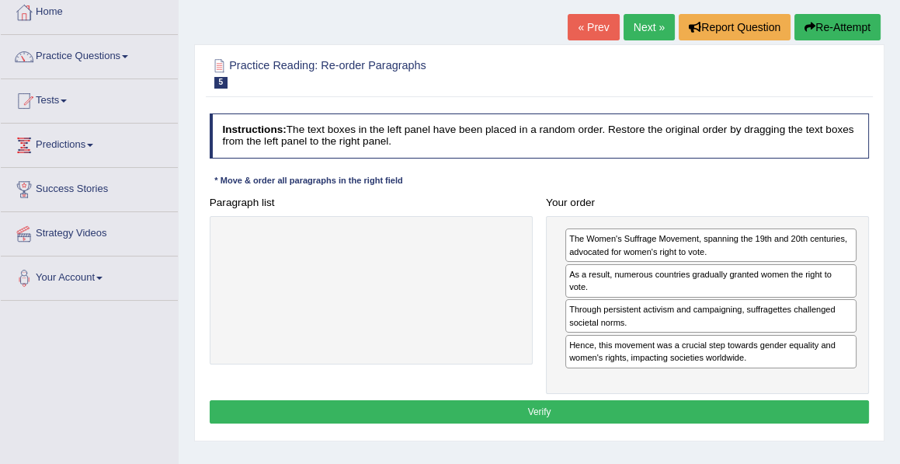
click at [541, 400] on button "Verify" at bounding box center [540, 411] width 660 height 23
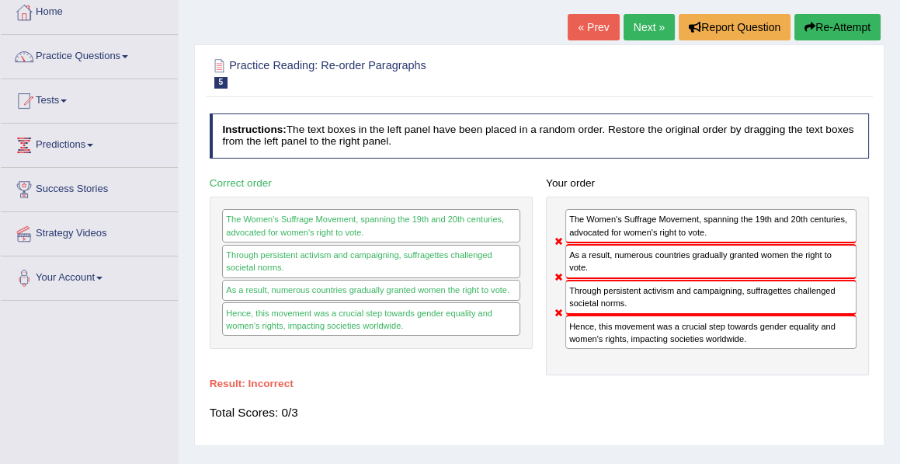
click at [828, 23] on button "Re-Attempt" at bounding box center [838, 27] width 86 height 26
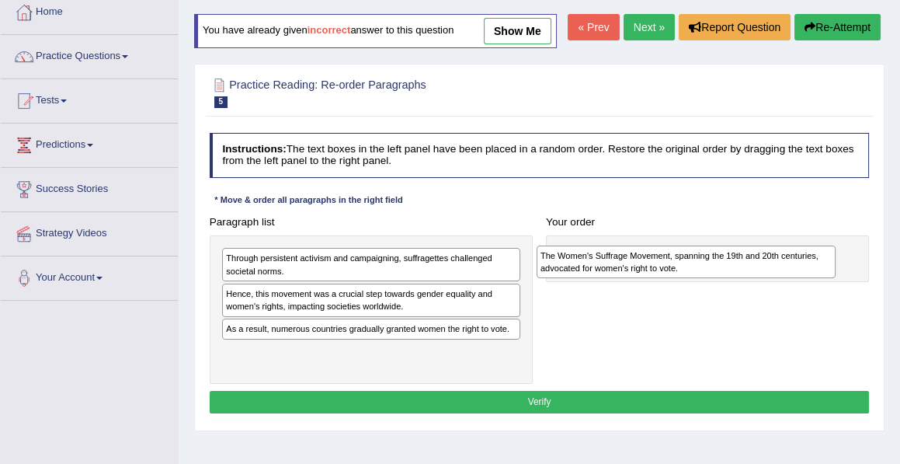
drag, startPoint x: 276, startPoint y: 390, endPoint x: 651, endPoint y: 299, distance: 386.0
click at [651, 278] on div "The Women's Suffrage Movement, spanning the 19th and 20th centuries, advocated …" at bounding box center [686, 261] width 299 height 33
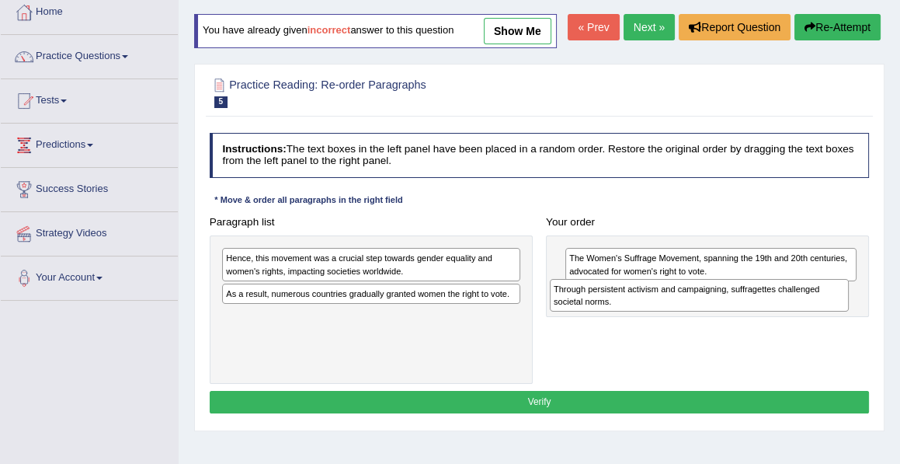
drag, startPoint x: 259, startPoint y: 295, endPoint x: 658, endPoint y: 335, distance: 400.4
click at [658, 311] on div "Through persistent activism and campaigning, suffragettes challenged societal n…" at bounding box center [699, 295] width 299 height 33
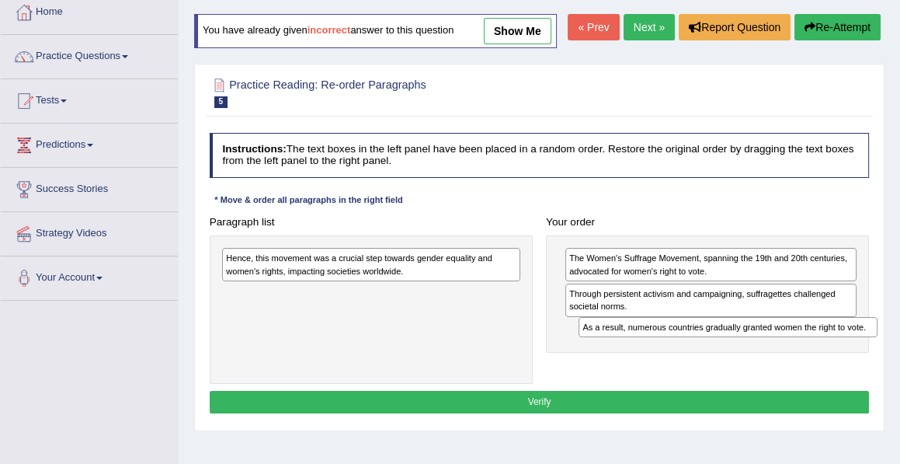
drag, startPoint x: 287, startPoint y: 324, endPoint x: 708, endPoint y: 374, distance: 424.8
click at [708, 374] on div "Paragraph list Hence, this movement was a crucial step towards gender equality …" at bounding box center [539, 297] width 673 height 174
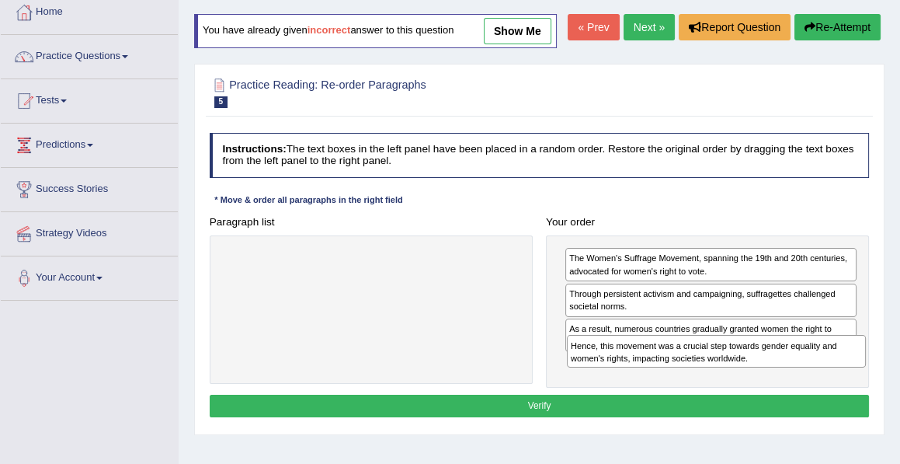
drag, startPoint x: 307, startPoint y: 291, endPoint x: 716, endPoint y: 401, distance: 423.7
click at [716, 388] on div "Paragraph list Hence, this movement was a crucial step towards gender equality …" at bounding box center [539, 299] width 673 height 178
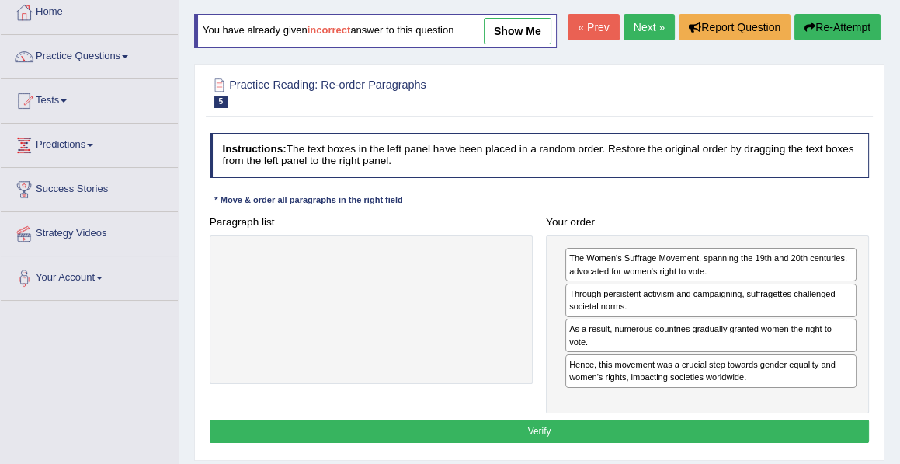
click at [540, 442] on button "Verify" at bounding box center [540, 430] width 660 height 23
